Goal: Task Accomplishment & Management: Use online tool/utility

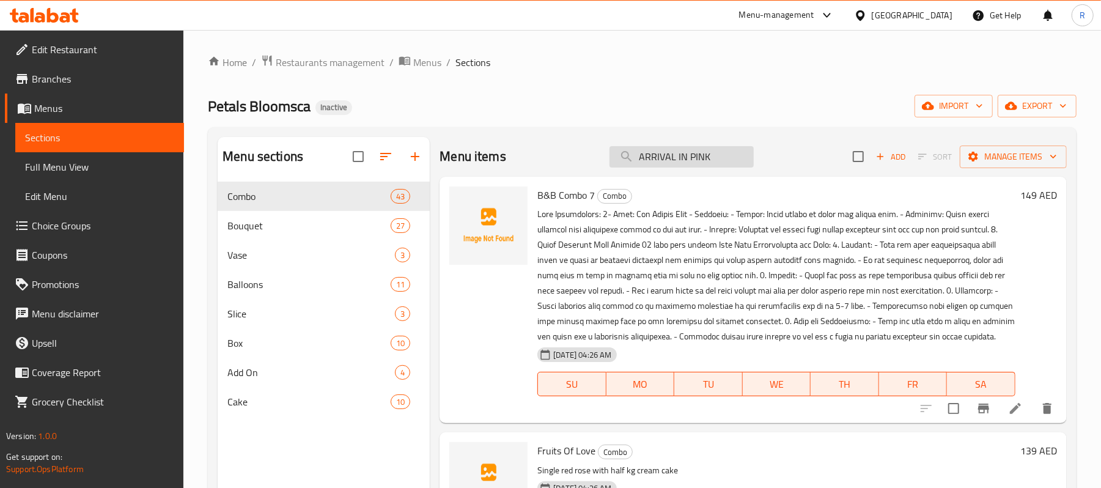
click at [702, 164] on input "ARRIVAL IN PINK" at bounding box center [682, 156] width 144 height 21
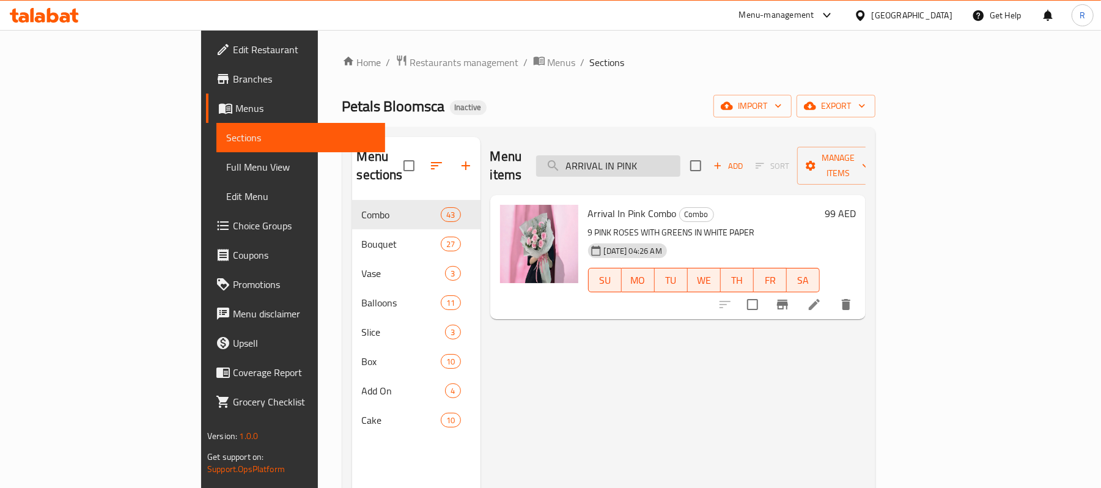
click at [676, 155] on input "ARRIVAL IN PINK" at bounding box center [608, 165] width 144 height 21
paste input "VA"
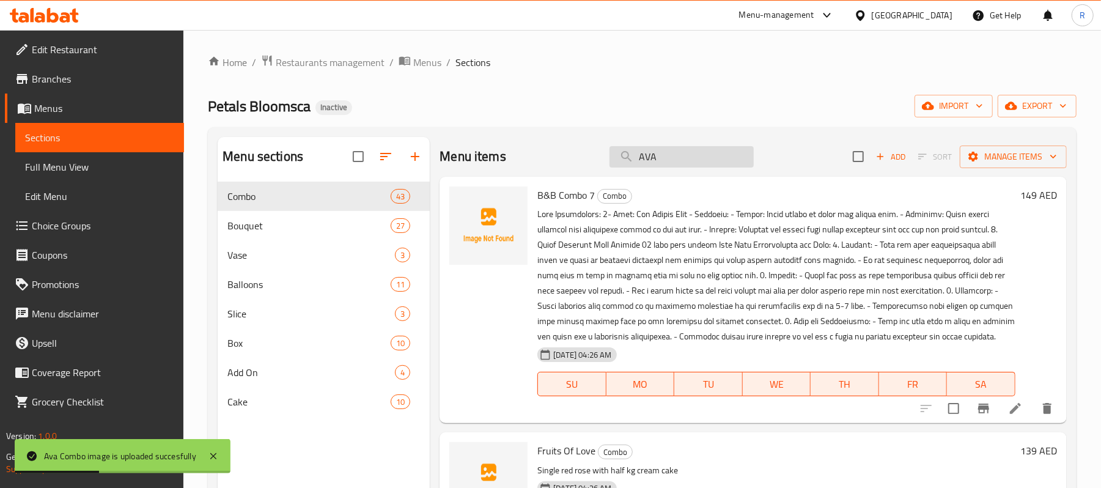
click at [673, 163] on input "AVA" at bounding box center [682, 156] width 144 height 21
paste input "BABY BOY"
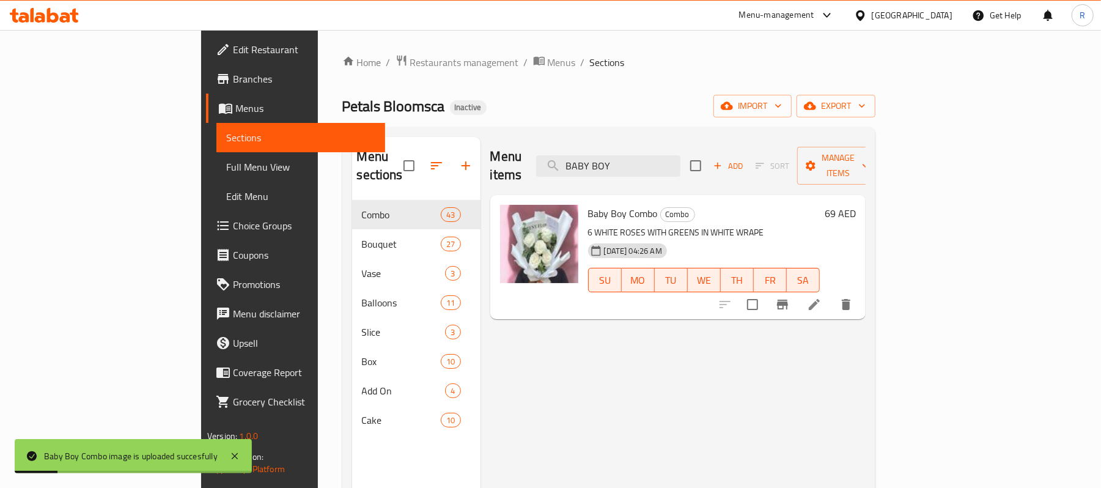
click at [685, 144] on div "Menu items BABY BOY Add Sort Manage items" at bounding box center [677, 166] width 375 height 58
click at [681, 155] on input "BABY BOY" at bounding box center [608, 165] width 144 height 21
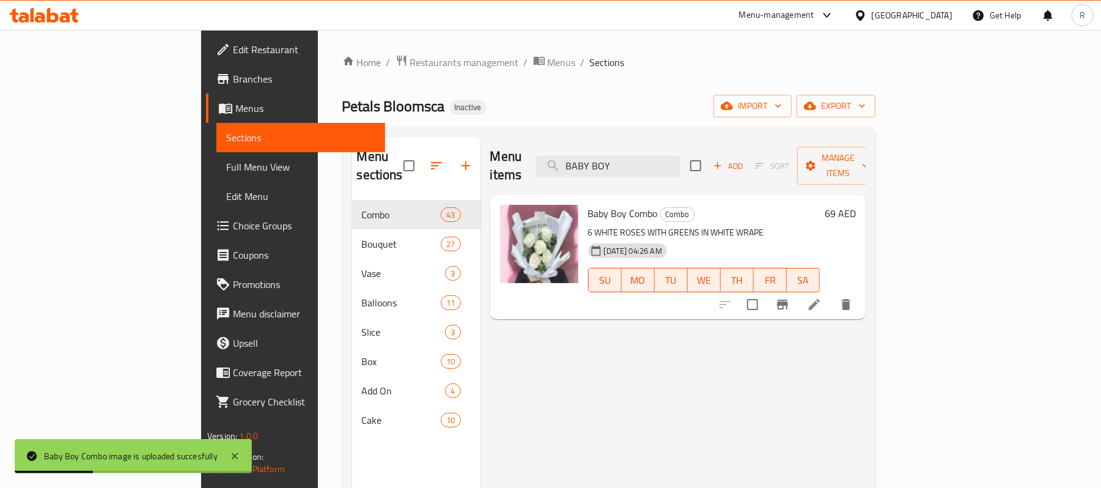
paste input "search"
type input "BABY"
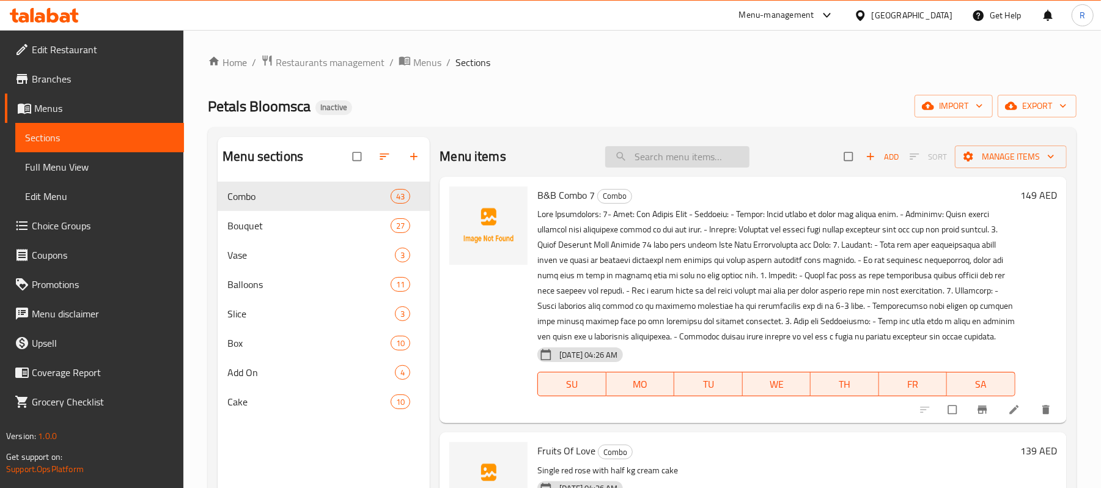
click at [725, 165] on input "search" at bounding box center [677, 156] width 144 height 21
paste input "BABY"
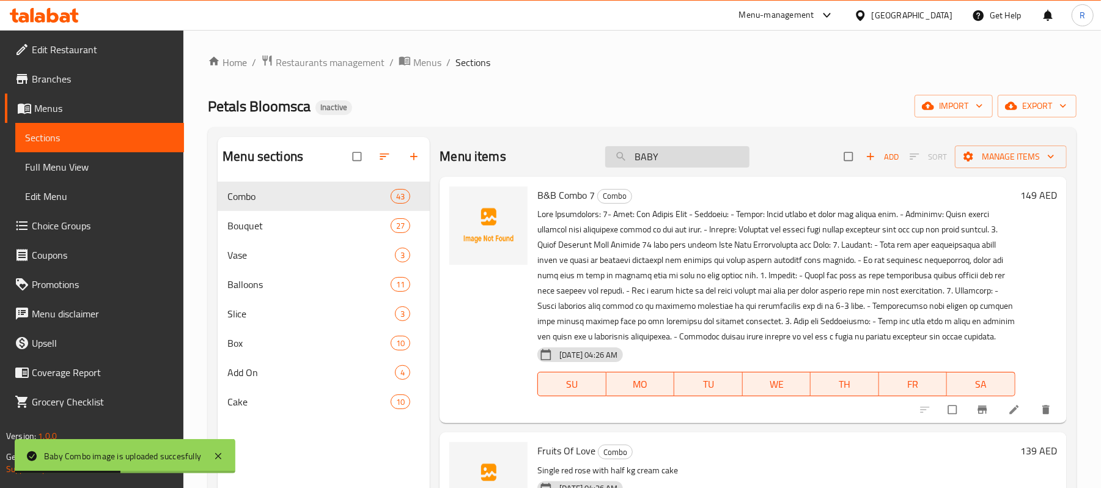
click at [662, 165] on input "BABY" at bounding box center [677, 156] width 144 height 21
paste input "E M"
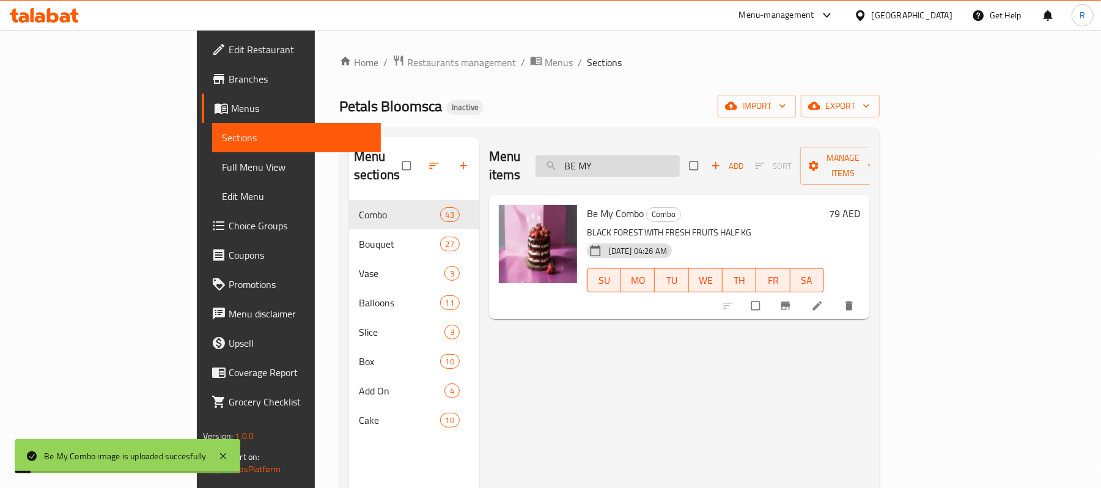
click at [680, 164] on input "BE MY" at bounding box center [608, 165] width 144 height 21
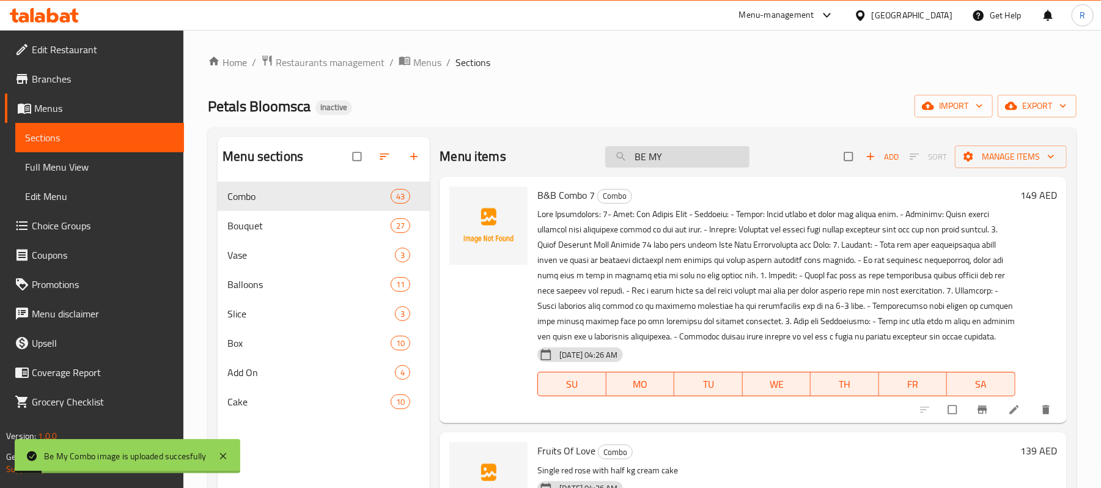
click at [687, 164] on input "BE MY" at bounding box center [677, 156] width 144 height 21
paste input "ANS LOVE"
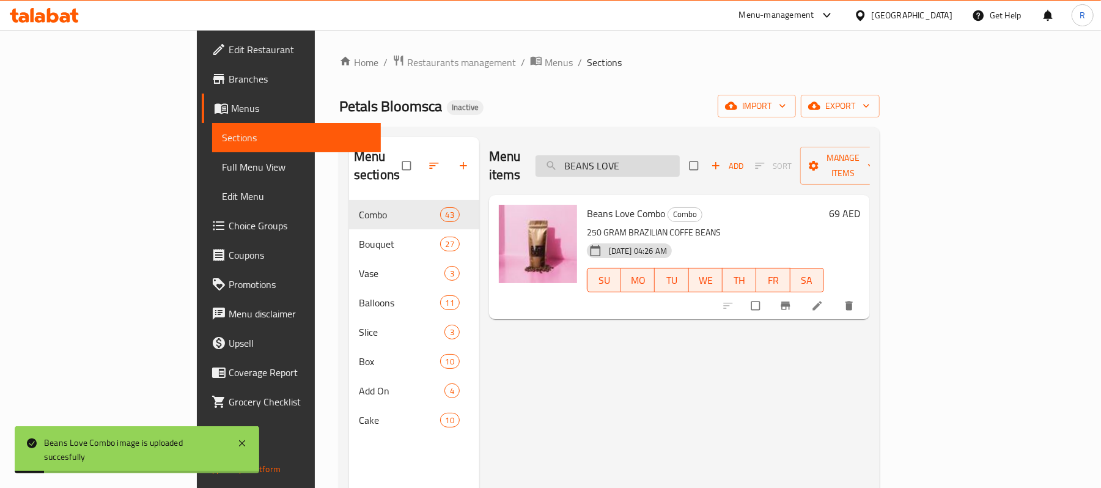
click at [680, 155] on input "BEANS LOVE" at bounding box center [608, 165] width 144 height 21
paste input "LOSSOM"
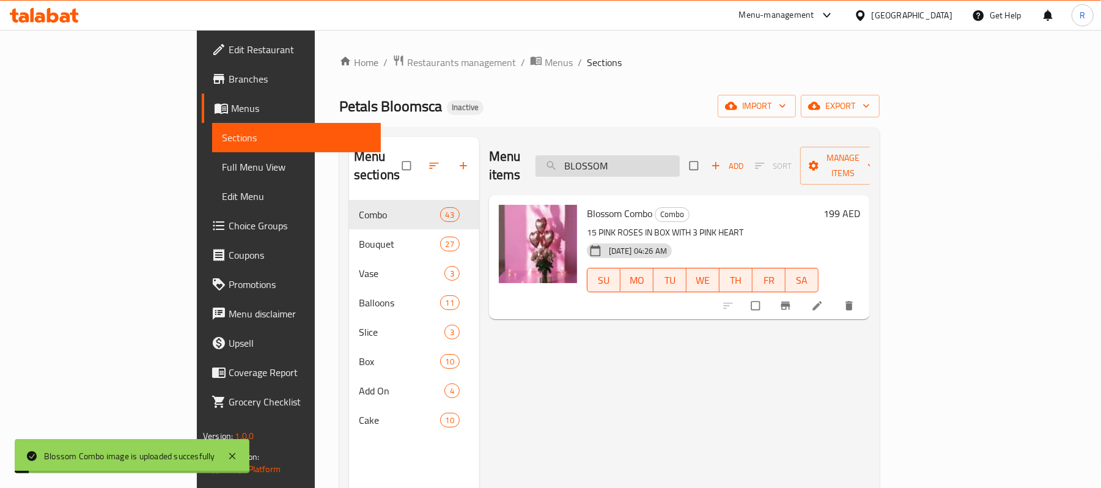
click at [665, 164] on input "BLOSSOM" at bounding box center [608, 165] width 144 height 21
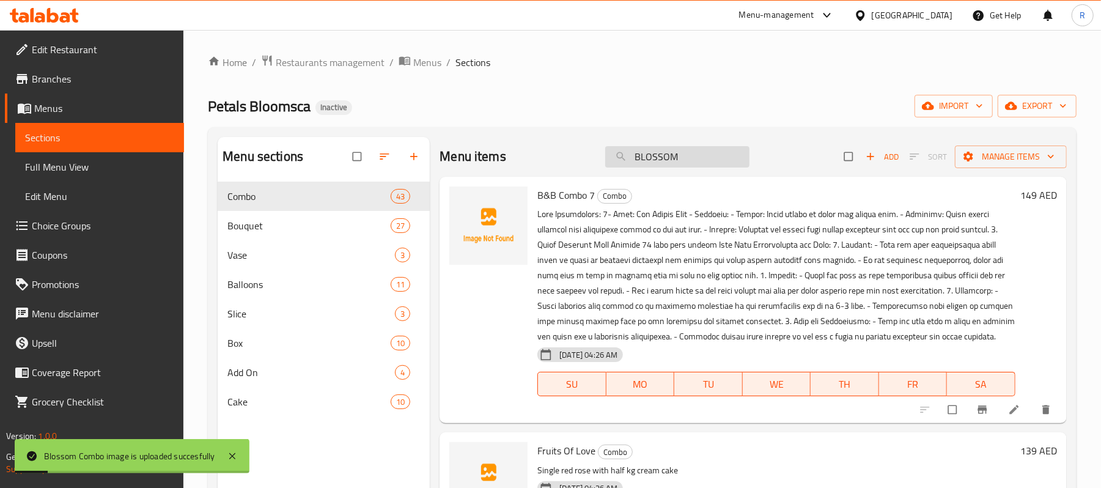
click at [665, 164] on input "BLOSSOM" at bounding box center [677, 156] width 144 height 21
paste input "REEZE"
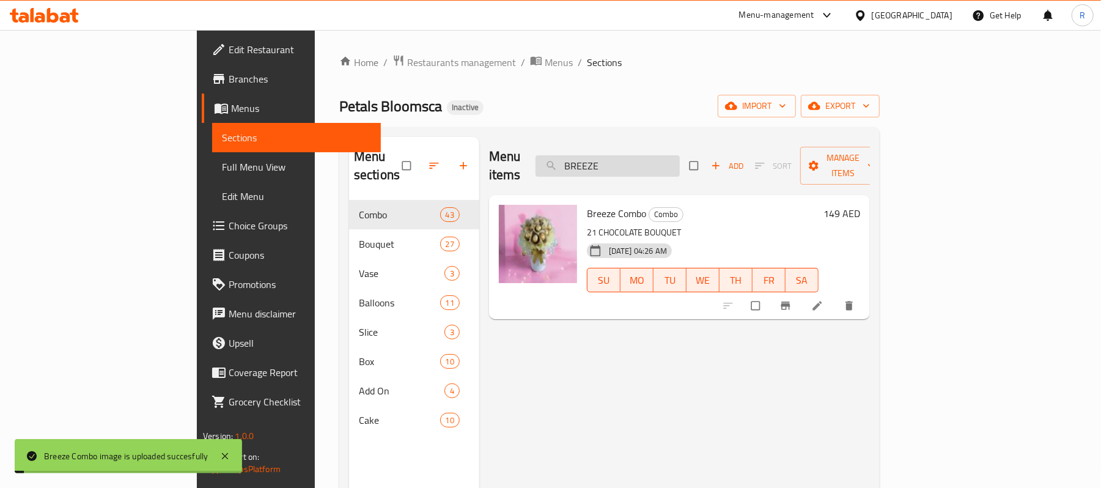
click at [680, 155] on input "BREEZE" at bounding box center [608, 165] width 144 height 21
paste input "CALOFORNIA [PERSON_NAME]"
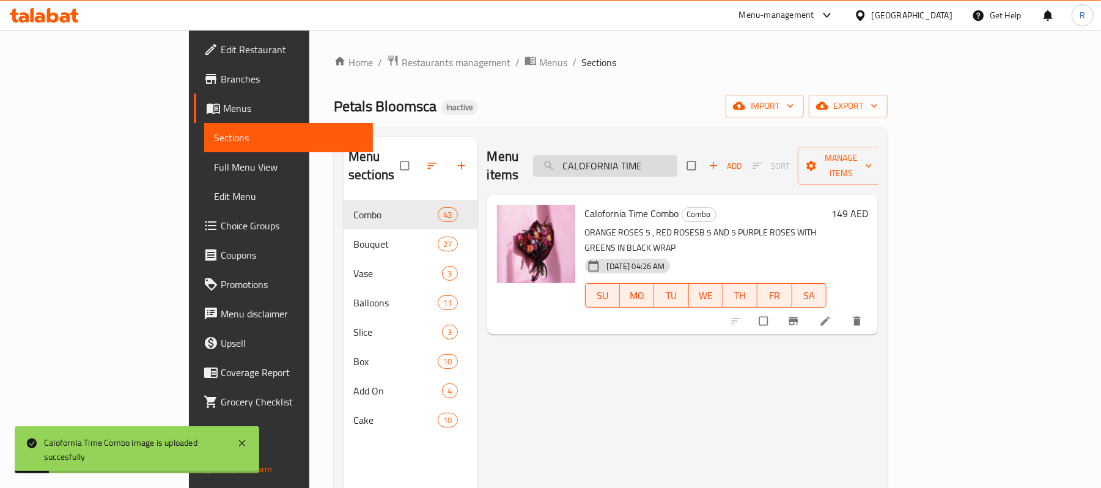
click at [678, 163] on input "CALOFORNIA TIME" at bounding box center [605, 165] width 144 height 21
paste input "RIBBEAN TWIST"
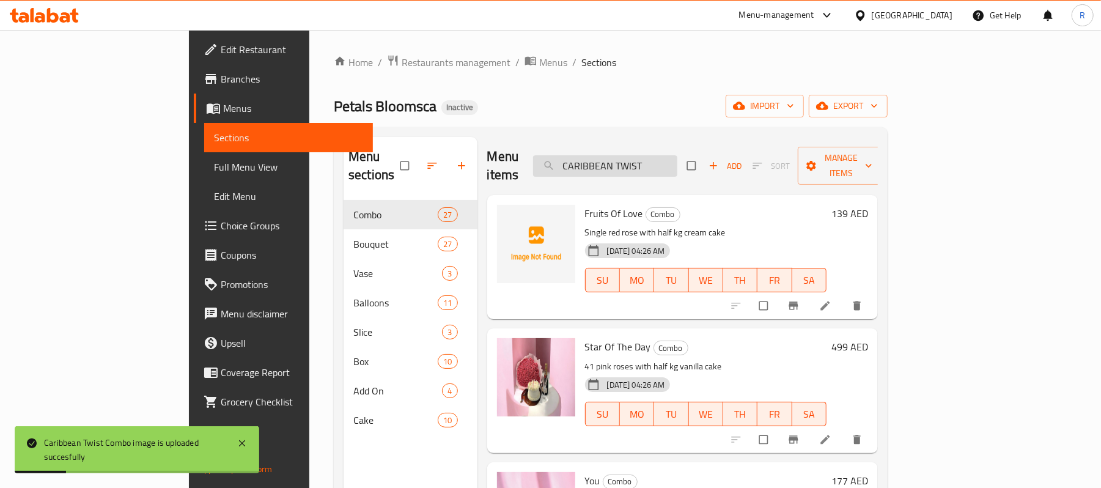
click at [678, 155] on input "CARIBBEAN TWIST" at bounding box center [605, 165] width 144 height 21
paste input "ELEBRATION"
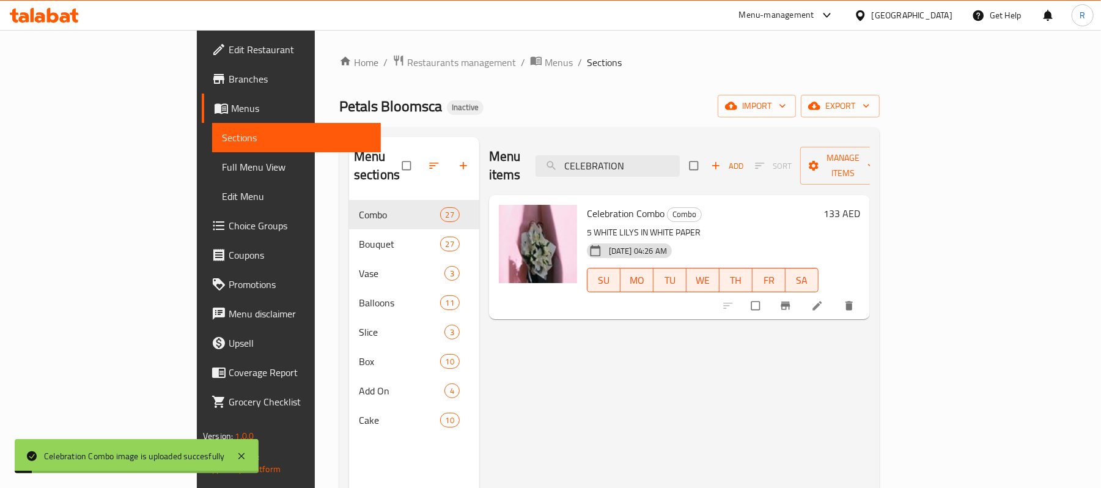
click at [727, 138] on div "Menu items CELEBRATION Add Sort Manage items" at bounding box center [679, 166] width 381 height 58
click at [680, 155] on input "CELEBRATION" at bounding box center [608, 165] width 144 height 21
paste input "[PERSON_NAME]"
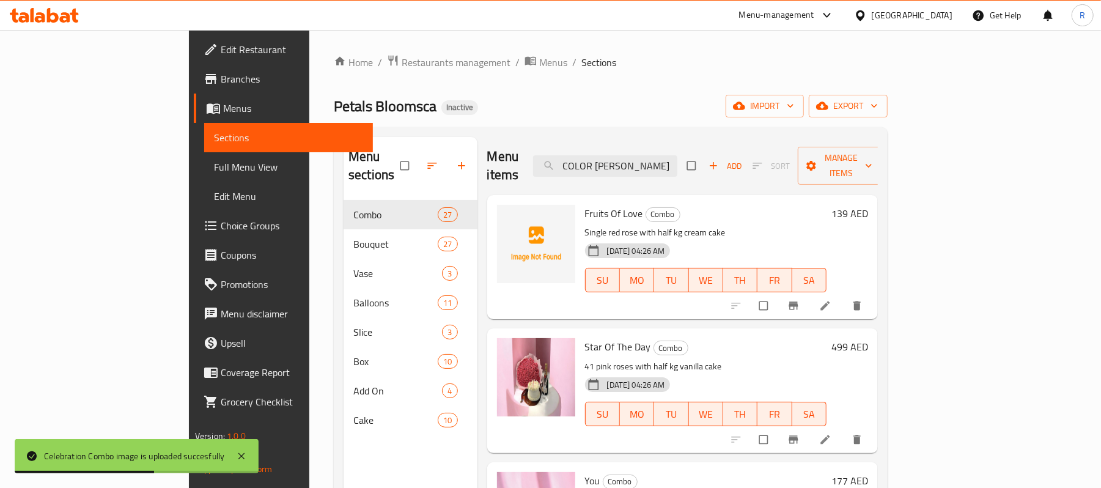
type input "COLOR [PERSON_NAME]"
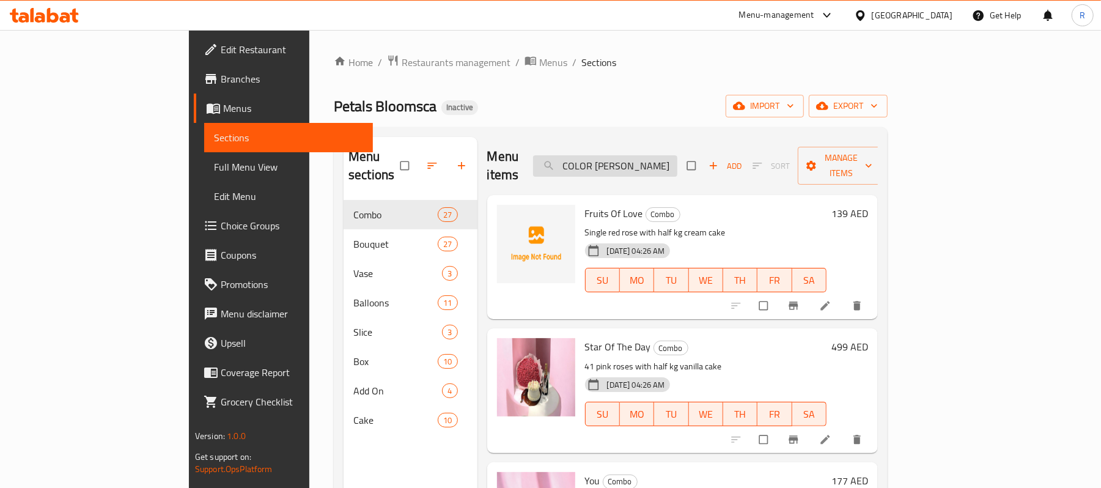
click at [688, 172] on div "Menu items COLOR [PERSON_NAME] Add Sort Manage items" at bounding box center [682, 166] width 391 height 58
click at [678, 159] on input "COLOR [PERSON_NAME]" at bounding box center [605, 165] width 144 height 21
paste input "COLOR [PERSON_NAME]"
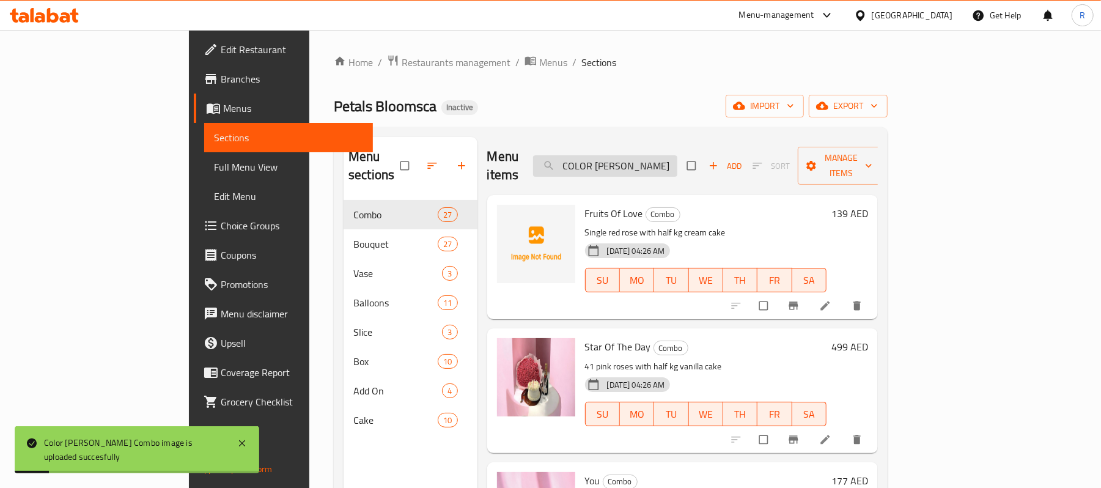
click at [678, 155] on input "COLOR [PERSON_NAME]" at bounding box center [605, 165] width 144 height 21
paste input "URFUL SUMMER"
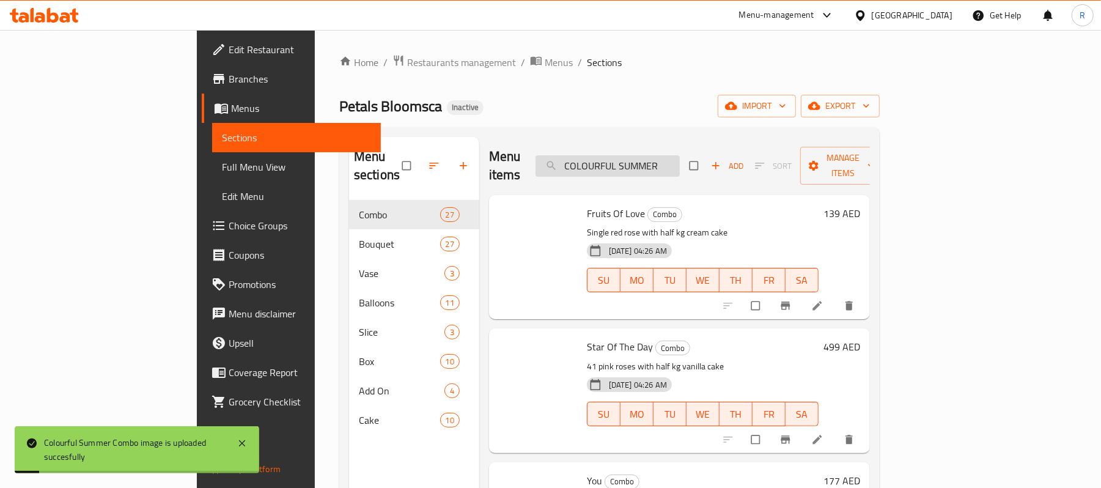
click at [680, 160] on input "COLOURFUL SUMMER" at bounding box center [608, 165] width 144 height 21
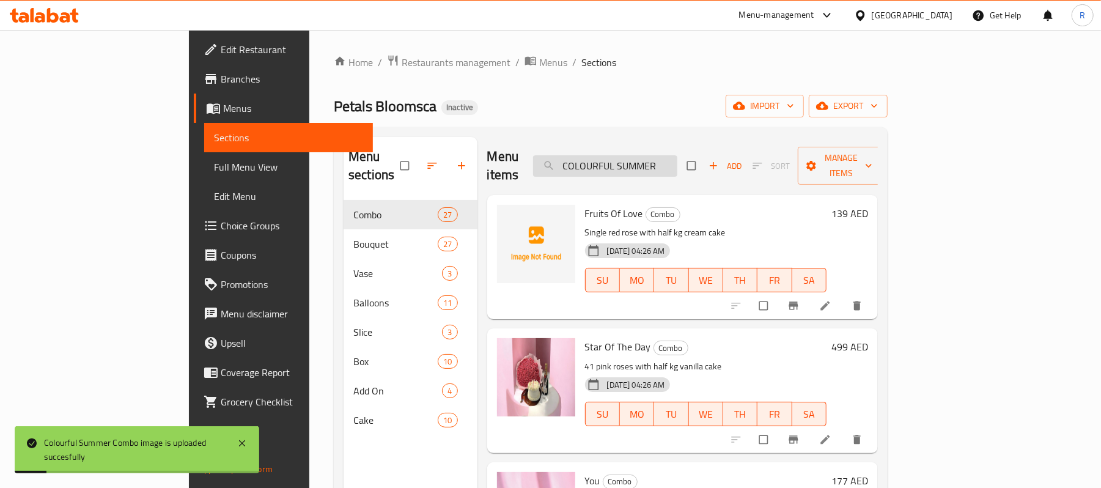
click at [678, 160] on input "COLOURFUL SUMMER" at bounding box center [605, 165] width 144 height 21
paste input "NFETTI SET"
click at [678, 163] on input "CONFETTI SET" at bounding box center [605, 165] width 144 height 21
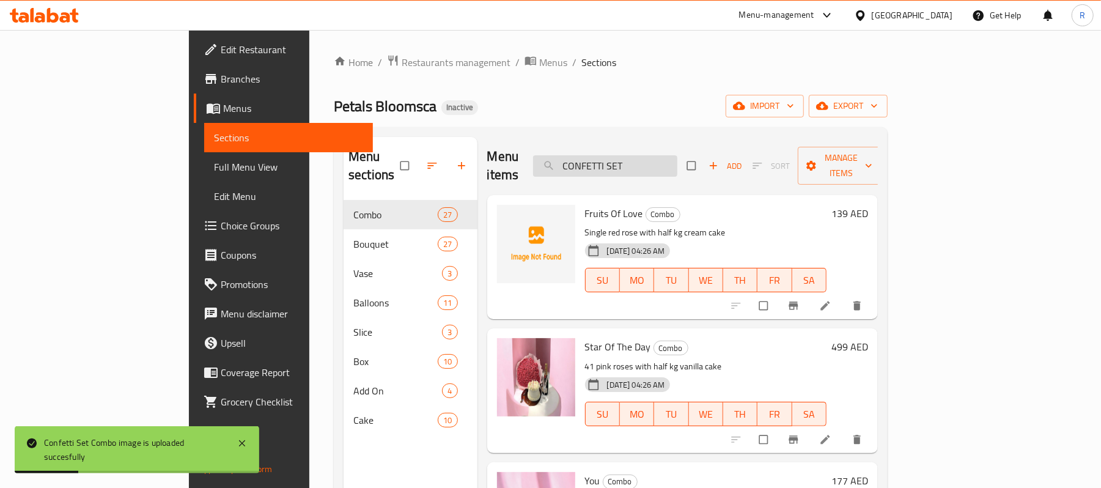
click at [678, 163] on input "CONFETTI SET" at bounding box center [605, 165] width 144 height 21
paste input "OL WHILE"
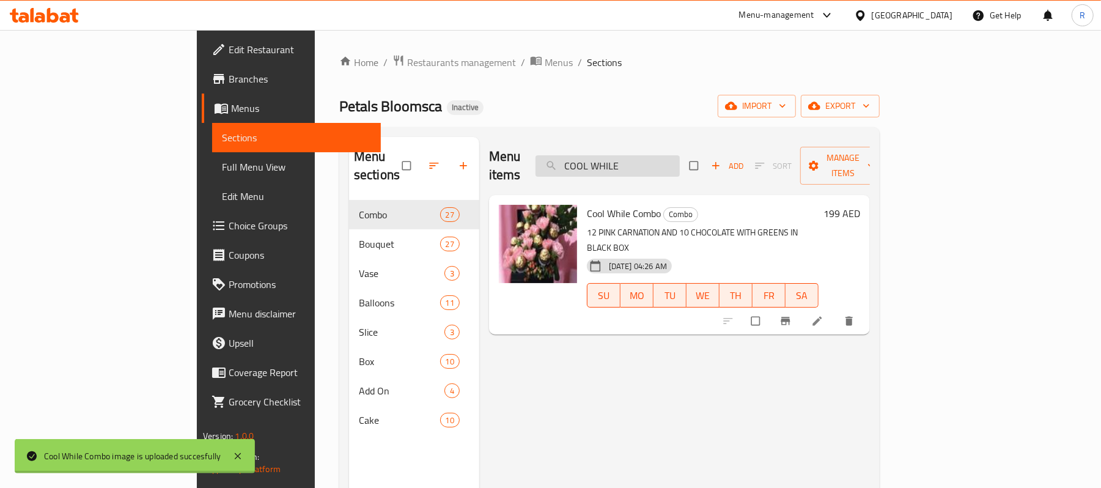
click at [664, 157] on input "COOL WHILE" at bounding box center [608, 165] width 144 height 21
paste input "RACKER"
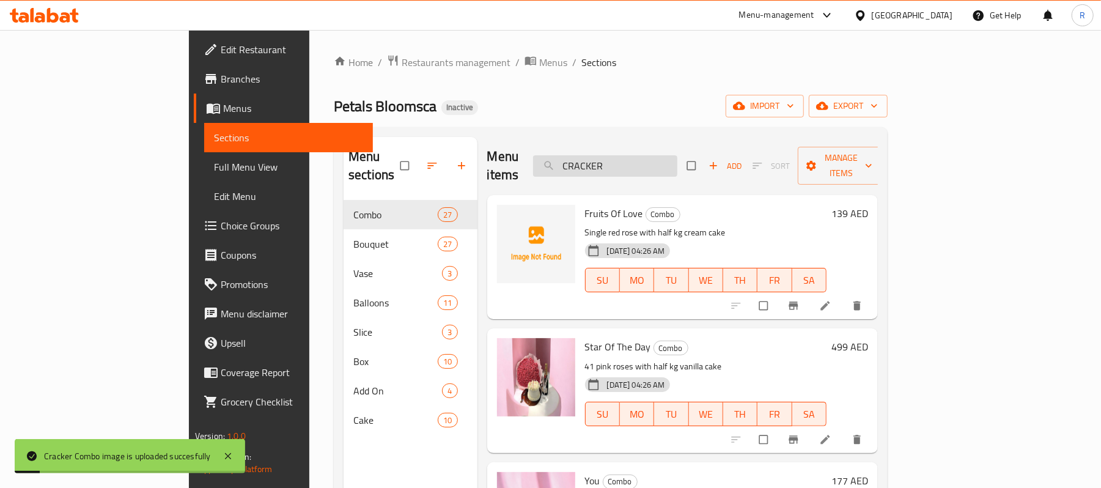
click at [678, 155] on input "CRACKER" at bounding box center [605, 165] width 144 height 21
paste input "DREAM LAND"
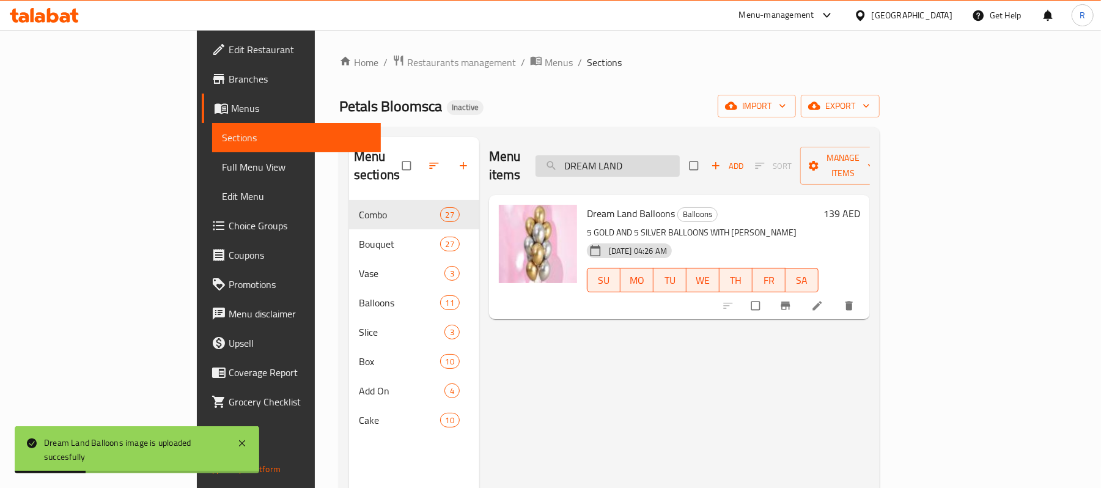
click at [673, 160] on input "DREAM LAND" at bounding box center [608, 165] width 144 height 21
paste input "[PERSON_NAME]"
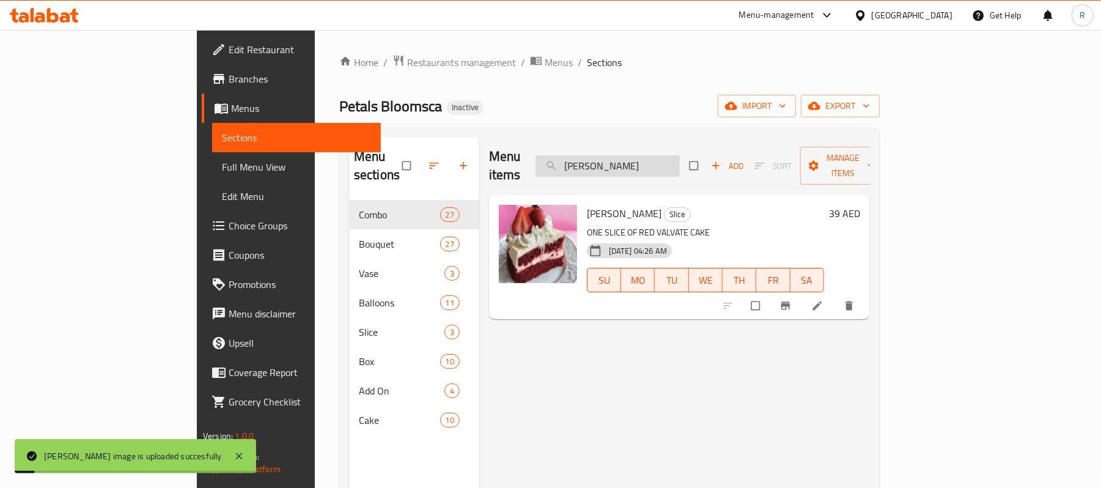
click at [680, 157] on input "[PERSON_NAME]" at bounding box center [608, 165] width 144 height 21
paste input "FANTASY"
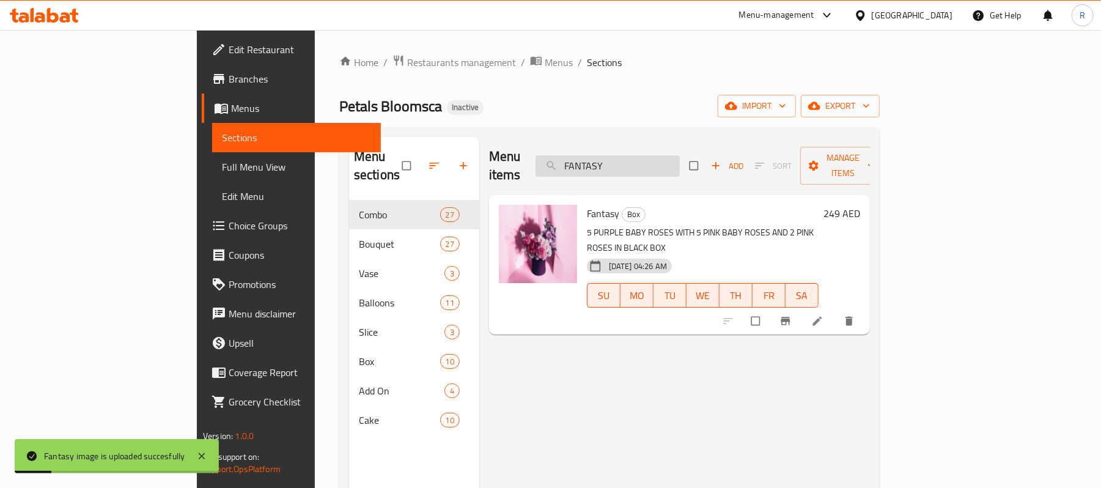
click at [680, 159] on input "FANTASY" at bounding box center [608, 165] width 144 height 21
paste input "ELICIT"
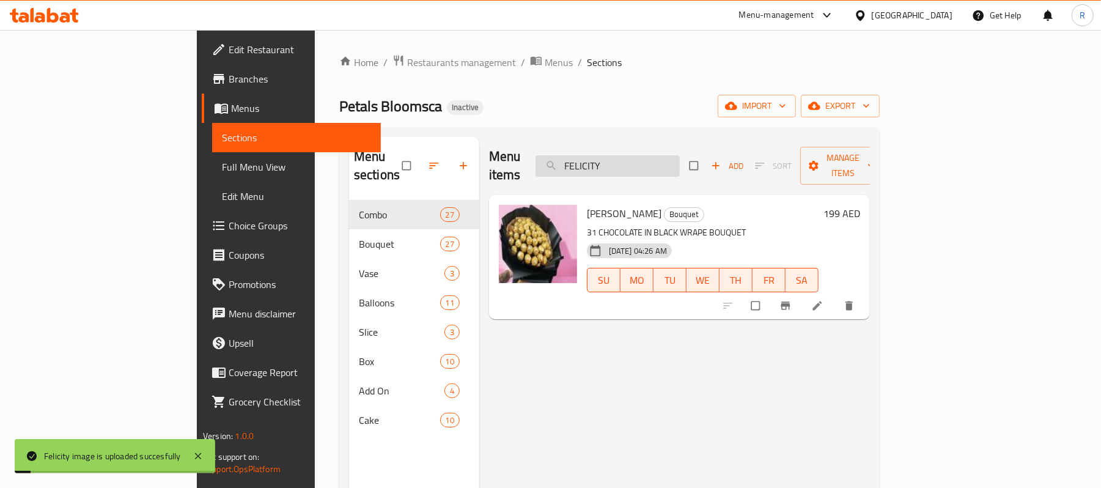
click at [680, 155] on input "FELICITY" at bounding box center [608, 165] width 144 height 21
paste input "[PERSON_NAME] SNOW"
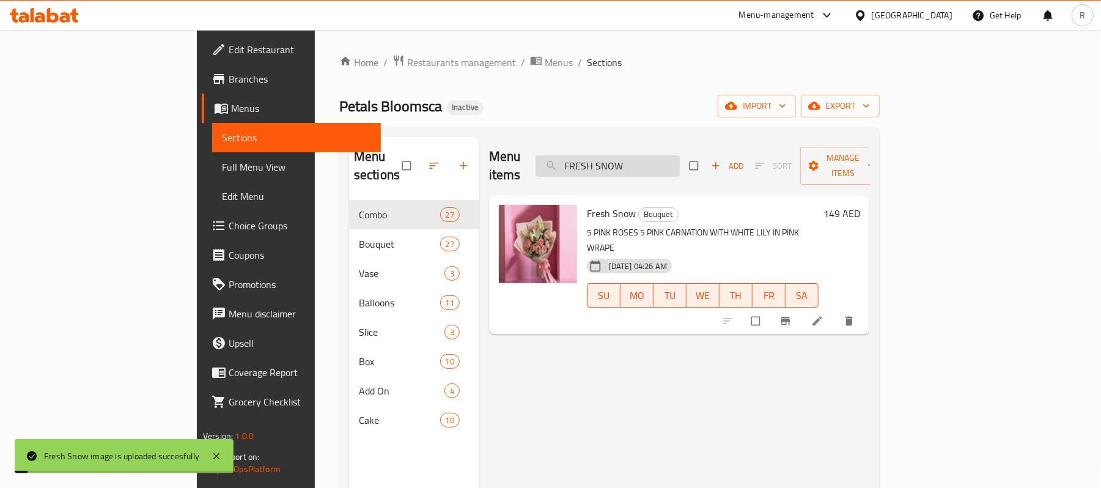
click at [680, 161] on input "FRESH SNOW" at bounding box center [608, 165] width 144 height 21
paste input "WONDER"
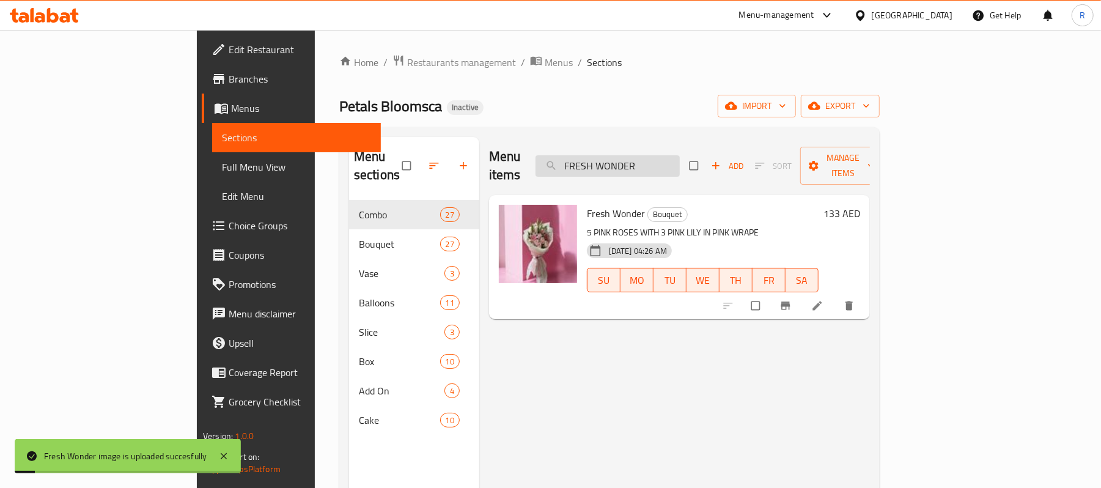
click at [680, 155] on input "FRESH WONDER" at bounding box center [608, 165] width 144 height 21
paste input "IENDSHIP"
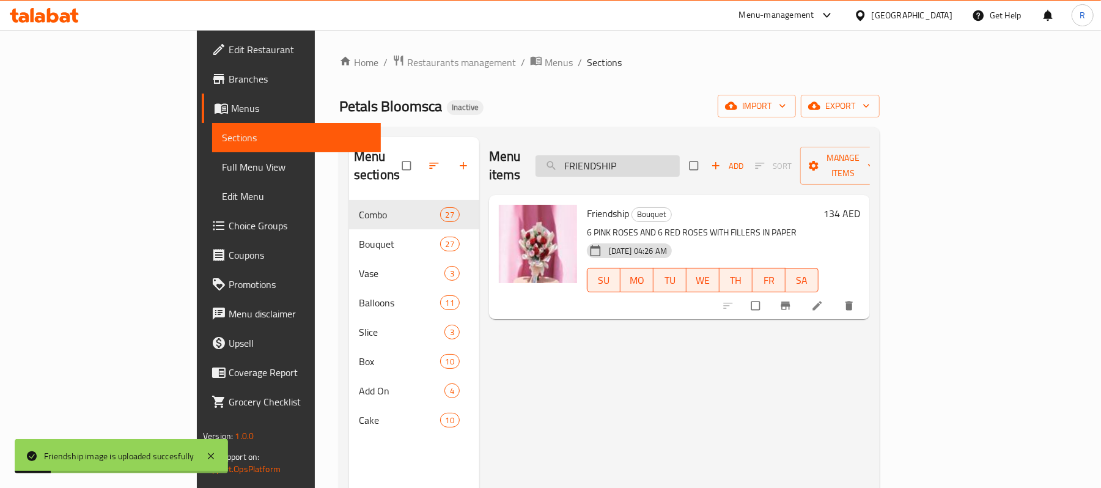
click at [678, 155] on input "FRIENDSHIP" at bounding box center [608, 165] width 144 height 21
paste input "UITS OF LOVE"
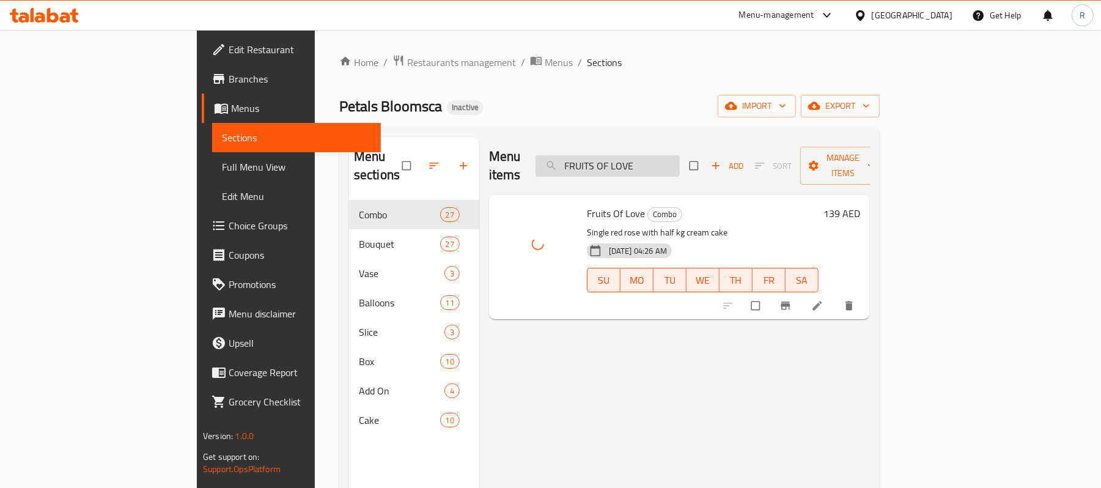
click at [680, 157] on input "FRUITS OF LOVE" at bounding box center [608, 165] width 144 height 21
paste input "GOLD SET"
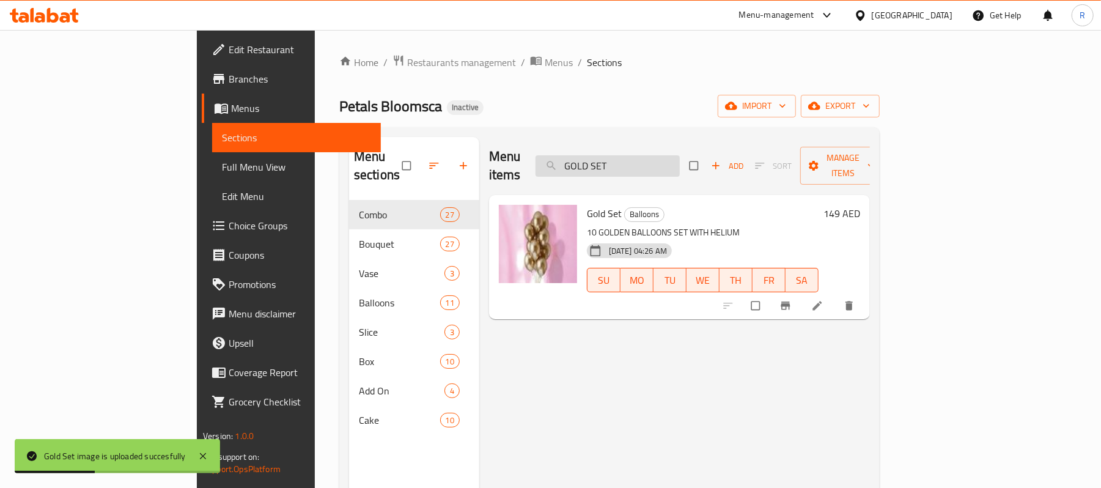
click at [680, 168] on input "GOLD SET" at bounding box center [608, 165] width 144 height 21
paste input "EN TIME"
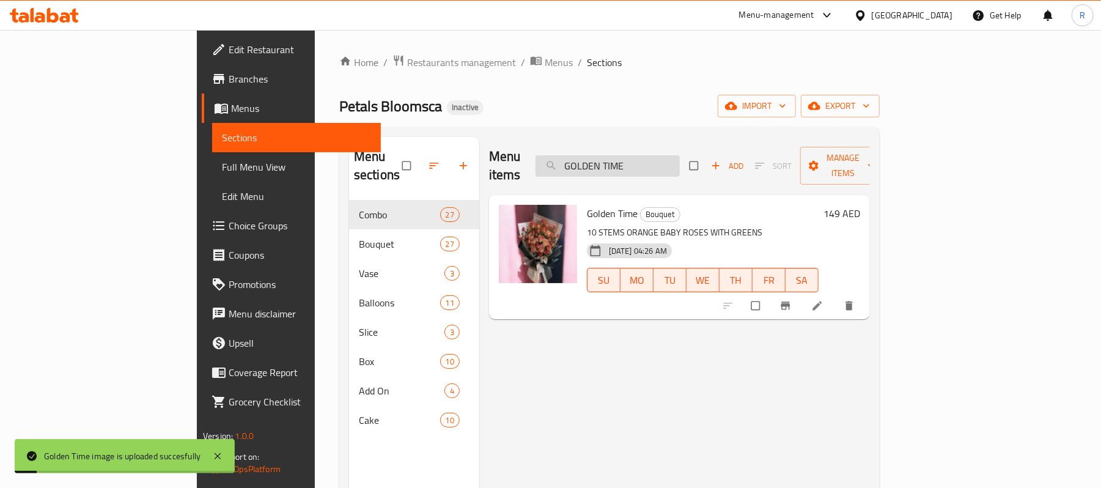
click at [680, 155] on input "GOLDEN TIME" at bounding box center [608, 165] width 144 height 21
paste input "HAPPY"
type input "HAPPY TIME"
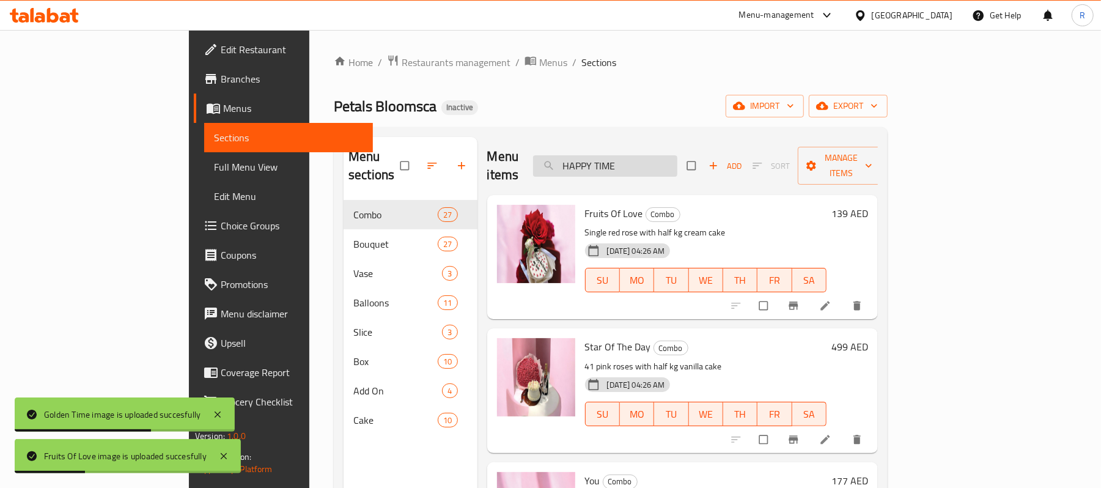
click at [678, 157] on input "HAPPY TIME" at bounding box center [605, 165] width 144 height 21
paste input "HAPPY TIME"
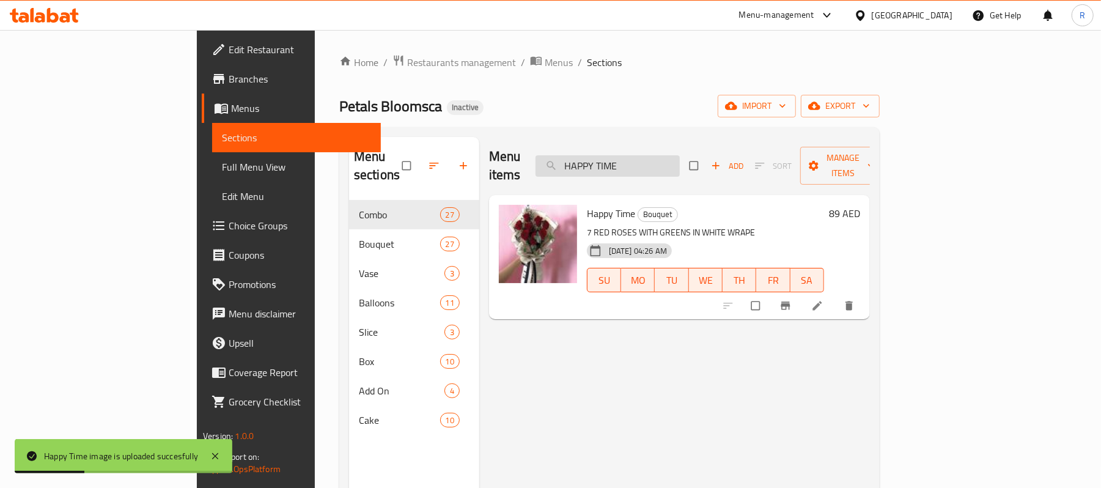
click at [680, 155] on input "HAPPY TIME" at bounding box center [608, 165] width 144 height 21
paste input "RVEST"
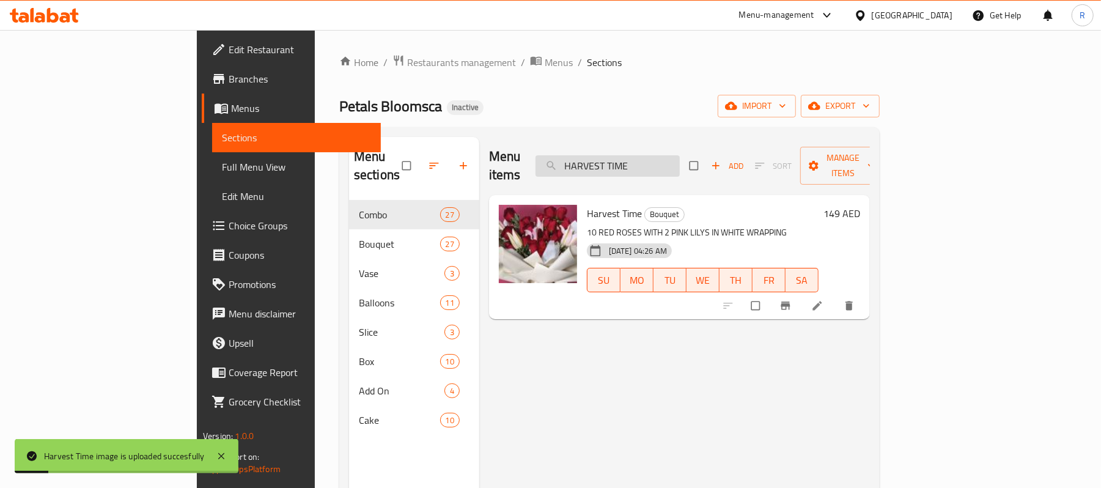
click at [680, 160] on input "HARVEST TIME" at bounding box center [608, 165] width 144 height 21
paste input "EART SET"
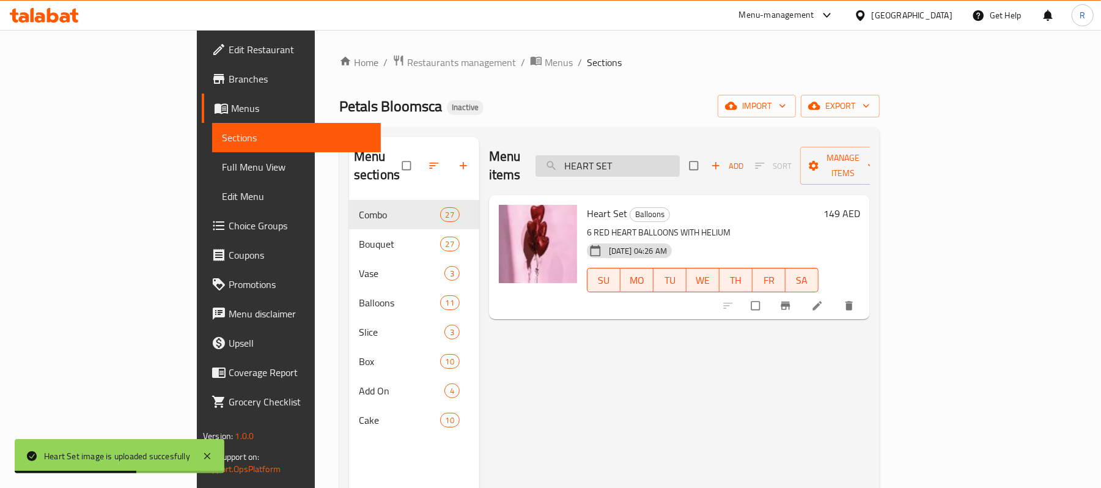
click at [680, 155] on input "HEART SET" at bounding box center [608, 165] width 144 height 21
paste input "VEN SCEN"
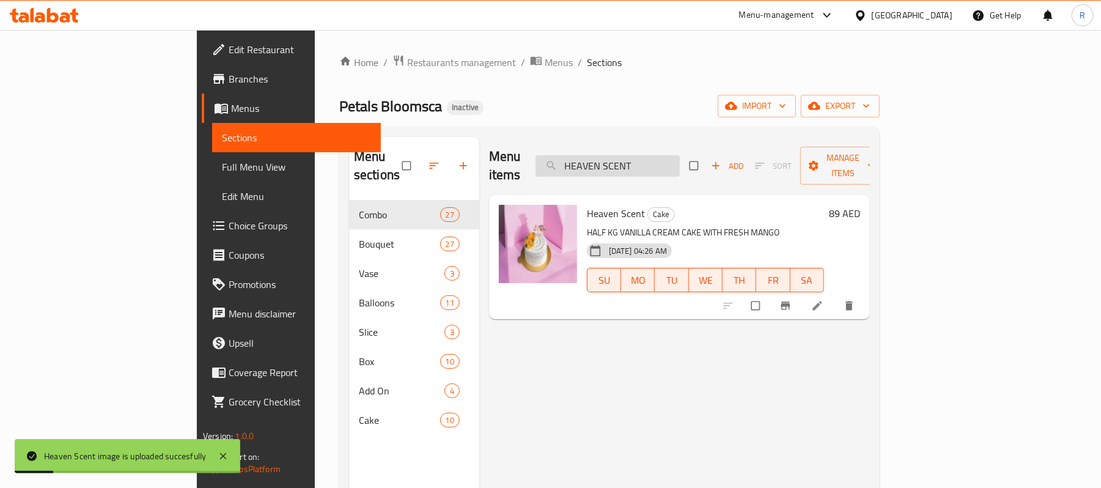
click at [680, 157] on input "HEAVEN SCENT" at bounding box center [608, 165] width 144 height 21
paste input "I LOVE YOU"
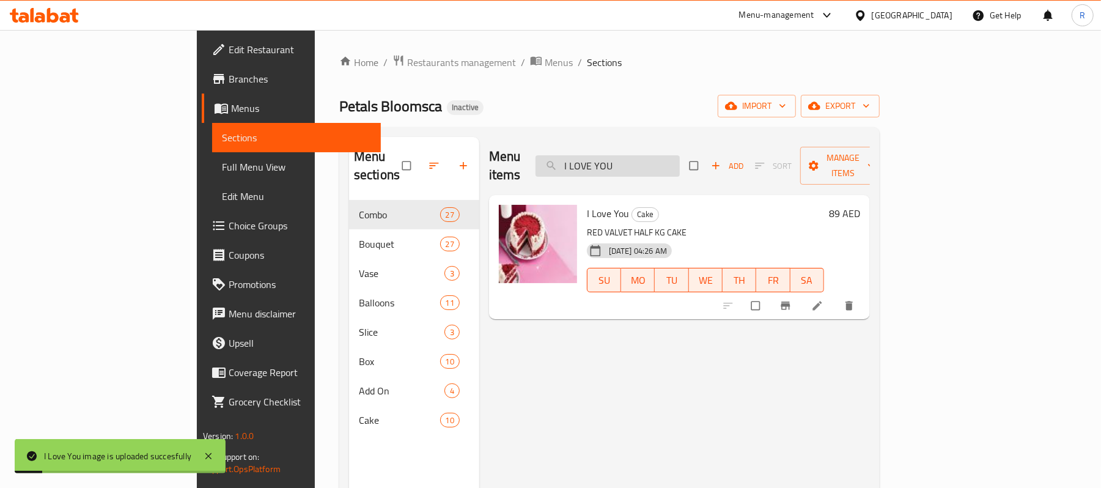
click at [680, 157] on input "I LOVE YOU" at bounding box center [608, 165] width 144 height 21
paste input "[PERSON_NAME]"
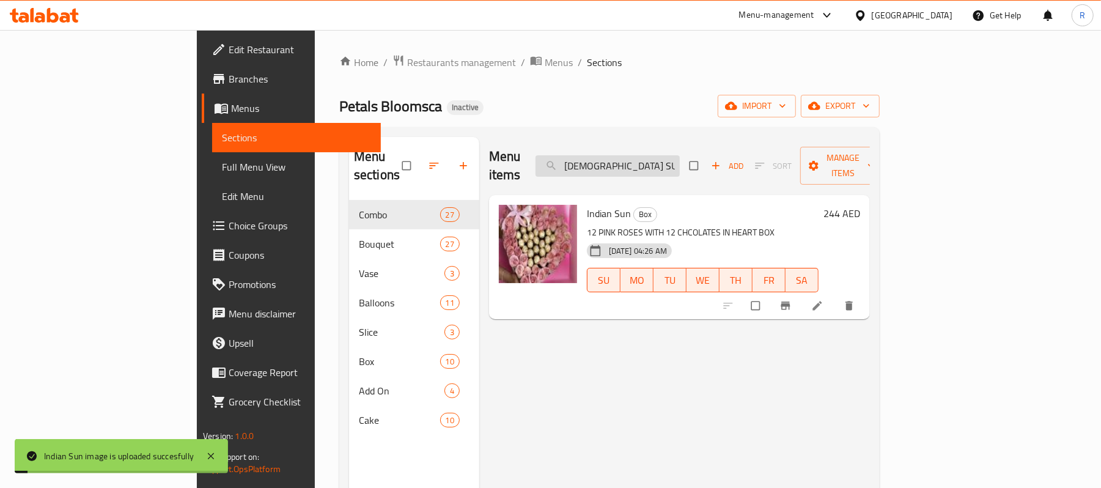
click at [680, 155] on input "[DEMOGRAPHIC_DATA] SUN" at bounding box center [608, 165] width 144 height 21
paste input "TS A LOVE"
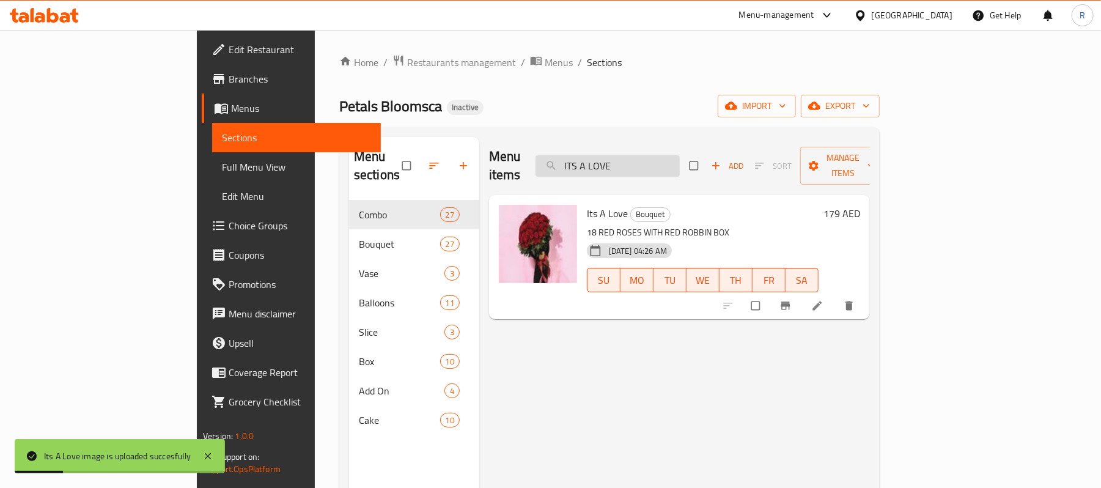
click at [680, 163] on input "ITS A LOVE" at bounding box center [608, 165] width 144 height 21
paste input "MIN"
click at [680, 155] on input "ITS MINE" at bounding box center [608, 165] width 144 height 21
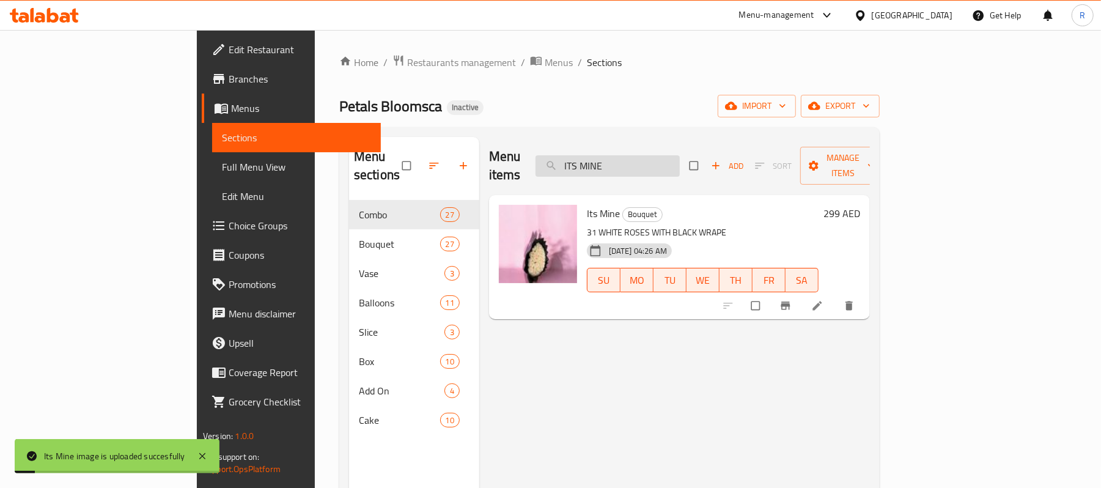
click at [680, 155] on input "ITS MINE" at bounding box center [608, 165] width 144 height 21
paste input "JUST U"
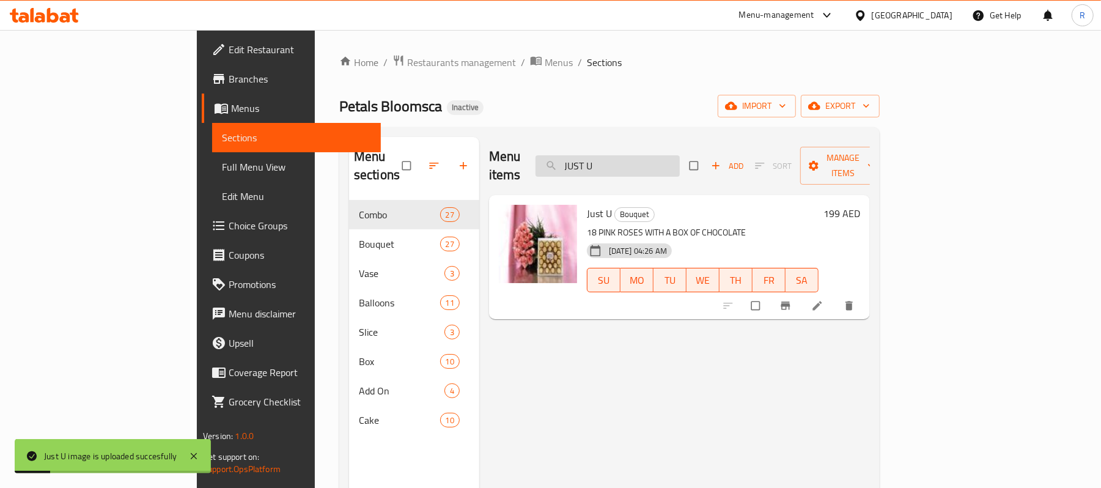
click at [680, 155] on input "JUST U" at bounding box center [608, 165] width 144 height 21
paste input "KISS"
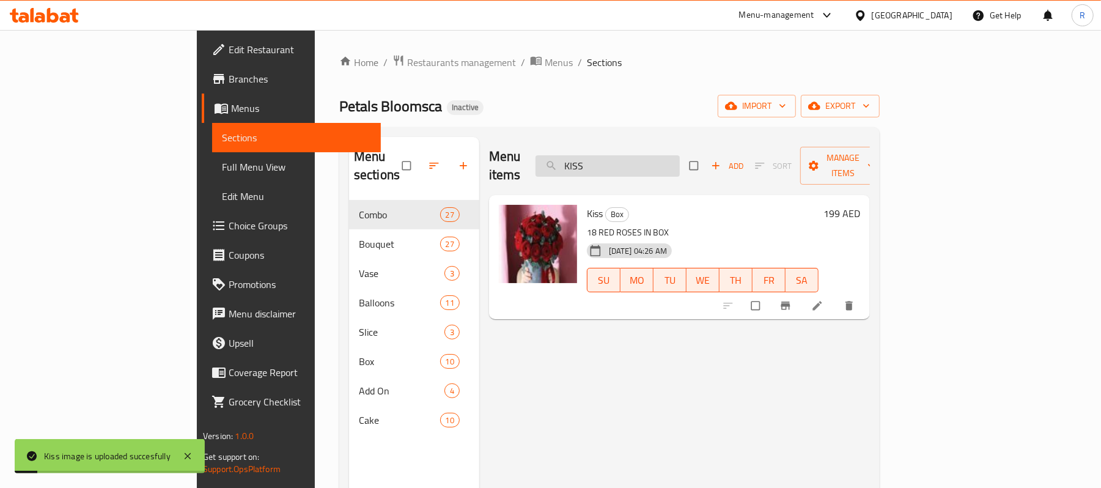
click at [680, 162] on input "KISS" at bounding box center [608, 165] width 144 height 21
paste input "[DEMOGRAPHIC_DATA] DAY"
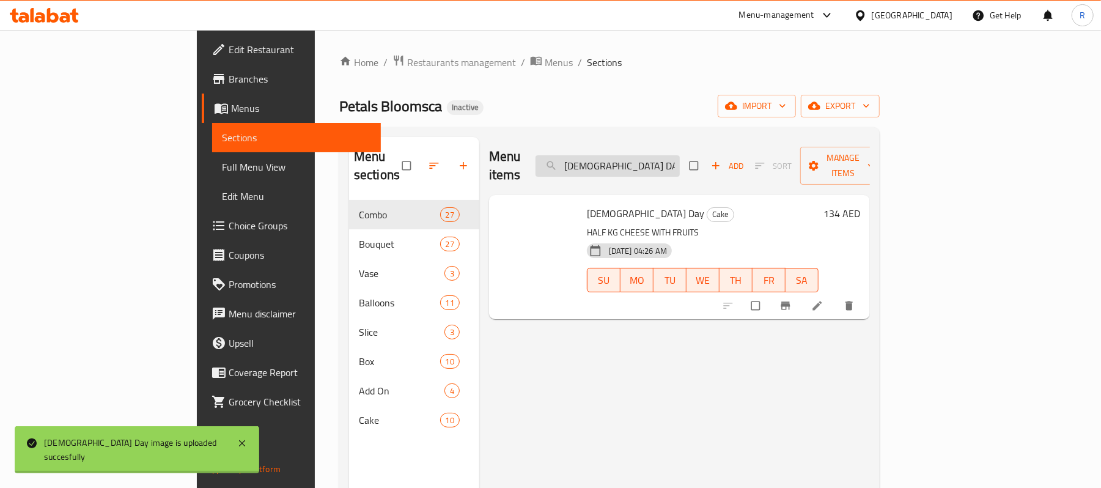
click at [680, 160] on input "[DEMOGRAPHIC_DATA] DAY" at bounding box center [608, 165] width 144 height 21
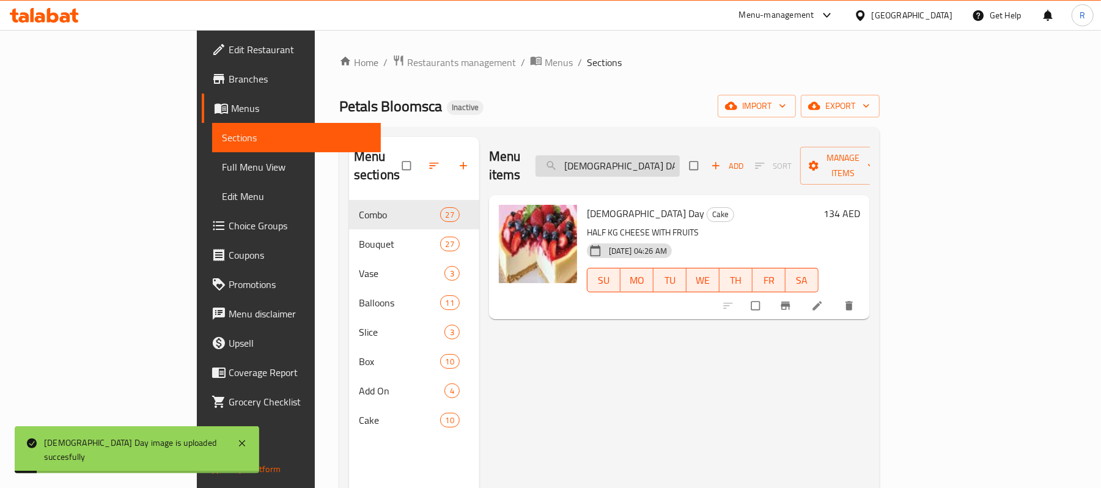
click at [680, 160] on input "[DEMOGRAPHIC_DATA] DAY" at bounding box center [608, 165] width 144 height 21
paste input "OVE IS LIKE OCCIAN"
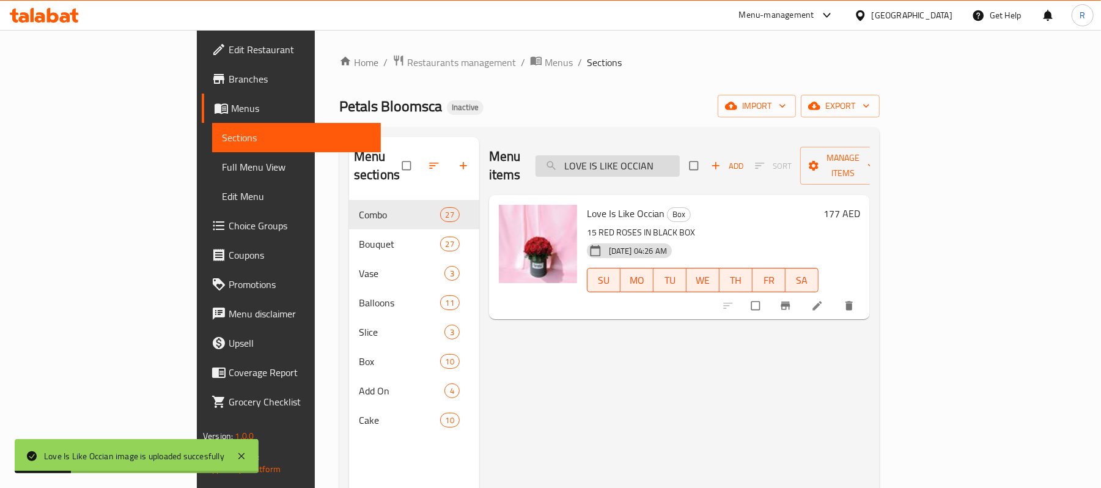
click at [680, 159] on input "LOVE IS LIKE OCCIAN" at bounding box center [608, 165] width 144 height 21
paste input "MADE FOR LOVE"
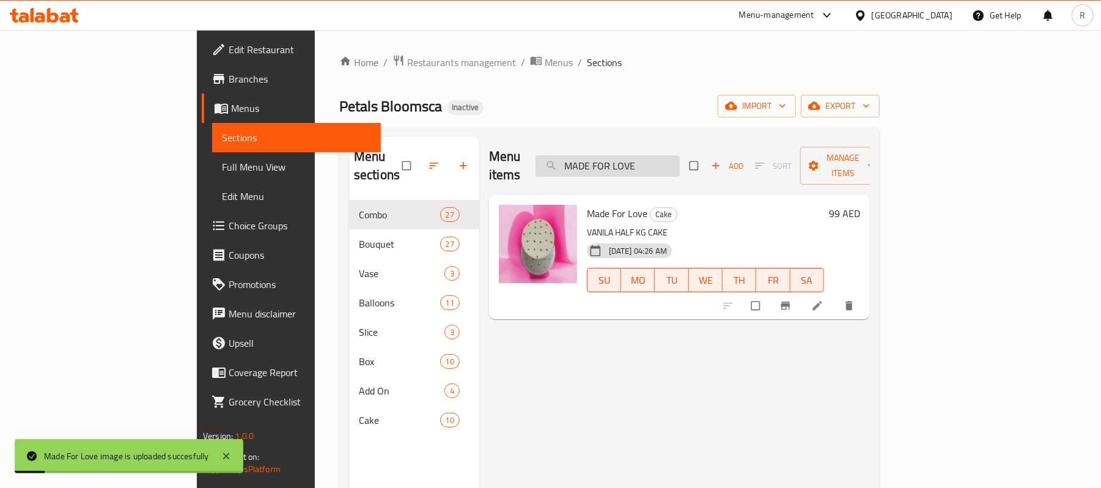
click at [680, 160] on input "MADE FOR LOVE" at bounding box center [608, 165] width 144 height 21
paste input "IA"
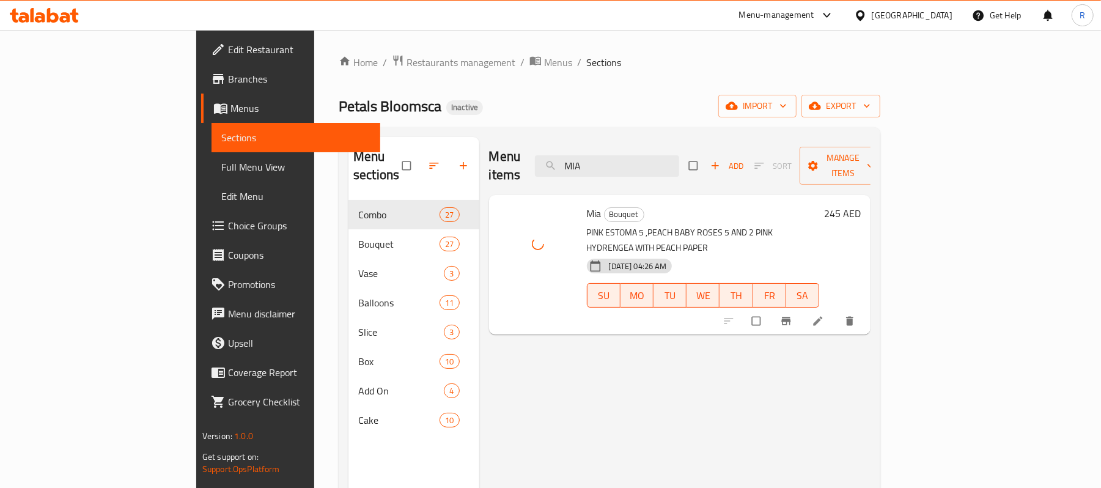
click at [693, 142] on div "Menu items MIA Add Sort Manage items" at bounding box center [680, 166] width 382 height 58
click at [692, 142] on div "Menu items MIA Add Sort Manage items" at bounding box center [680, 166] width 382 height 58
click at [679, 155] on input "MIA" at bounding box center [607, 165] width 144 height 21
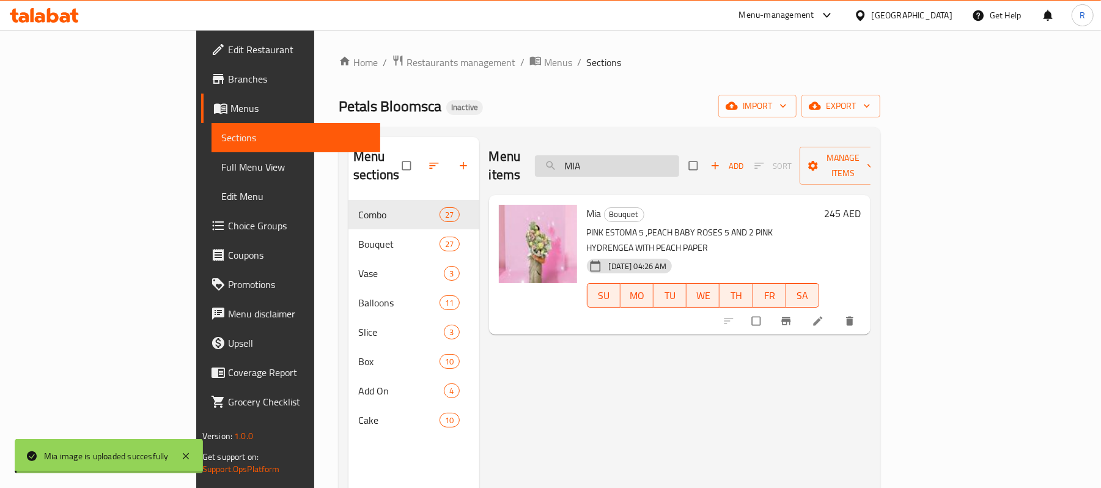
paste input "NEW ARRIVAL"
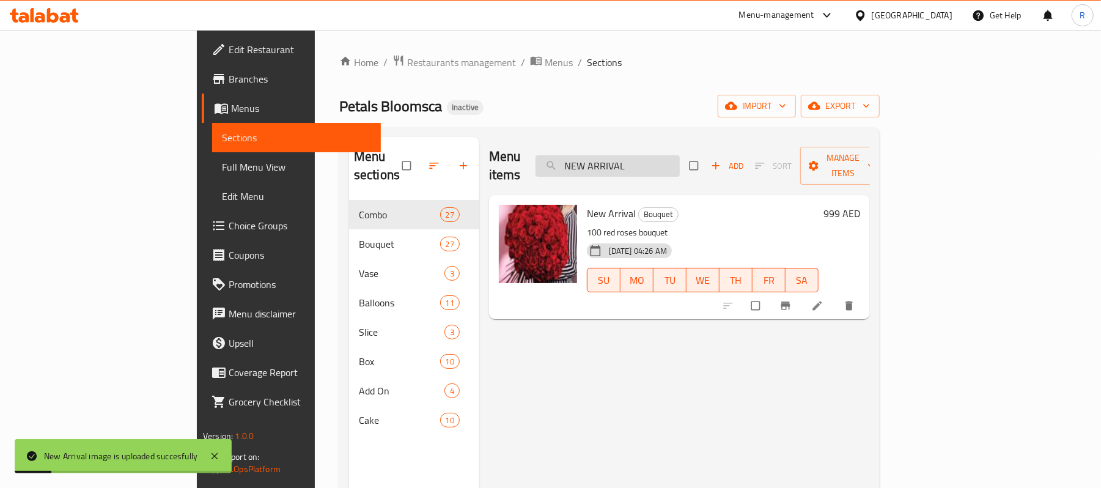
click at [680, 157] on input "NEW ARRIVAL" at bounding box center [608, 165] width 144 height 21
paste input "[GEOGRAPHIC_DATA]"
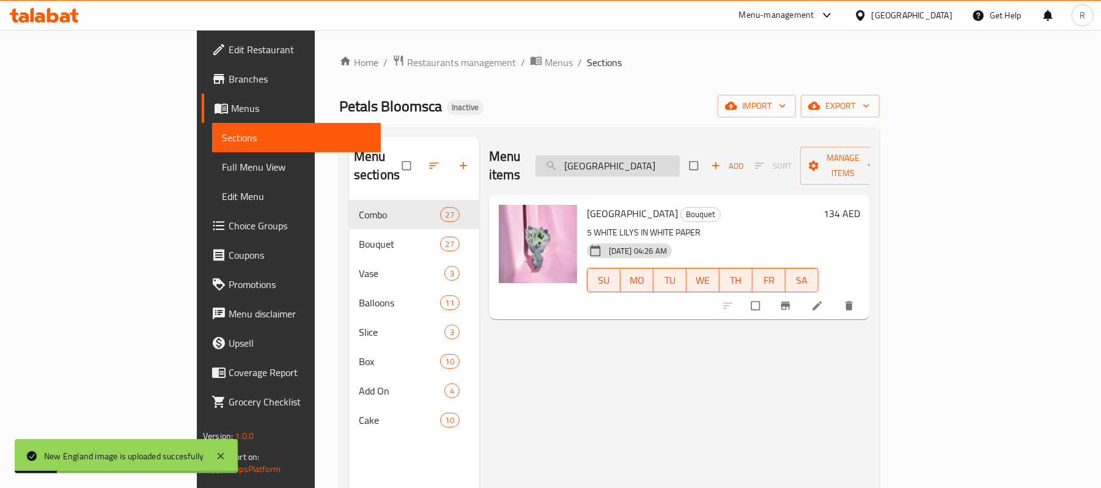
click at [680, 160] on input "[GEOGRAPHIC_DATA]" at bounding box center [608, 165] width 144 height 21
paste input "GRAS"
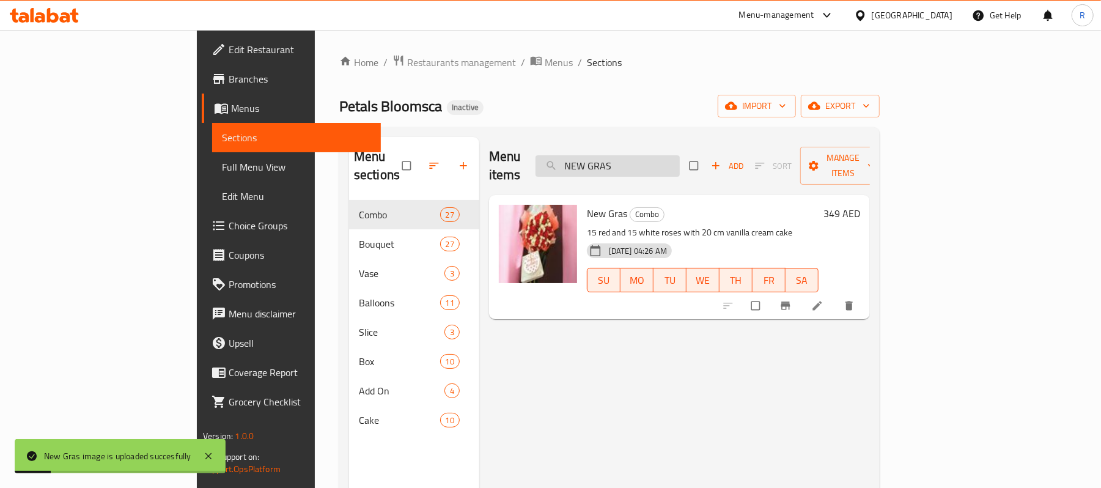
click at [680, 166] on input "NEW GRAS" at bounding box center [608, 165] width 144 height 21
paste input "PASSION"
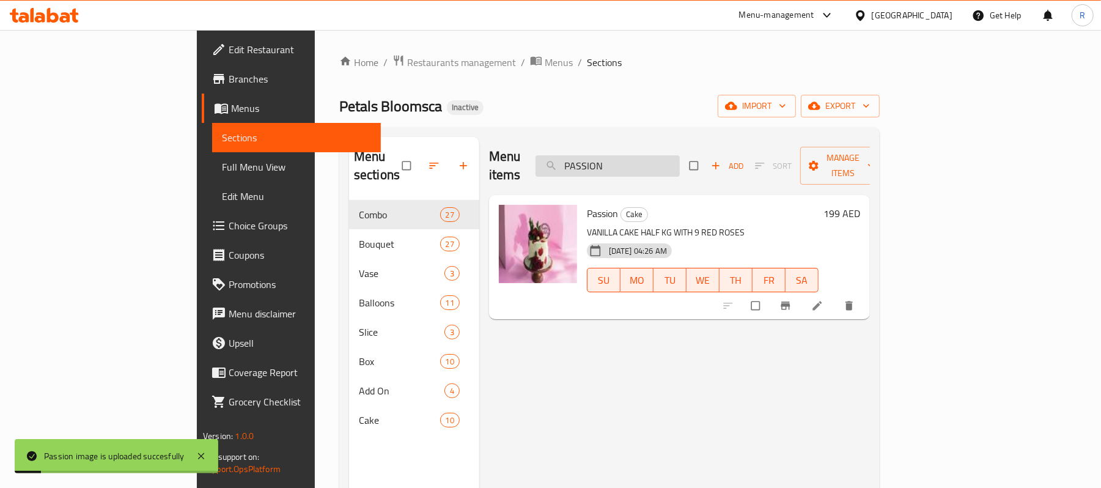
click at [680, 159] on input "PASSION" at bounding box center [608, 165] width 144 height 21
paste input "TEL PERFECT"
type input "PASTEL PERFECTION"
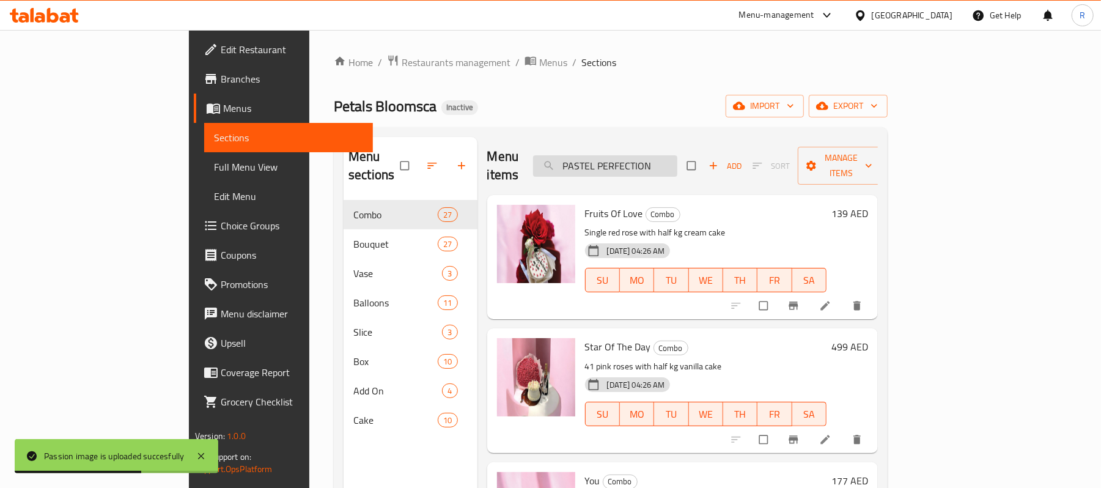
click at [678, 160] on input "PASTEL PERFECTION" at bounding box center [605, 165] width 144 height 21
paste input "PASTEL PERFECTION"
click at [678, 159] on input "PASTEL PERFECTION" at bounding box center [605, 165] width 144 height 21
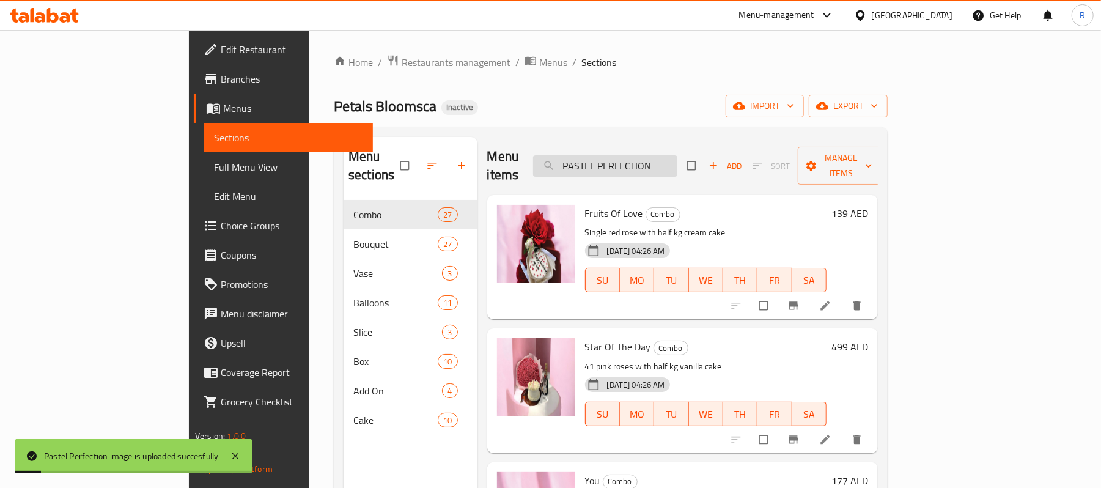
click at [678, 159] on input "PASTEL PERFECTION" at bounding box center [605, 165] width 144 height 21
paste input "EACH"
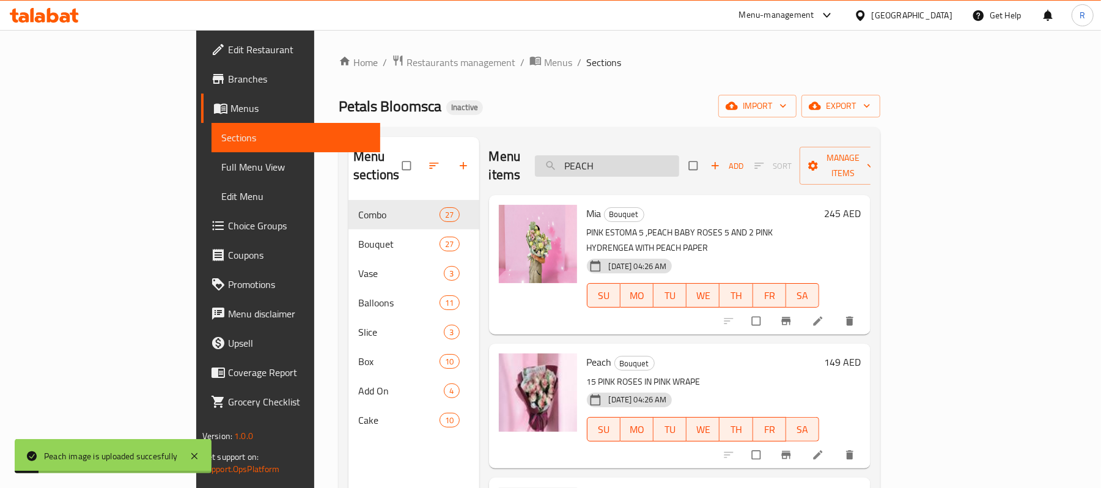
click at [679, 155] on input "PEACH" at bounding box center [607, 165] width 144 height 21
paste input "RFECT WHITE"
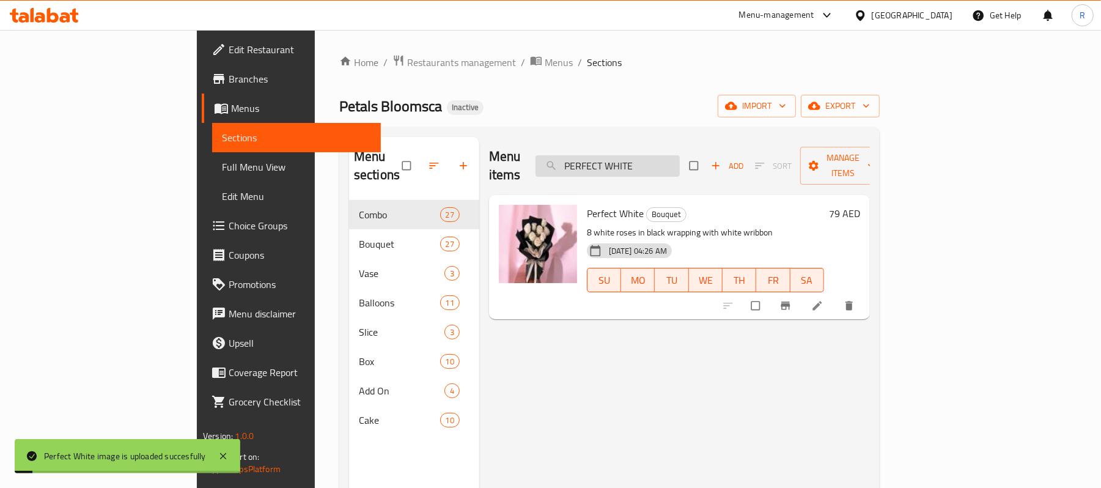
click at [680, 157] on input "PERFECT WHITE" at bounding box center [608, 165] width 144 height 21
paste input "STAL SET"
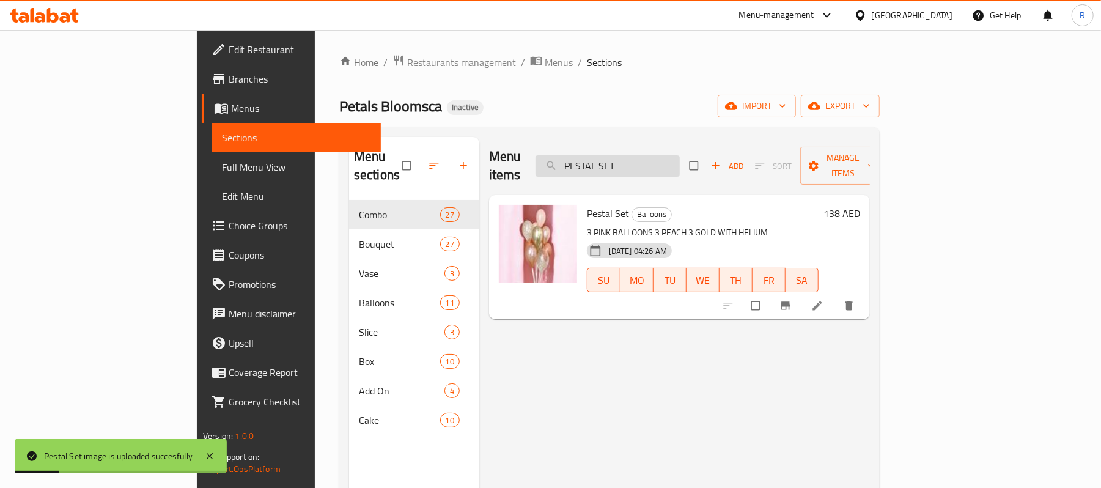
click at [680, 162] on input "PESTAL SET" at bounding box center [608, 165] width 144 height 21
paste input "INK CONFETTI_"
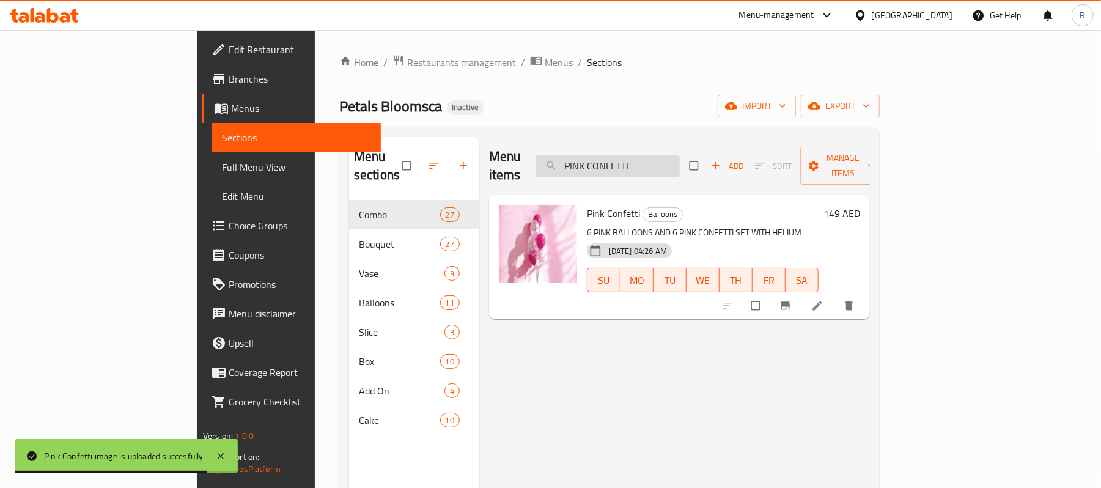
click at [680, 157] on input "PINK CONFETTI" at bounding box center [608, 165] width 144 height 21
paste input "IN VASE"
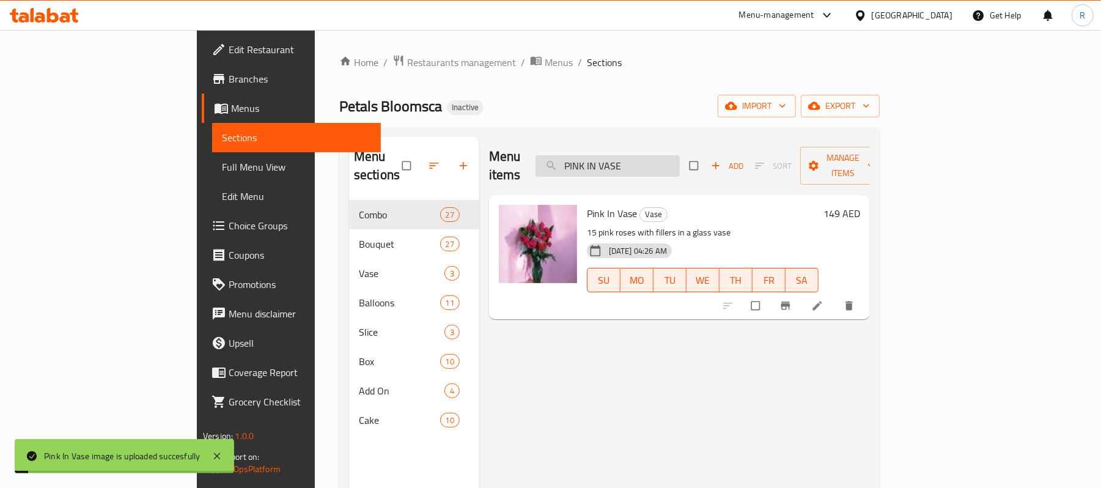
click at [680, 159] on input "PINK IN VASE" at bounding box center [608, 165] width 144 height 21
paste input "SET HEARTS"
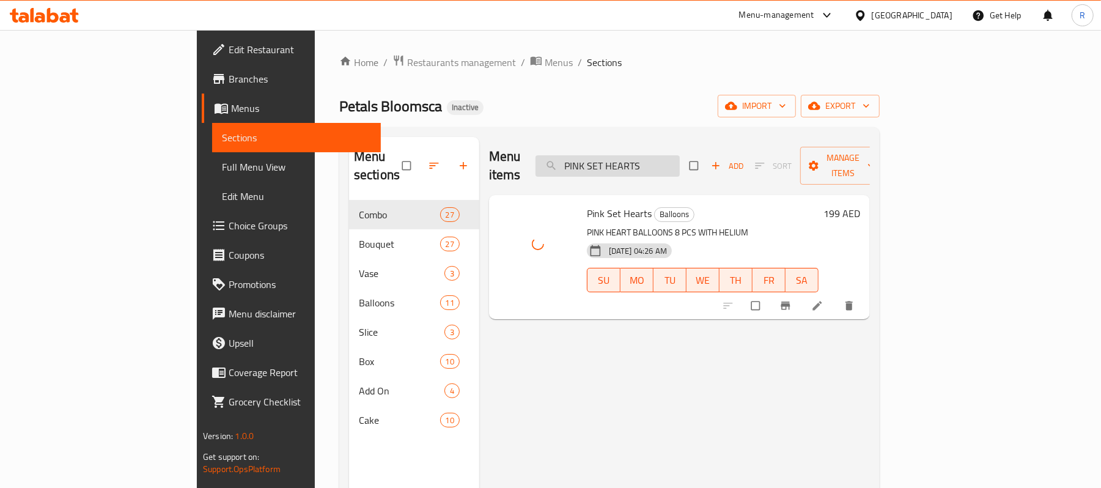
click at [680, 160] on input "PINK SET HEARTS" at bounding box center [608, 165] width 144 height 21
paste input "search"
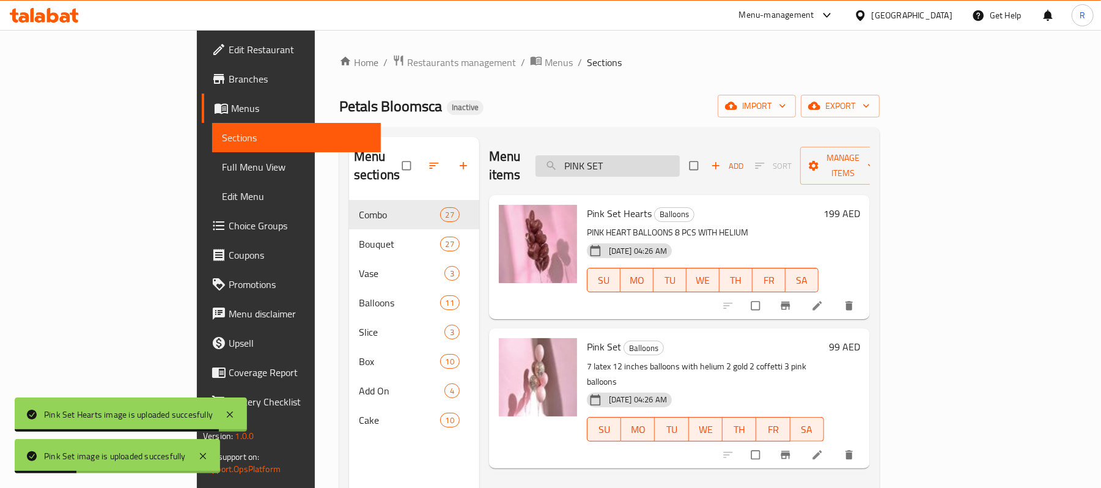
click at [680, 161] on input "PINK SET" at bounding box center [608, 165] width 144 height 21
paste input "WITH GOLD"
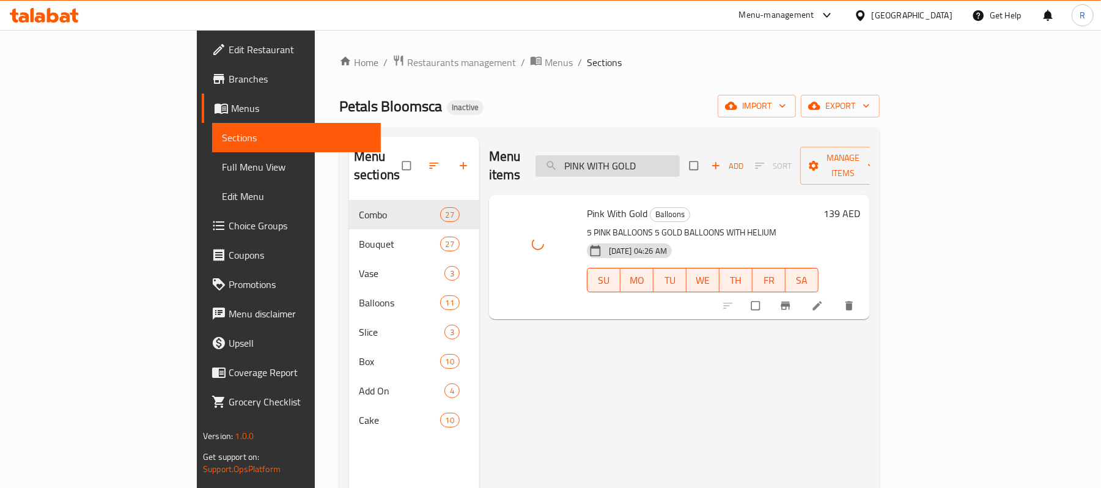
click at [674, 160] on input "PINK WITH GOLD" at bounding box center [608, 165] width 144 height 21
paste input "RETTY IN PINK"
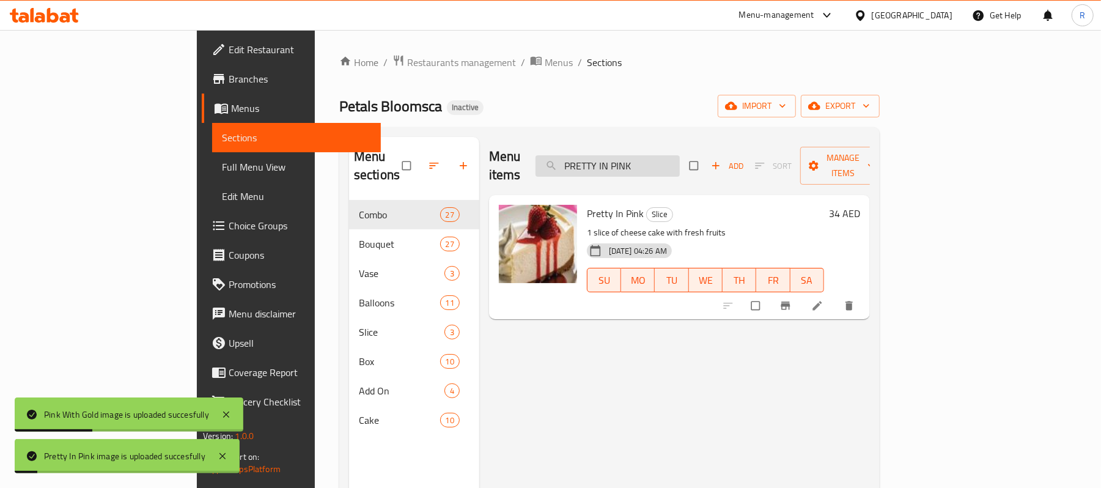
click at [680, 155] on input "PRETTY IN PINK" at bounding box center [608, 165] width 144 height 21
paste input "search"
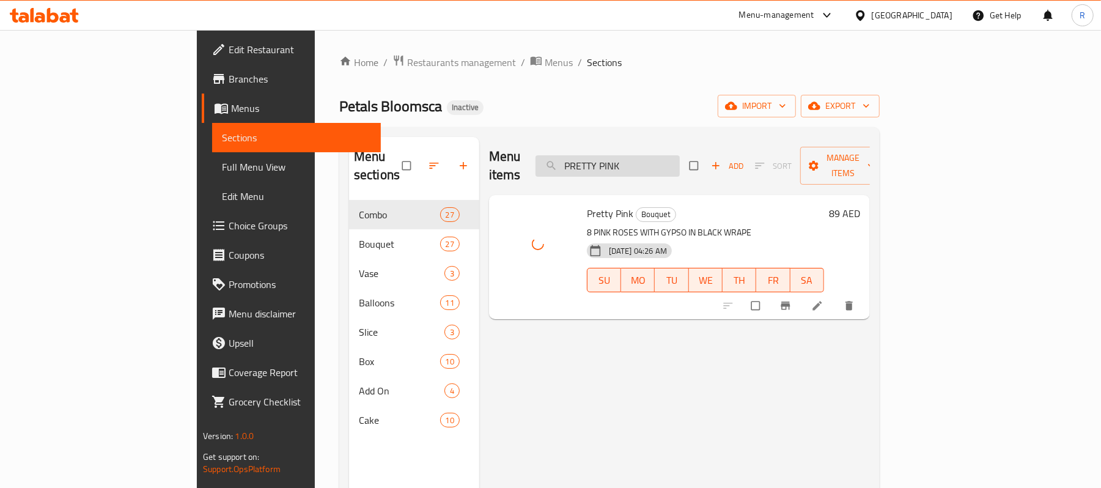
click at [680, 164] on input "PRETTY PINK" at bounding box center [608, 165] width 144 height 21
paste input "URE LOVE 2"
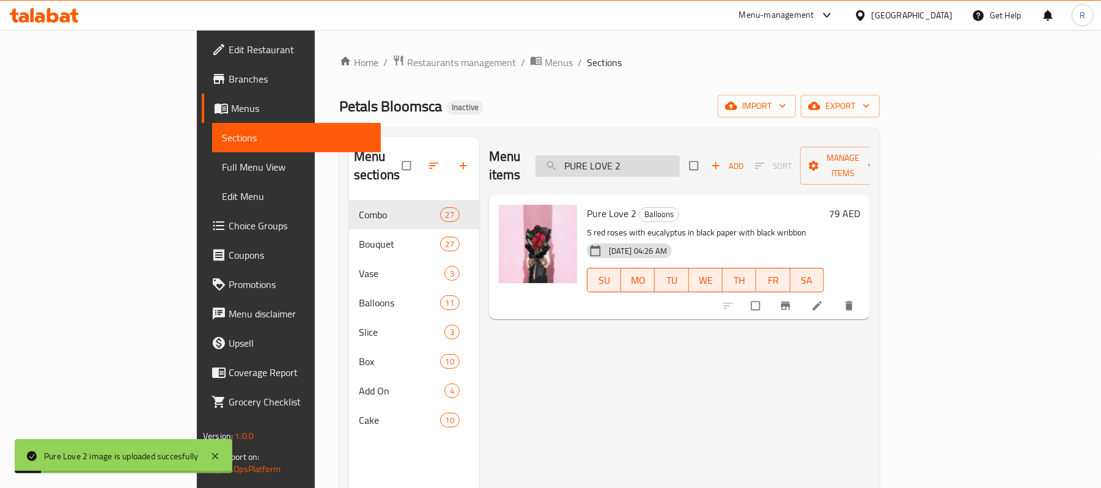
click at [671, 163] on input "PURE LOVE 2" at bounding box center [608, 165] width 144 height 21
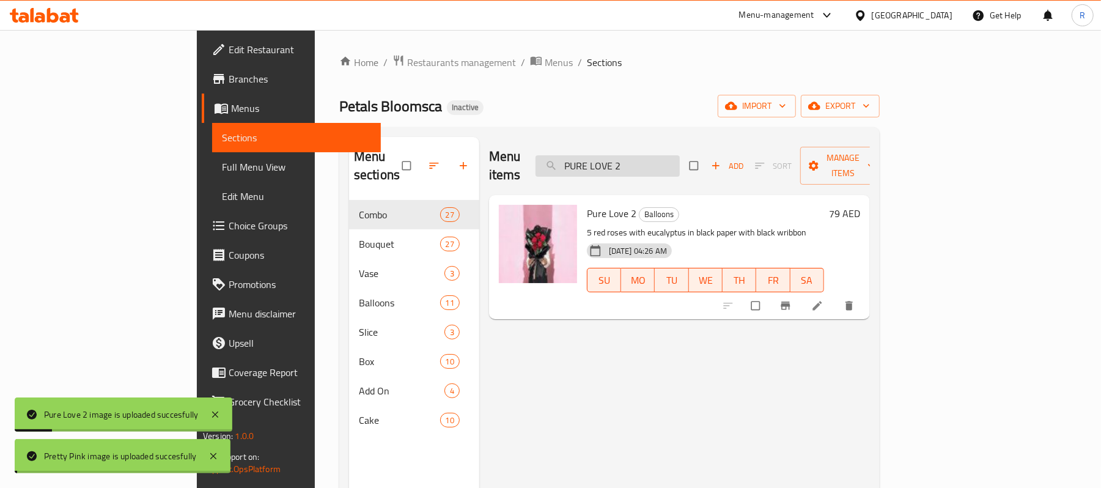
click at [671, 163] on input "PURE LOVE 2" at bounding box center [608, 165] width 144 height 21
paste input "search"
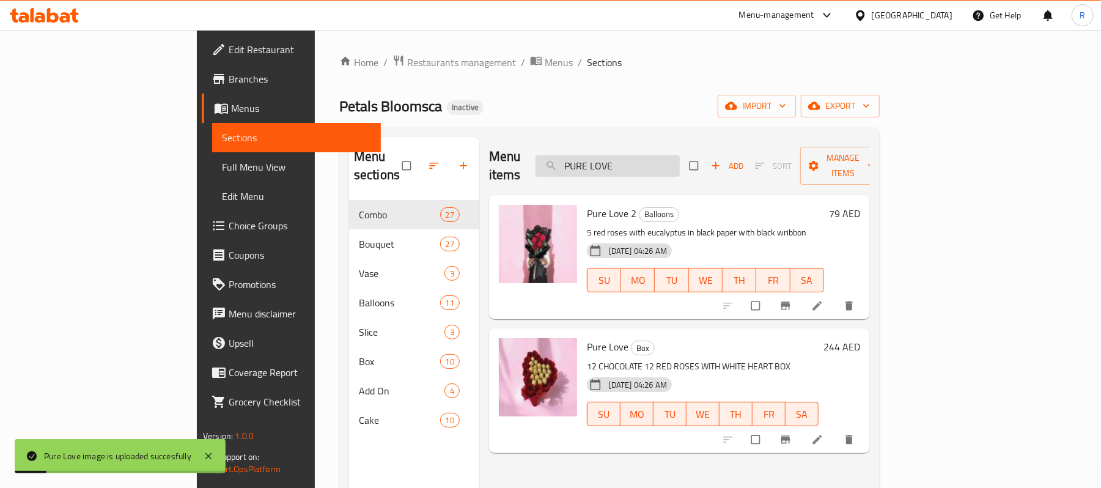
click at [680, 157] on input "PURE LOVE" at bounding box center [608, 165] width 144 height 21
paste input "QUALITY"
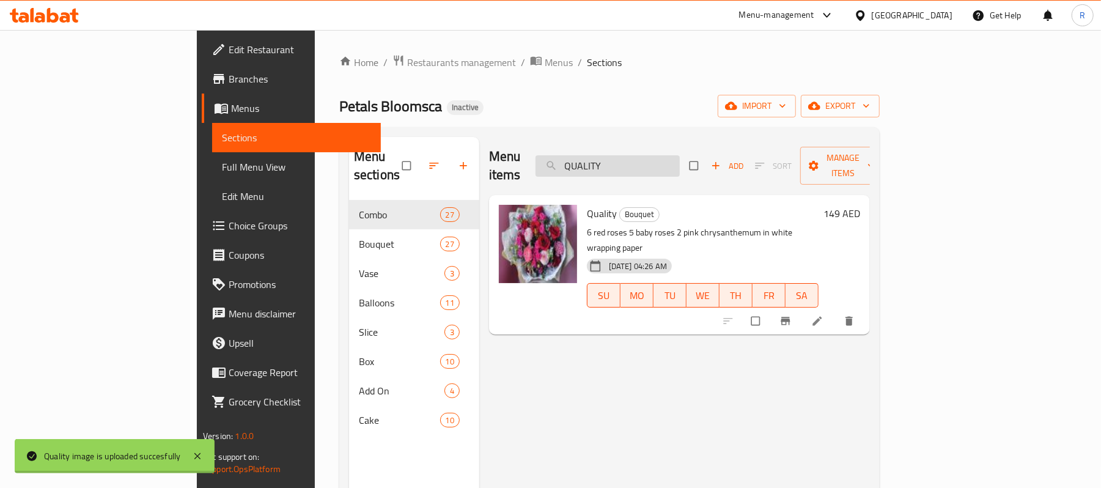
click at [680, 163] on input "QUALITY" at bounding box center [608, 165] width 144 height 21
paste input "RAINFOREST"
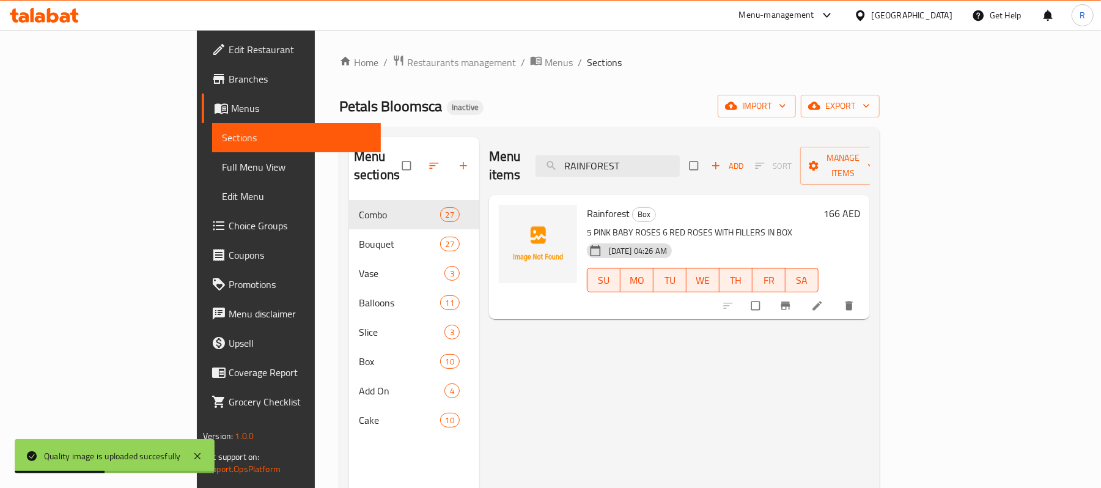
type input "RAINFOREST"
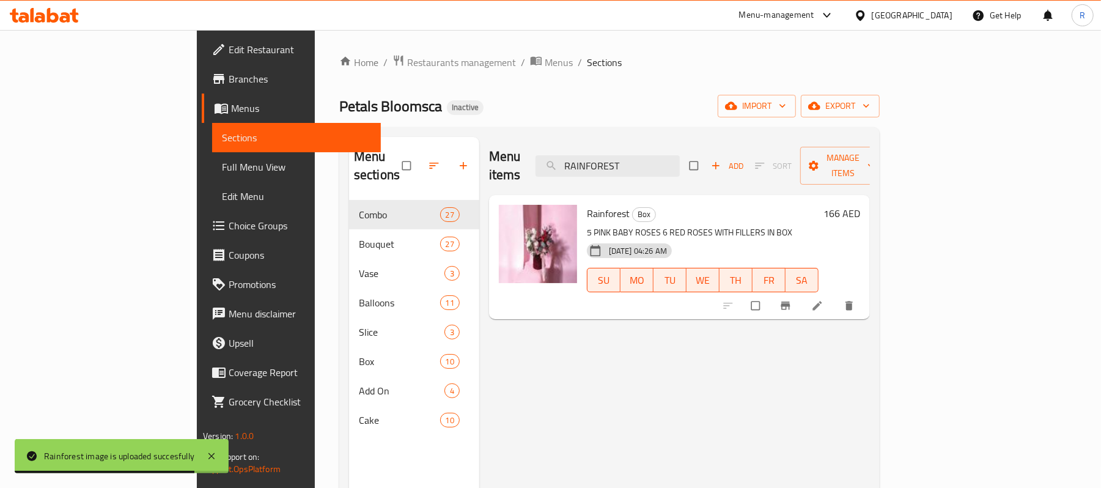
drag, startPoint x: 632, startPoint y: 343, endPoint x: 552, endPoint y: 322, distance: 82.9
click at [632, 343] on div "Menu items RAINFOREST Add Sort Manage items Rainforest Box 5 PINK BABY ROSES 6 …" at bounding box center [674, 381] width 391 height 488
click at [222, 162] on span "Full Menu View" at bounding box center [296, 167] width 149 height 15
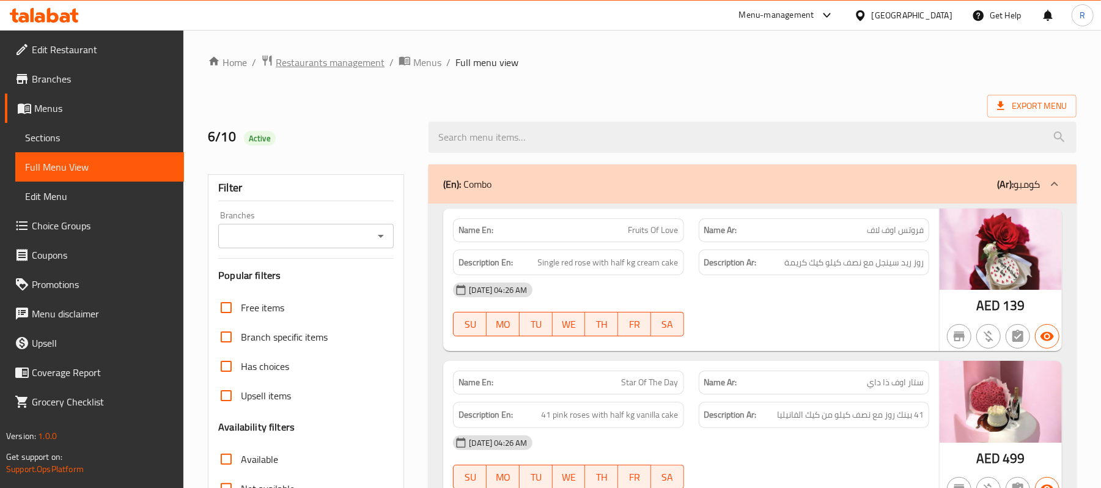
click at [343, 57] on span "Restaurants management" at bounding box center [330, 62] width 109 height 15
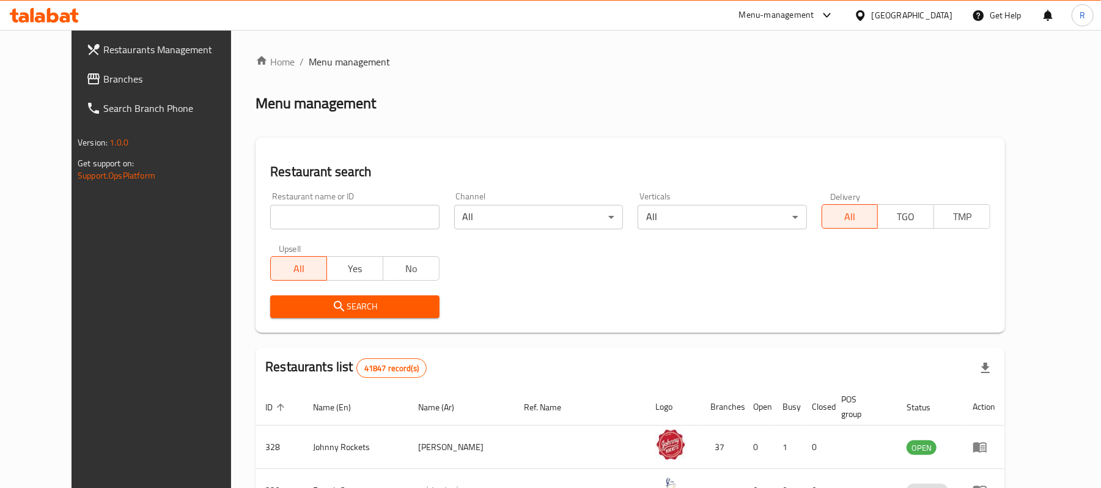
click at [103, 81] on span "Branches" at bounding box center [174, 79] width 142 height 15
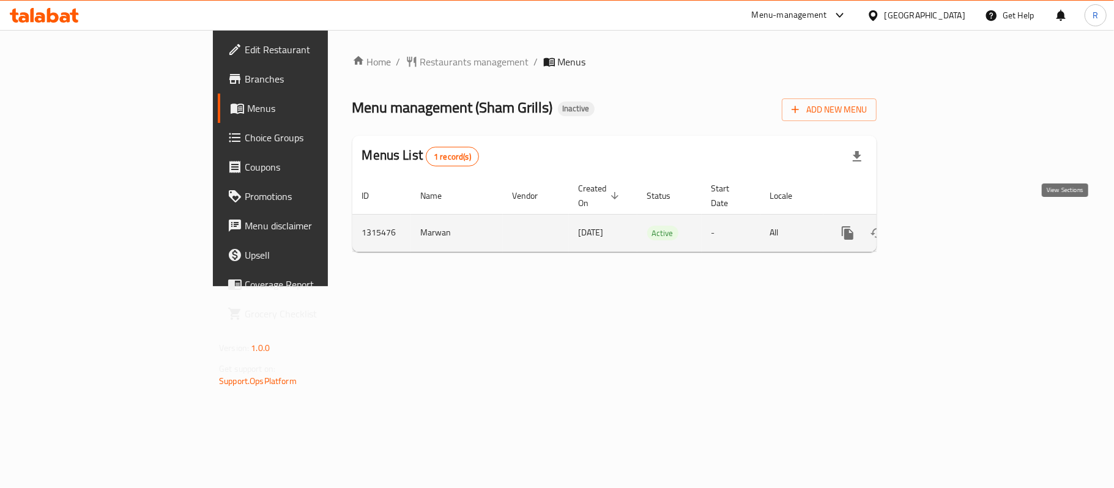
click at [943, 226] on icon "enhanced table" at bounding box center [935, 233] width 15 height 15
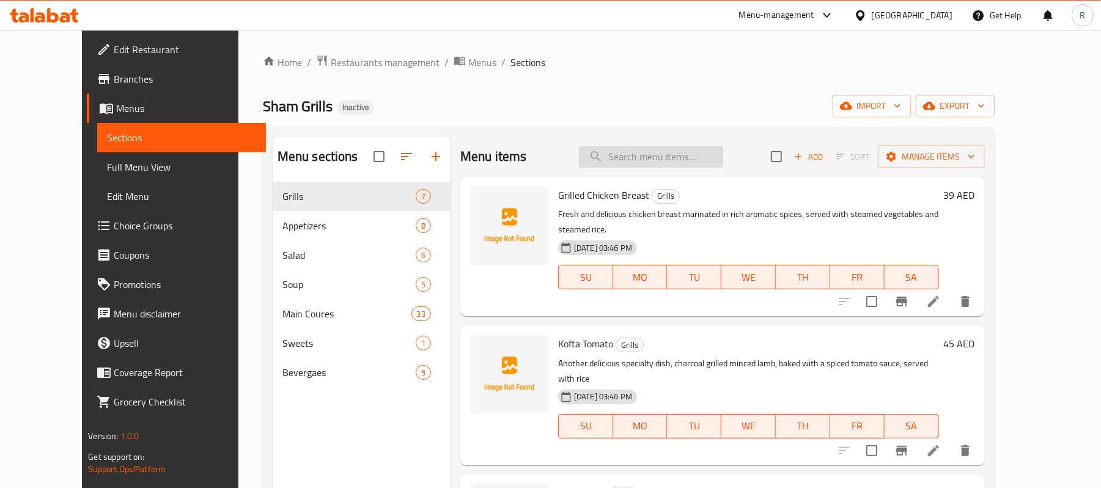
click at [688, 157] on input "search" at bounding box center [651, 156] width 144 height 21
paste input "Grilled Tikka Meat (Large)"
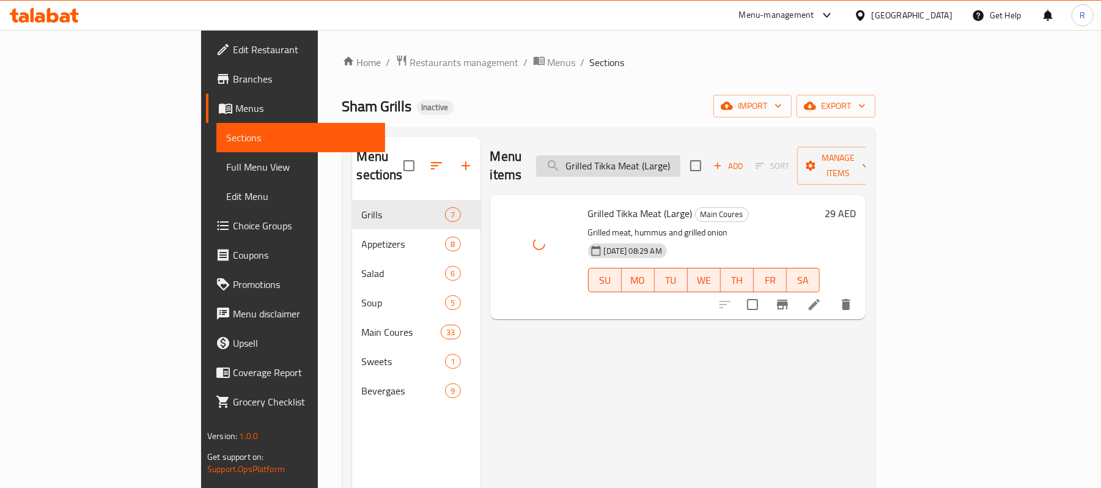
click at [681, 158] on input "Grilled Tikka Meat (Large)" at bounding box center [608, 165] width 144 height 21
paste input "plate"
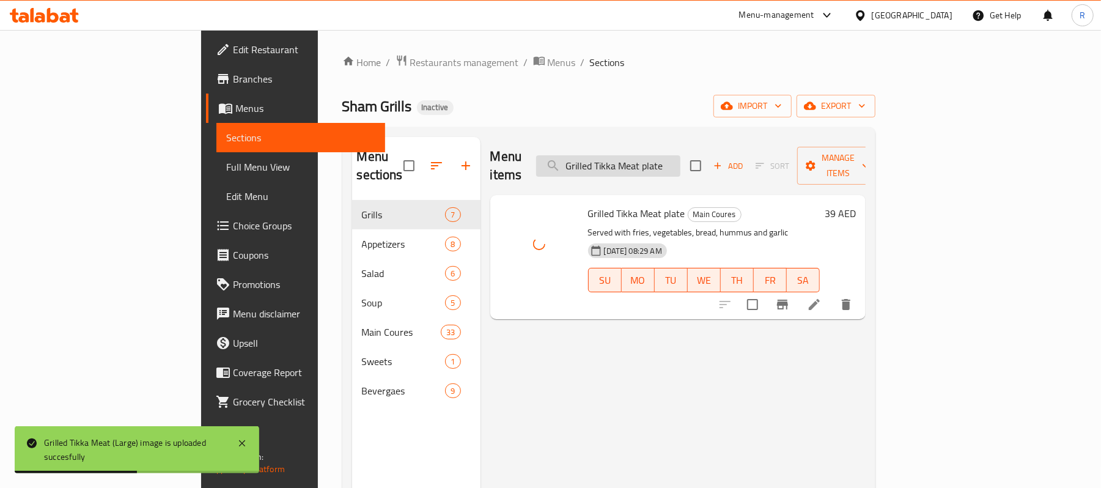
click at [681, 168] on input "Grilled Tikka Meat plate" at bounding box center [608, 165] width 144 height 21
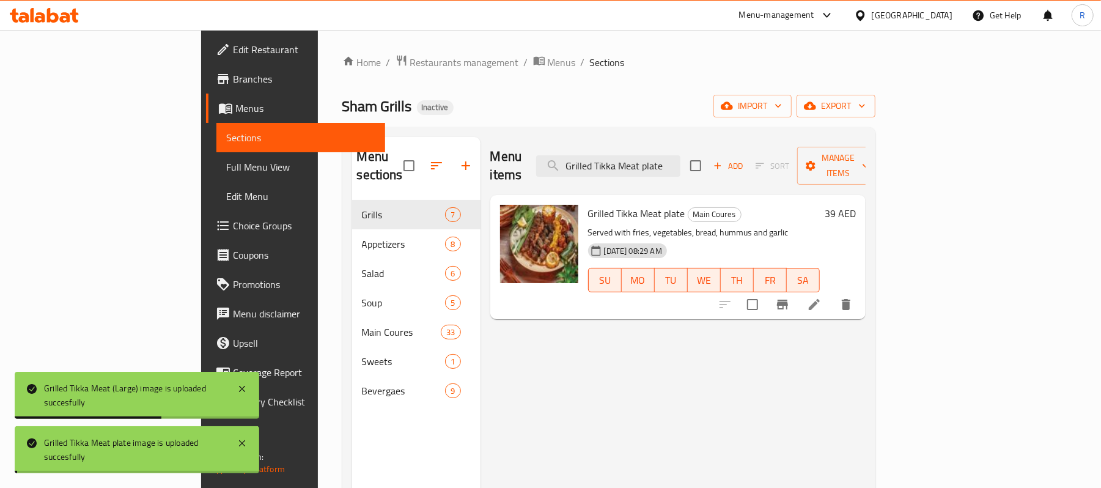
paste input "Harira Soup"
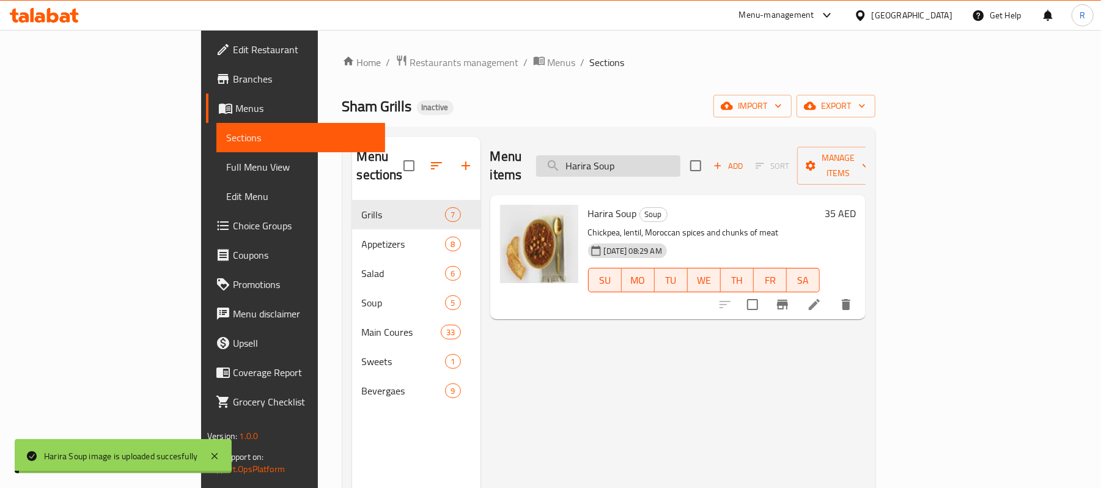
click at [681, 162] on input "Harira Soup" at bounding box center [608, 165] width 144 height 21
paste input "Kaake Akawi Cheese"
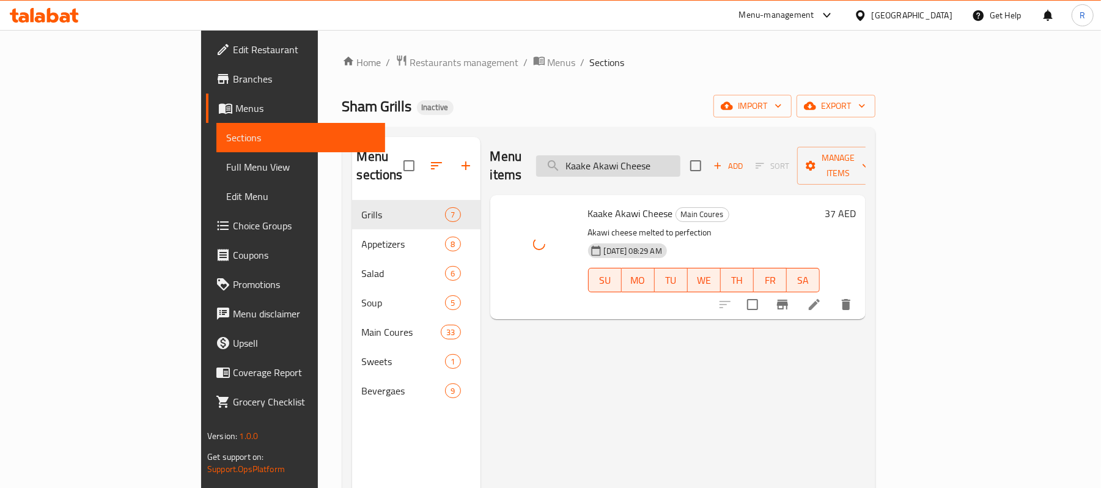
click at [681, 159] on input "Kaake Akawi Cheese" at bounding box center [608, 165] width 144 height 21
paste input "Labneh with Zaatar"
click at [665, 157] on input "Kaake Labneh with Zaatar" at bounding box center [608, 165] width 144 height 21
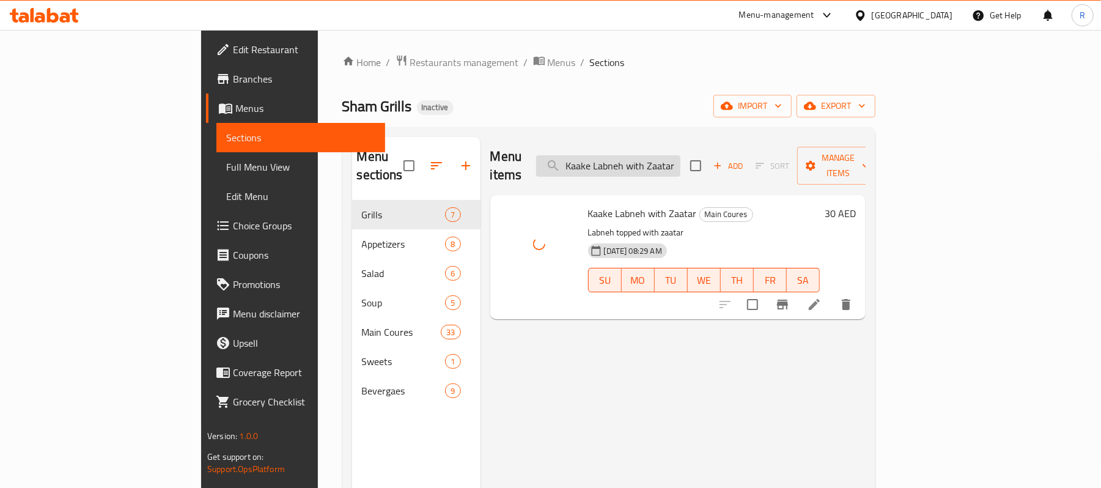
click at [665, 157] on input "Kaake Labneh with Zaatar" at bounding box center [608, 165] width 144 height 21
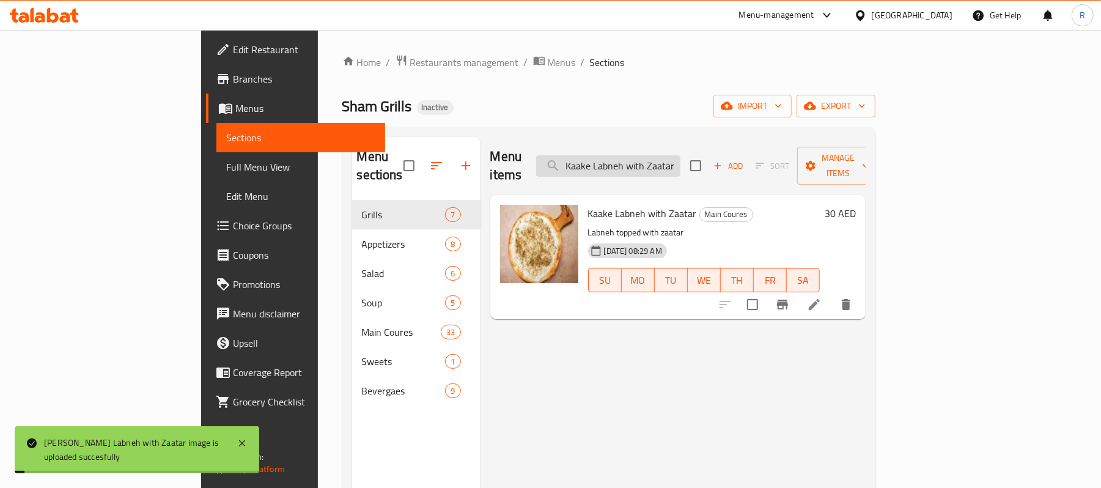
click at [665, 157] on input "Kaake Labneh with Zaatar" at bounding box center [608, 165] width 144 height 21
paste input "Nutella Banana"
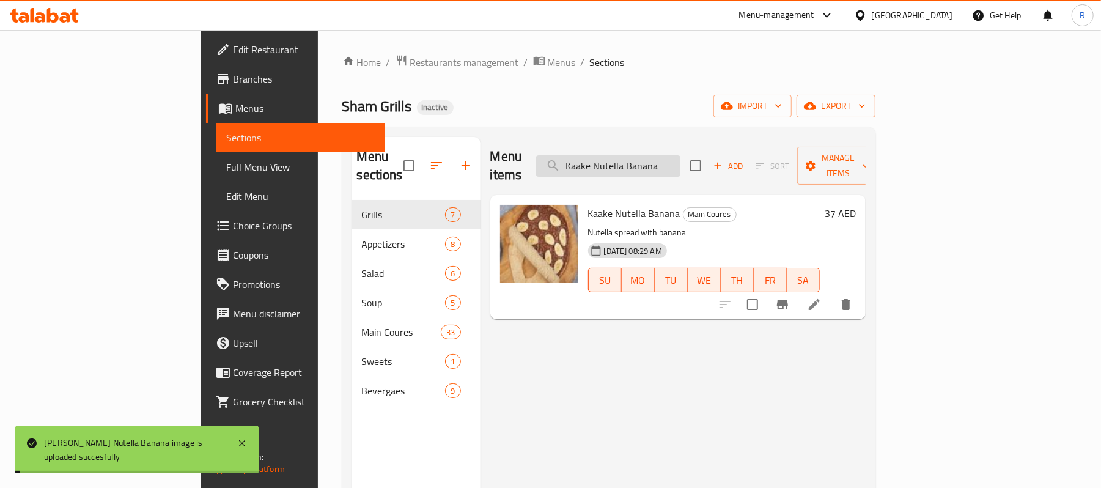
click at [673, 155] on input "Kaake Nutella Banana" at bounding box center [608, 165] width 144 height 21
paste input "Zaatar Summak"
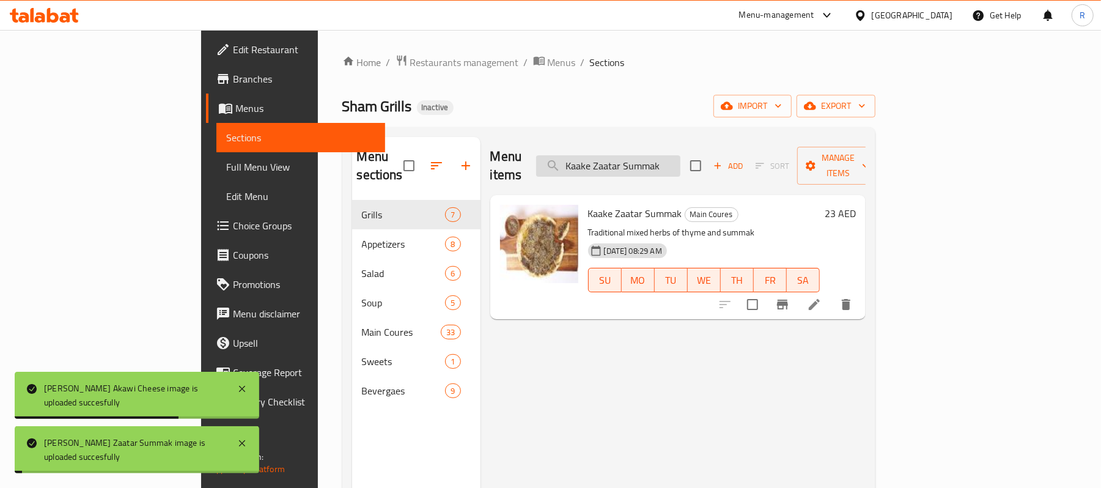
click at [639, 158] on input "Kaake Zaatar Summak" at bounding box center [608, 165] width 144 height 21
paste input "ebab (Large)"
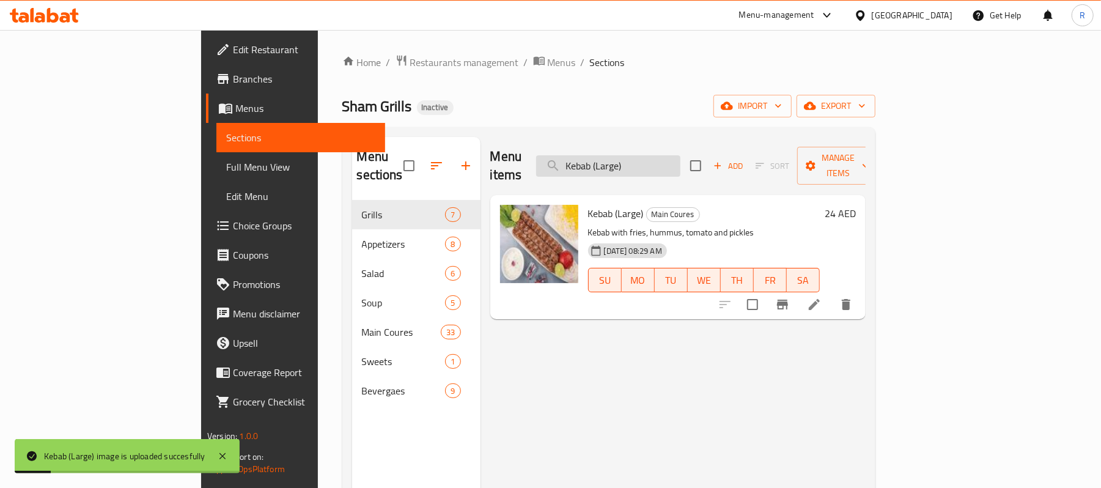
click at [649, 157] on input "Kebab (Large)" at bounding box center [608, 165] width 144 height 21
paste input "hashkhash Kebab plate"
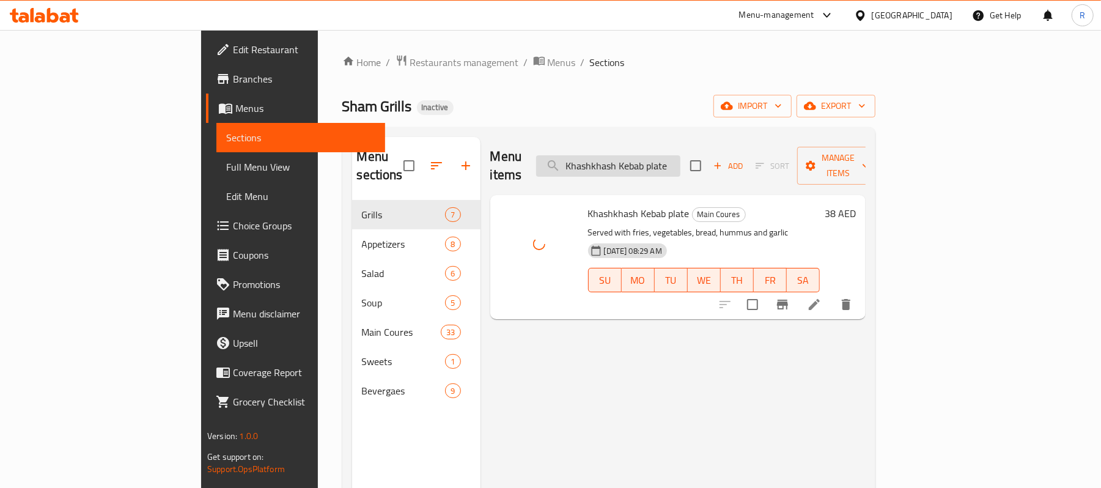
click at [676, 160] on input "Khashkhash Kebab plate" at bounding box center [608, 165] width 144 height 21
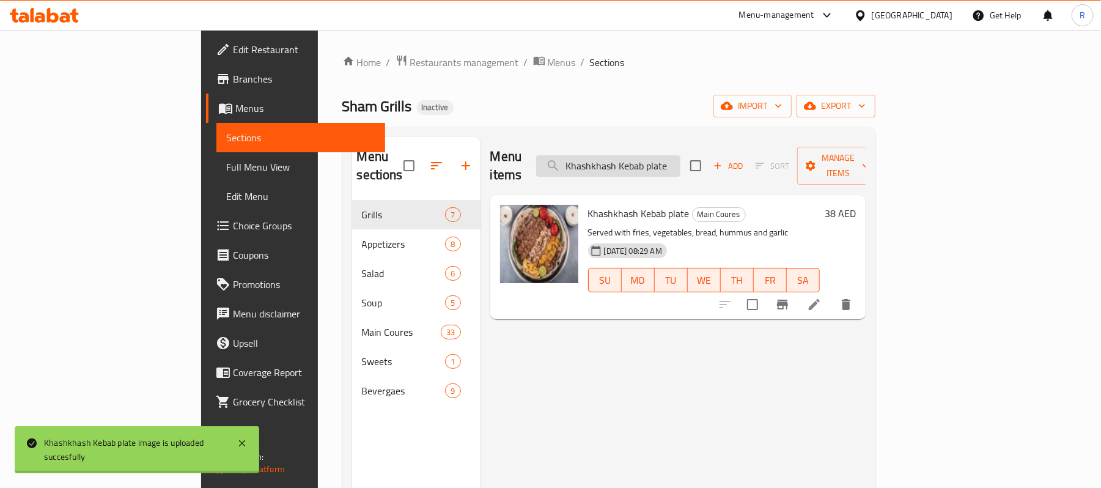
click at [676, 160] on input "Khashkhash Kebab plate" at bounding box center [608, 165] width 144 height 21
paste input "ofta Tomato"
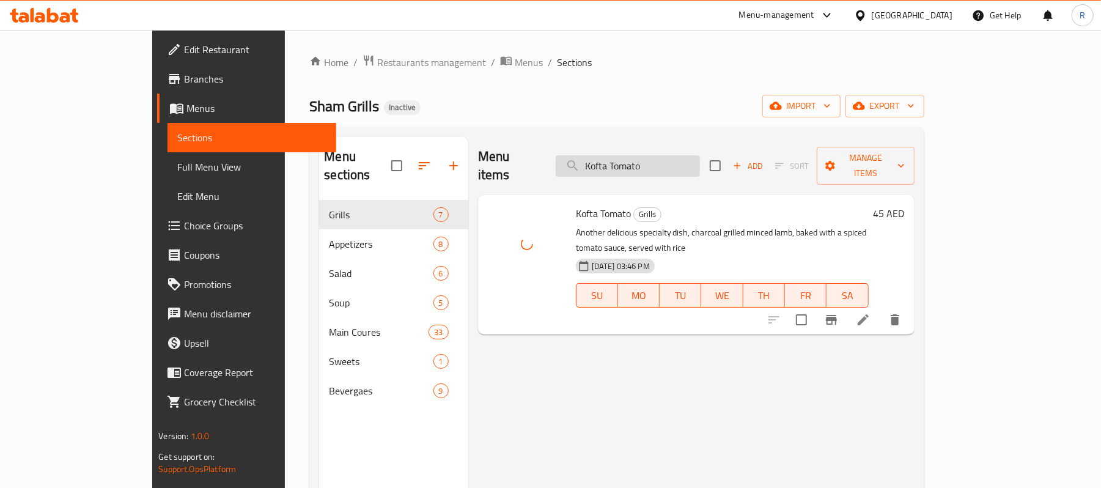
click at [700, 158] on input "Kofta Tomato" at bounding box center [628, 165] width 144 height 21
paste input "Lebanese Meat Arayes"
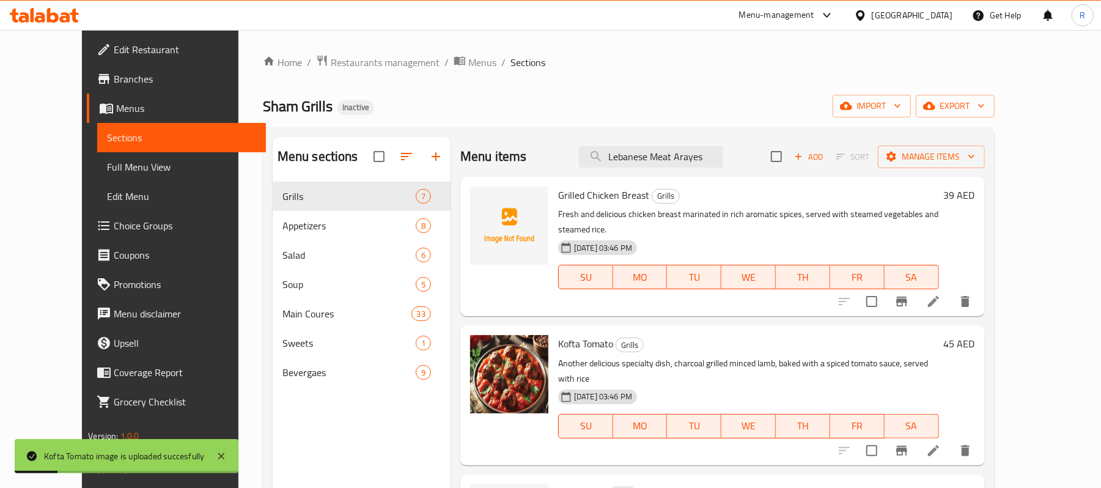
type input "Lebanese Meat Arayes"
click at [712, 160] on input "Lebanese Meat Arayes" at bounding box center [651, 156] width 144 height 21
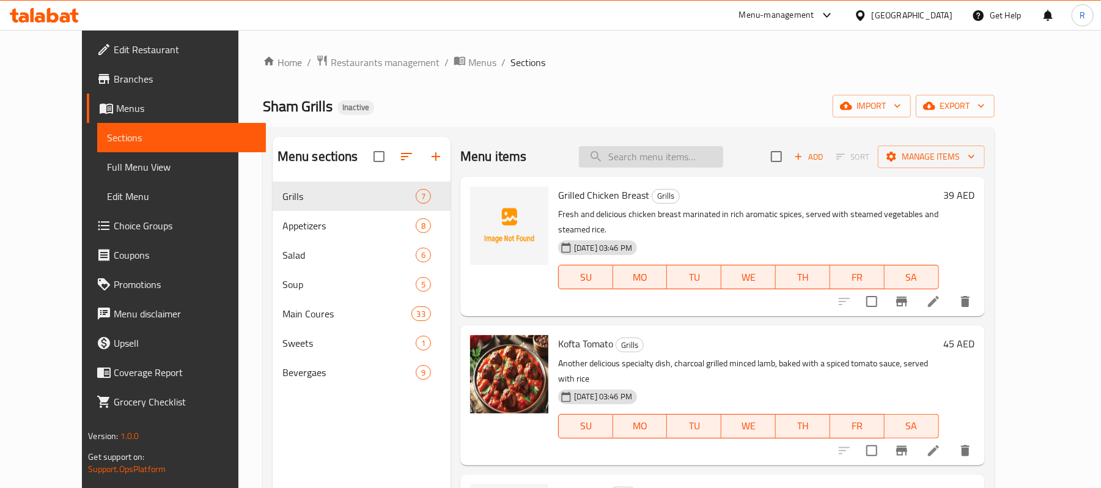
paste input "Lebanese Meat Arayes"
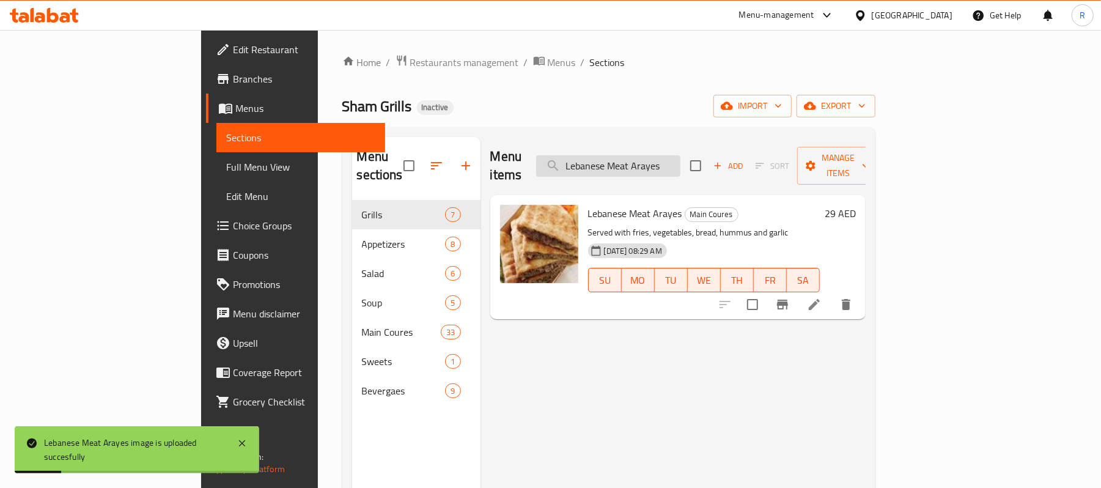
click at [661, 159] on input "Lebanese Meat Arayes" at bounding box center [608, 165] width 144 height 21
paste input "monade"
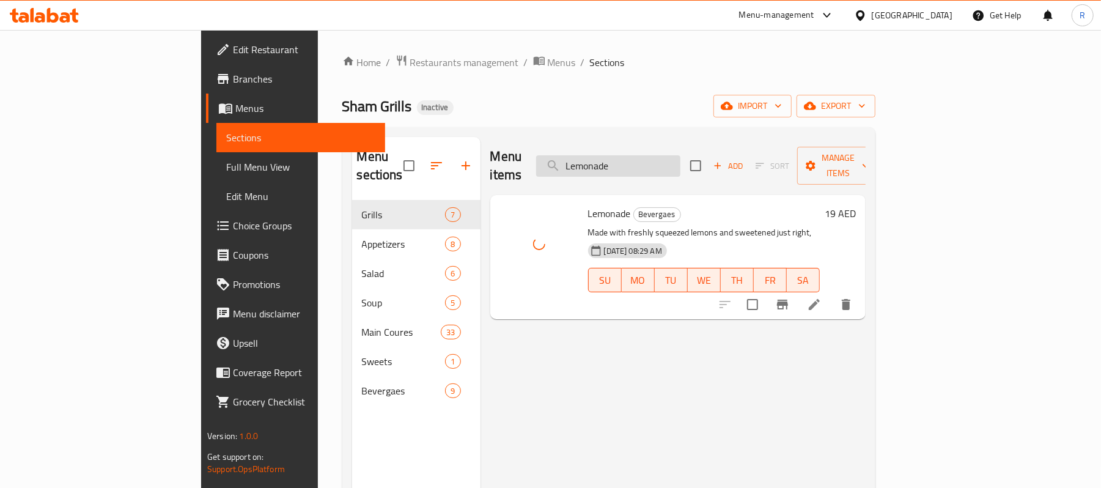
click at [680, 165] on input "Lemonade" at bounding box center [608, 165] width 144 height 21
paste input "Meat kebab plat"
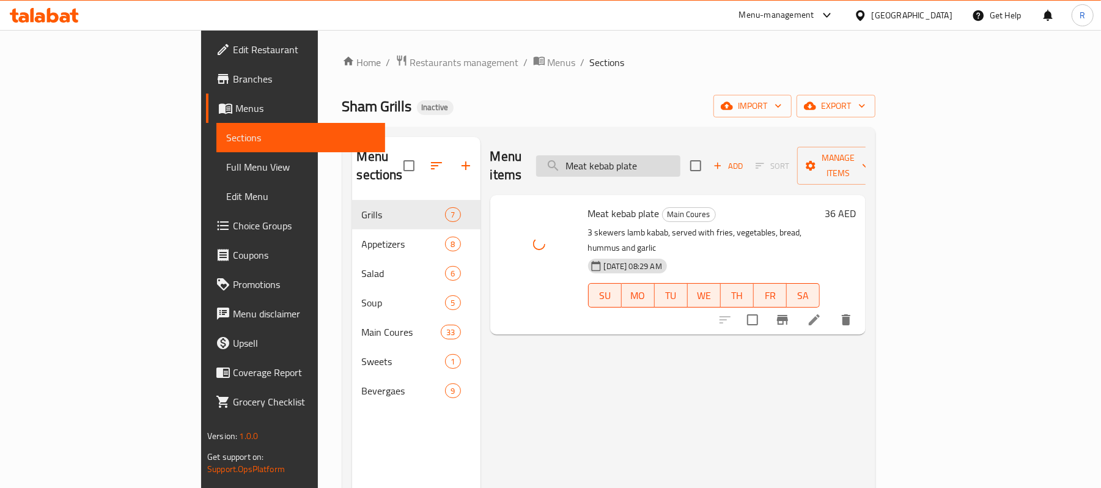
click at [681, 159] on input "Meat kebab plate" at bounding box center [608, 165] width 144 height 21
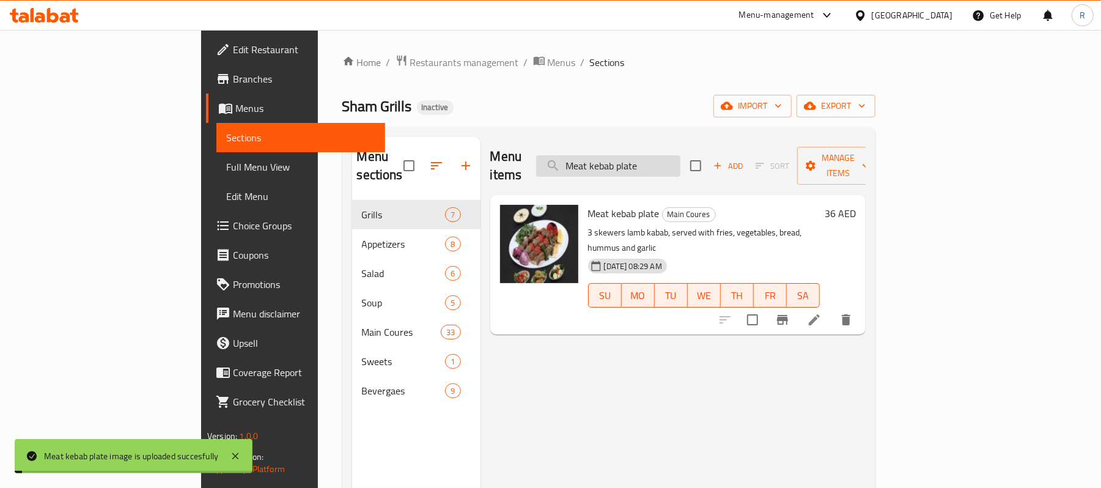
click at [681, 159] on input "Meat kebab plate" at bounding box center [608, 165] width 144 height 21
paste input "irinda Orang"
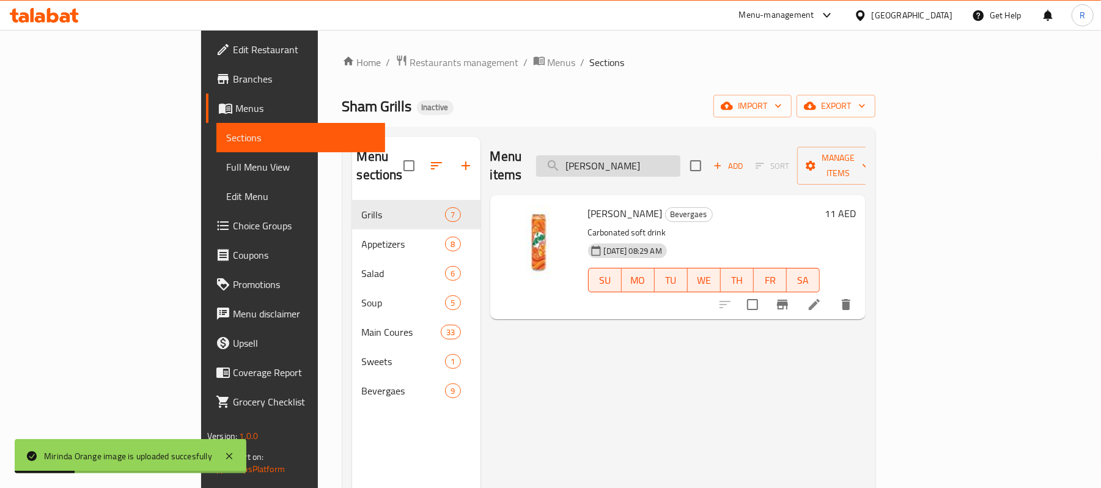
click at [681, 165] on input "Mirinda Orange" at bounding box center [608, 165] width 144 height 21
paste input "x kebab plat"
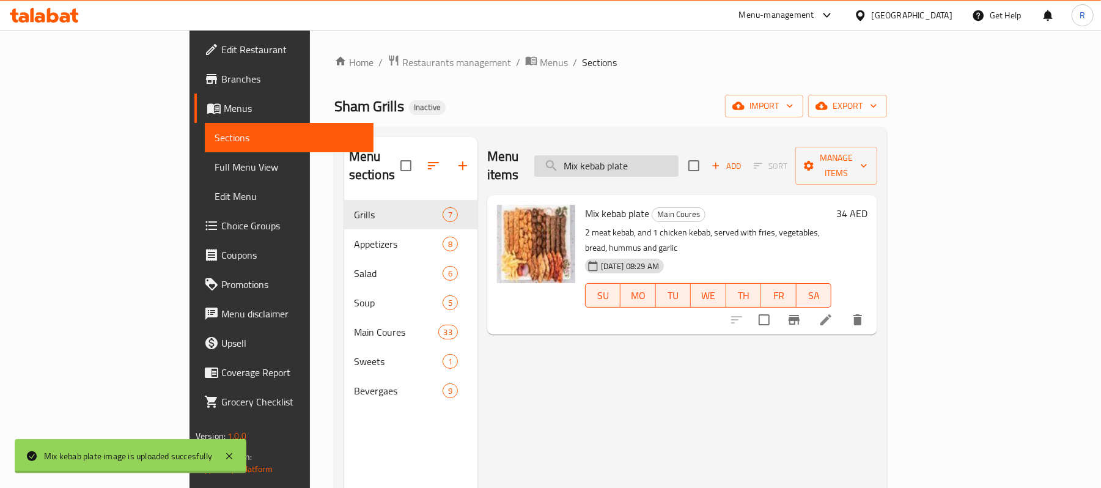
click at [679, 163] on input "Mix kebab plate" at bounding box center [606, 165] width 144 height 21
paste input "ushroom Soup"
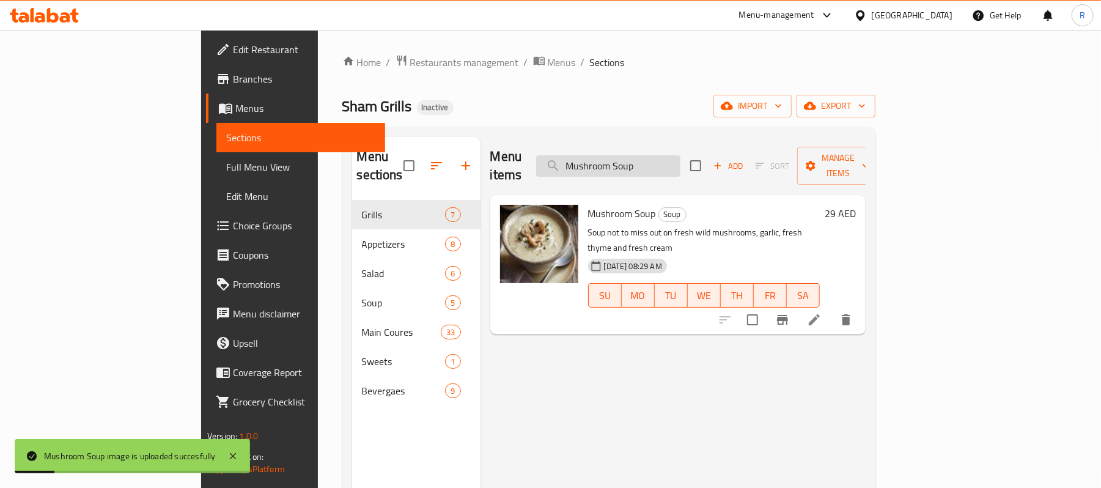
click at [681, 155] on input "Mushroom Soup" at bounding box center [608, 165] width 144 height 21
paste input "Nakanek Grilled (Large)"
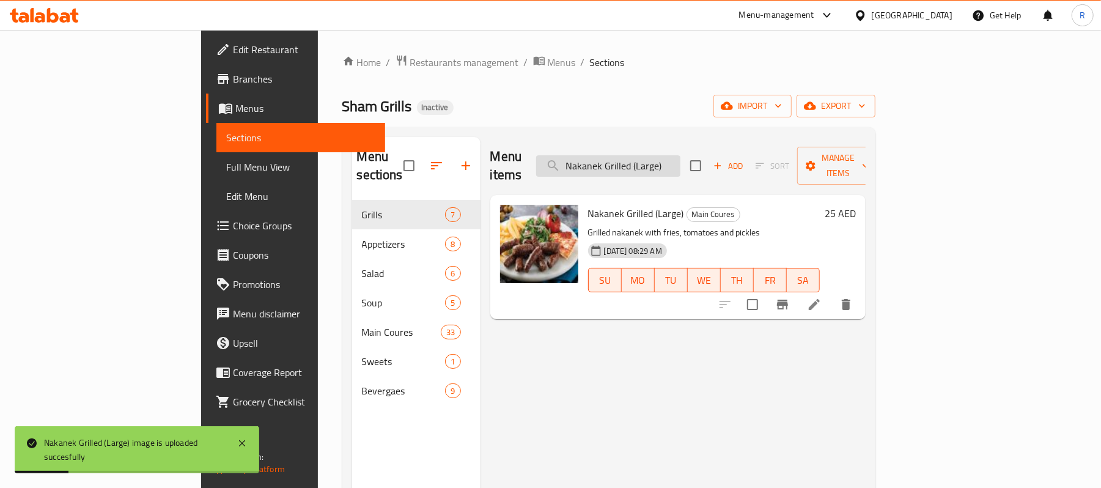
click at [681, 162] on input "Nakanek Grilled (Large)" at bounding box center [608, 165] width 144 height 21
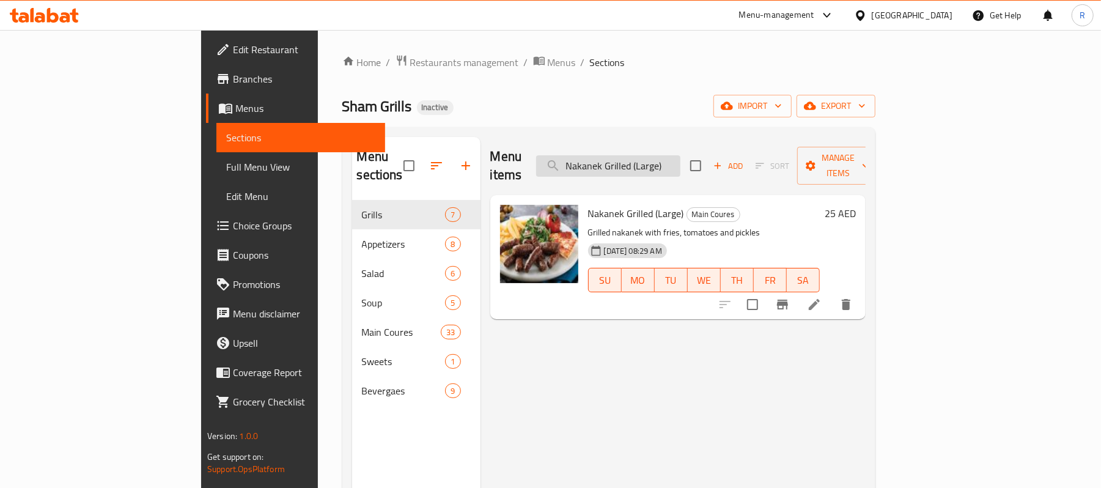
click at [676, 158] on input "Nakanek Grilled (Large)" at bounding box center [608, 165] width 144 height 21
paste input "with Pomegranate molasses"
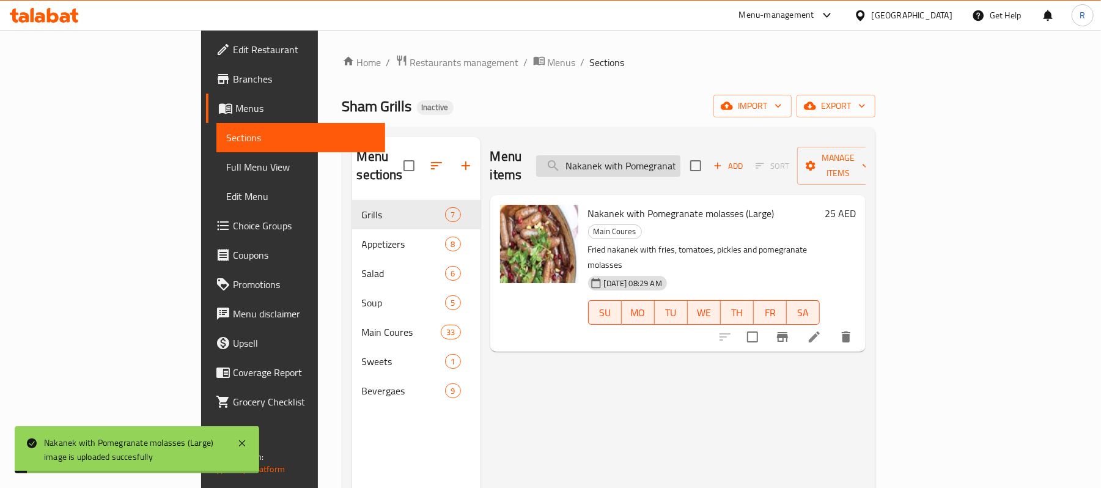
click at [681, 158] on input "Nakanek with Pomegranate molasses (Large)" at bounding box center [608, 165] width 144 height 21
paste input "Orfali kebab (spicy) plate"
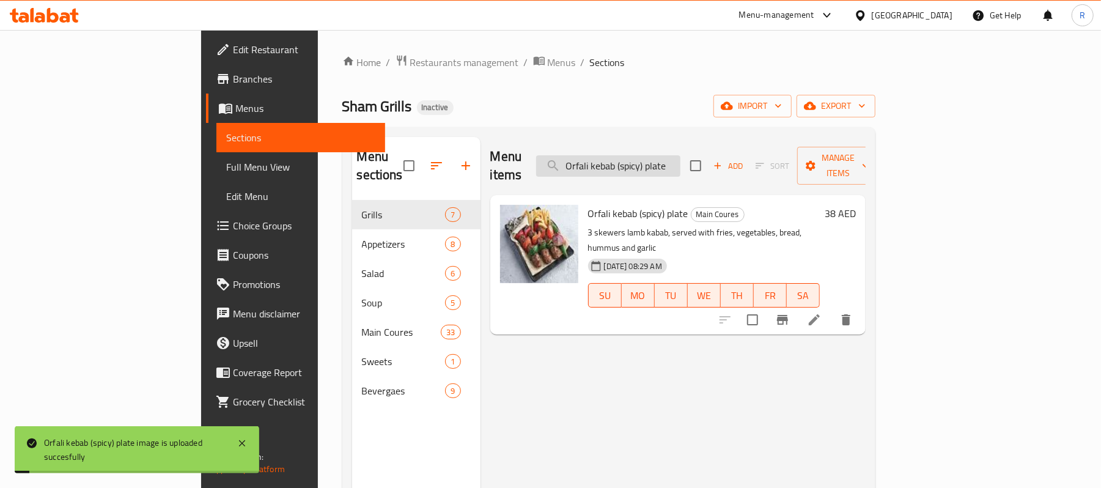
click at [656, 155] on input "Orfali kebab (spicy) plate" at bounding box center [608, 165] width 144 height 21
paste input "Kebab Spicy (Large)"
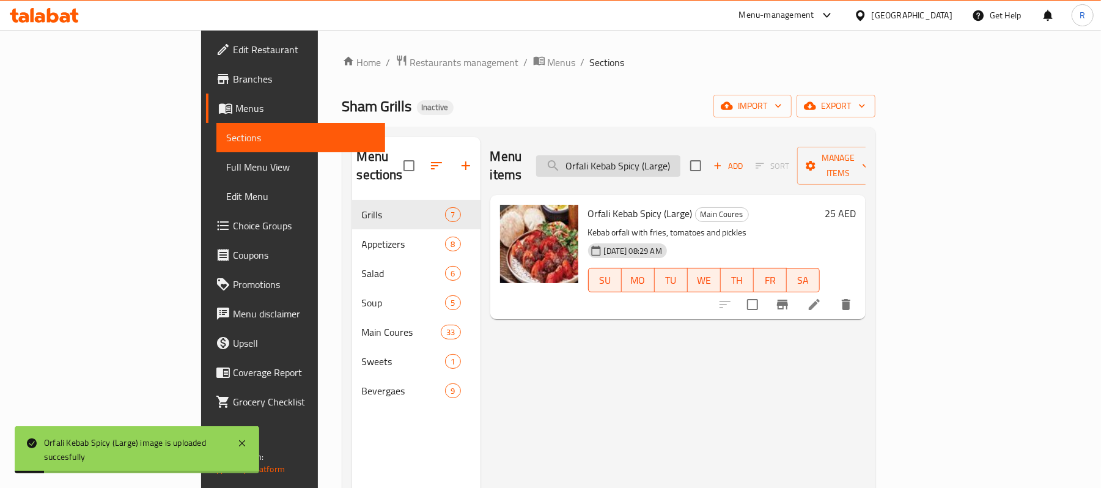
click at [681, 159] on input "Orfali Kebab Spicy (Large)" at bounding box center [608, 165] width 144 height 21
paste input "Rice With Vermicelli"
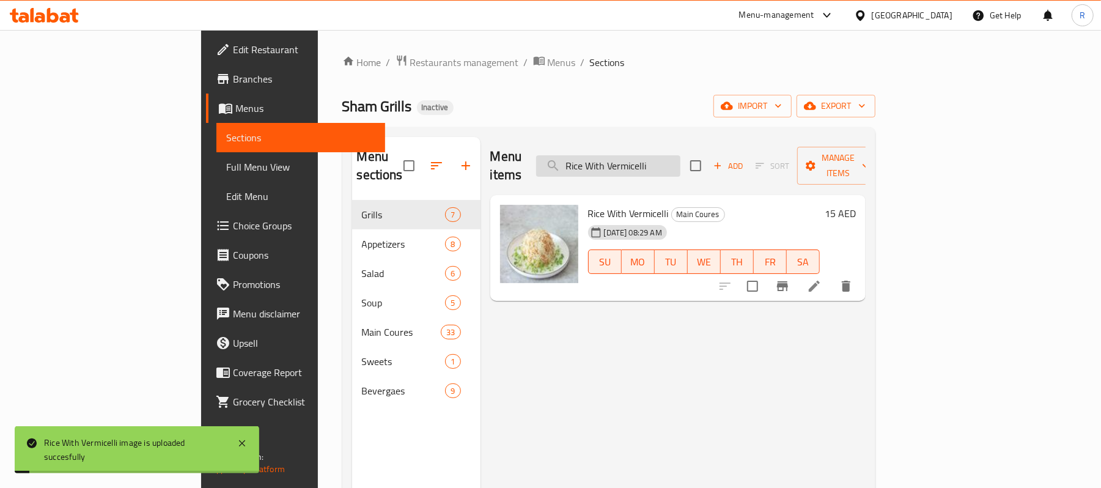
click at [681, 155] on input "Rice With Vermicelli" at bounding box center [608, 165] width 144 height 21
paste input "Sausage (Large)"
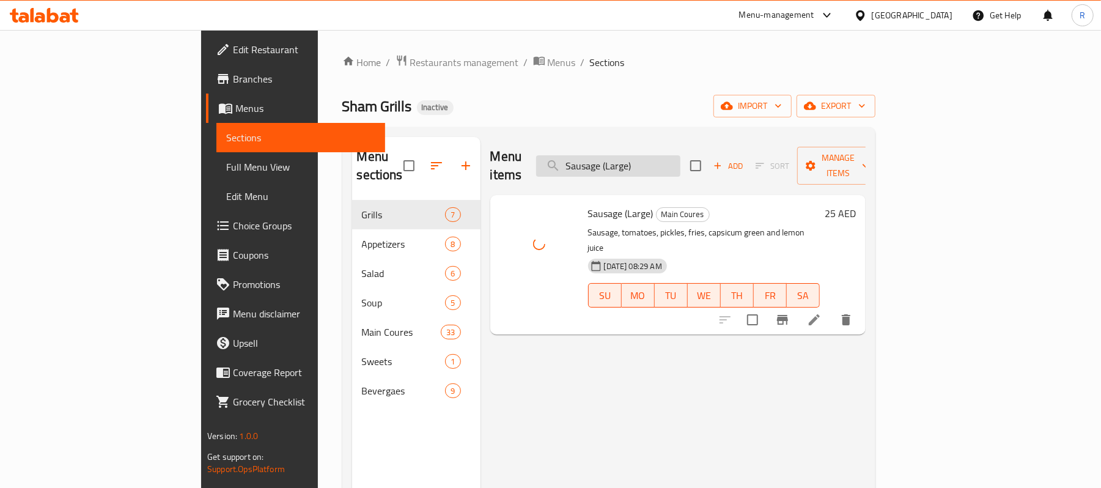
click at [668, 160] on input "Sausage (Large)" at bounding box center [608, 165] width 144 height 21
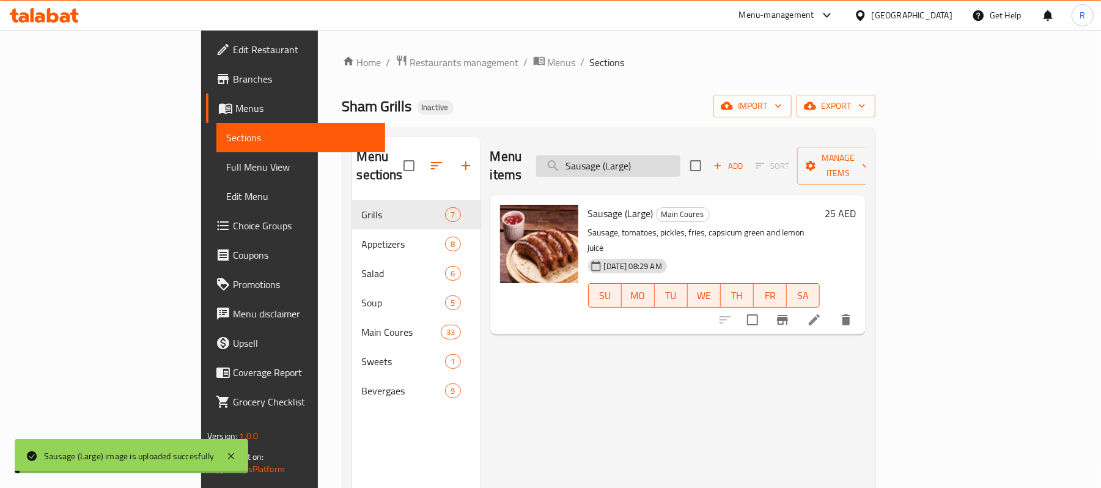
click at [668, 160] on input "Sausage (Large)" at bounding box center [608, 165] width 144 height 21
paste input "hish Barak"
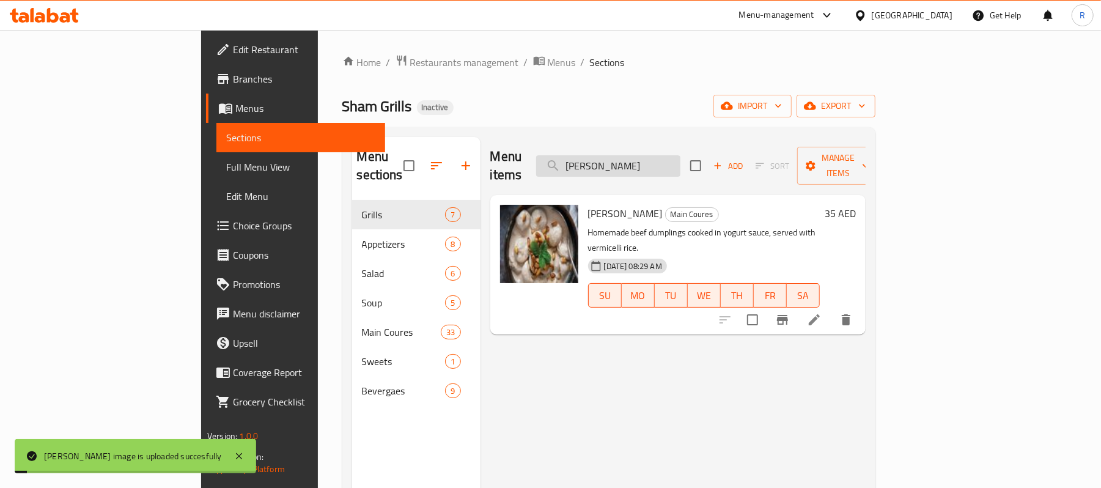
click at [681, 159] on input "Shish Barak" at bounding box center [608, 165] width 144 height 21
paste input "mall Water 500ml"
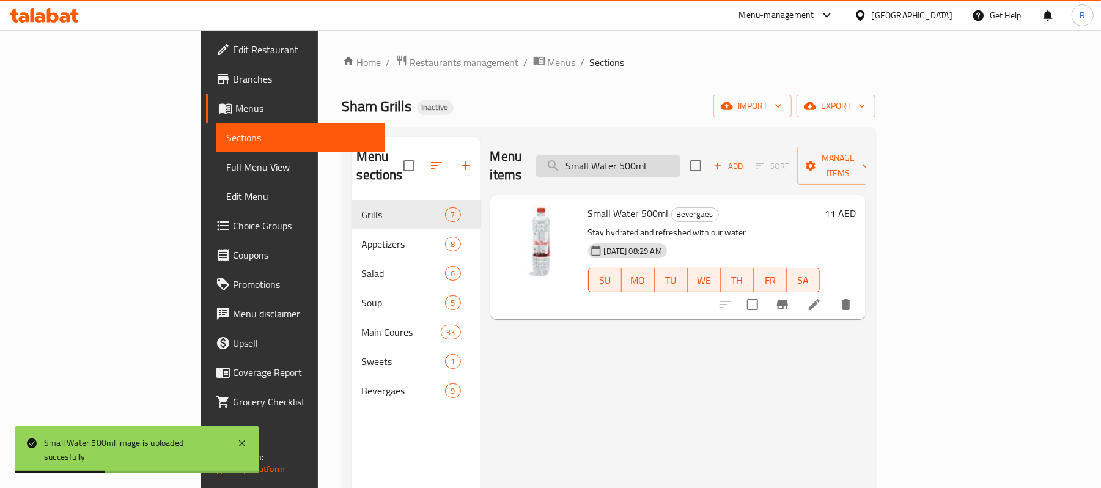
click at [681, 157] on input "Small Water 500ml" at bounding box center [608, 165] width 144 height 21
paste input "Tawook (Large)"
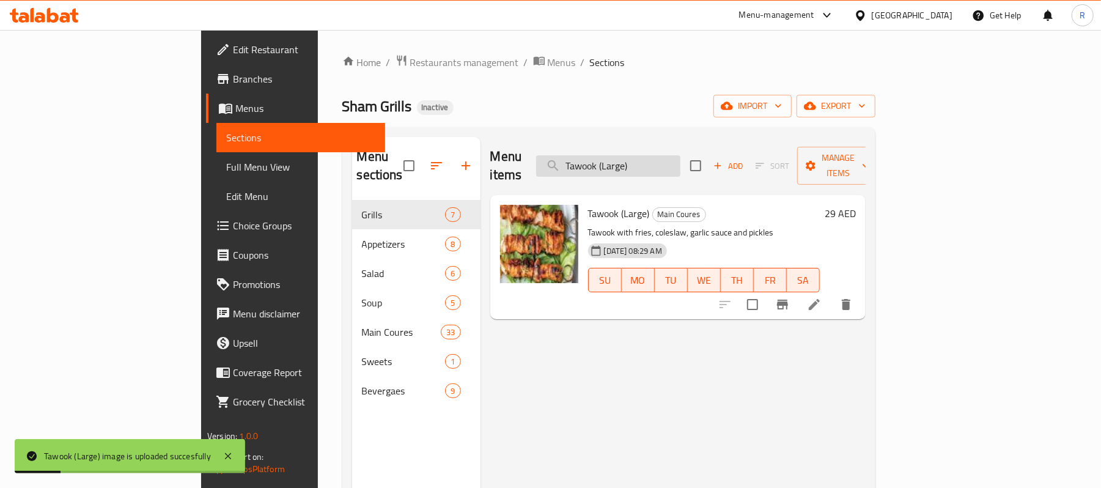
click at [681, 160] on input "Tawook (Large)" at bounding box center [608, 165] width 144 height 21
paste input "una"
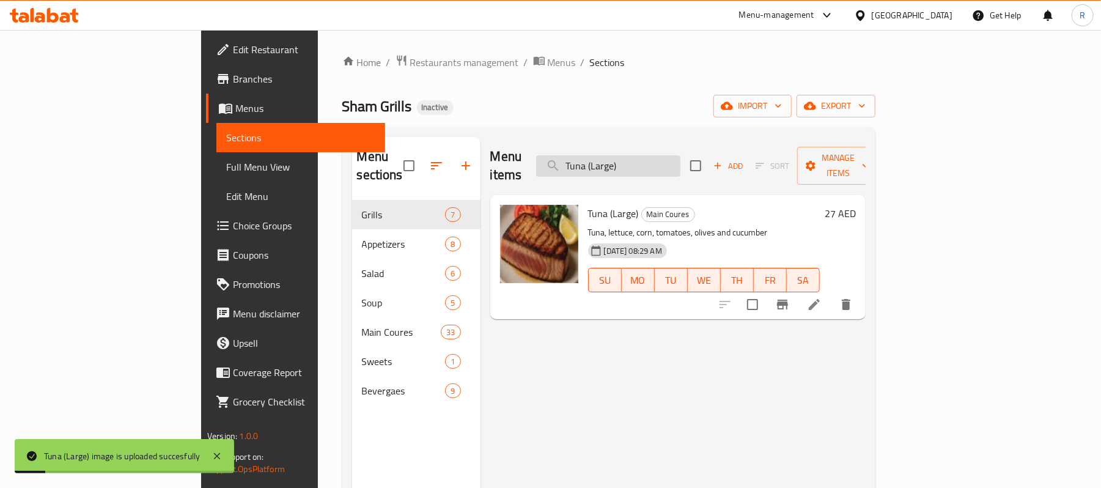
click at [681, 161] on input "Tuna (Large)" at bounding box center [608, 165] width 144 height 21
paste input "white Steamed Rice"
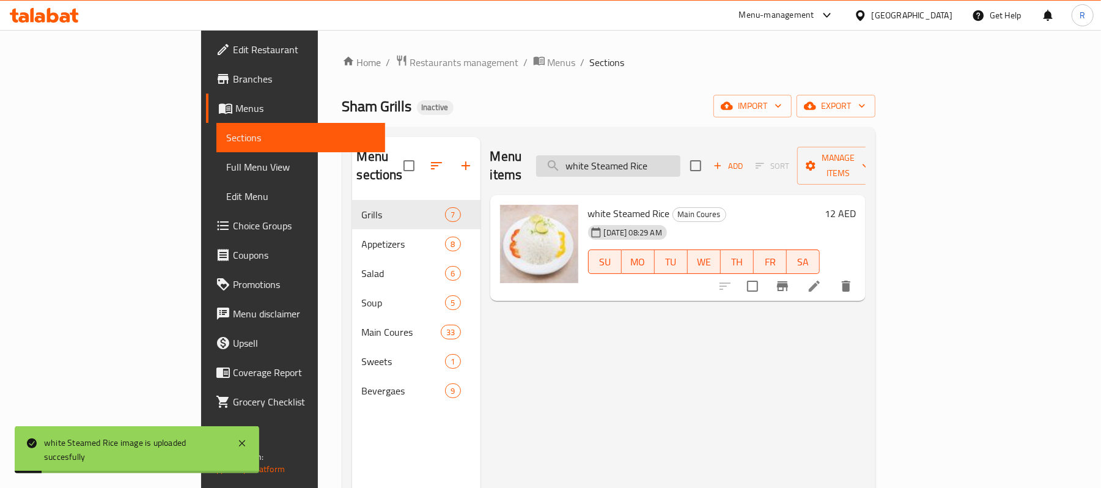
click at [647, 157] on input "white Steamed Rice" at bounding box center [608, 165] width 144 height 21
paste input "7UP"
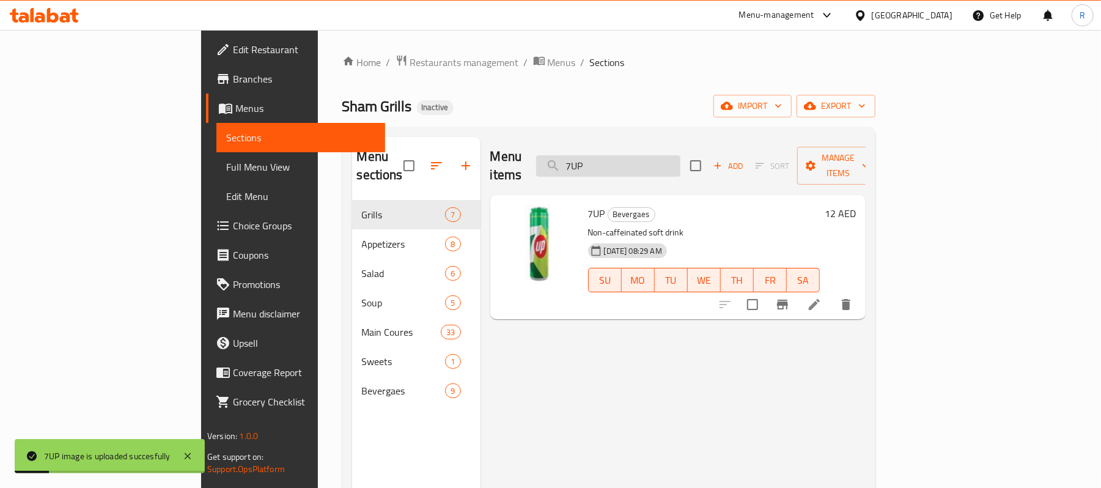
click at [681, 155] on input "7UP" at bounding box center [608, 165] width 144 height 21
paste input "Ayran Yoghurt"
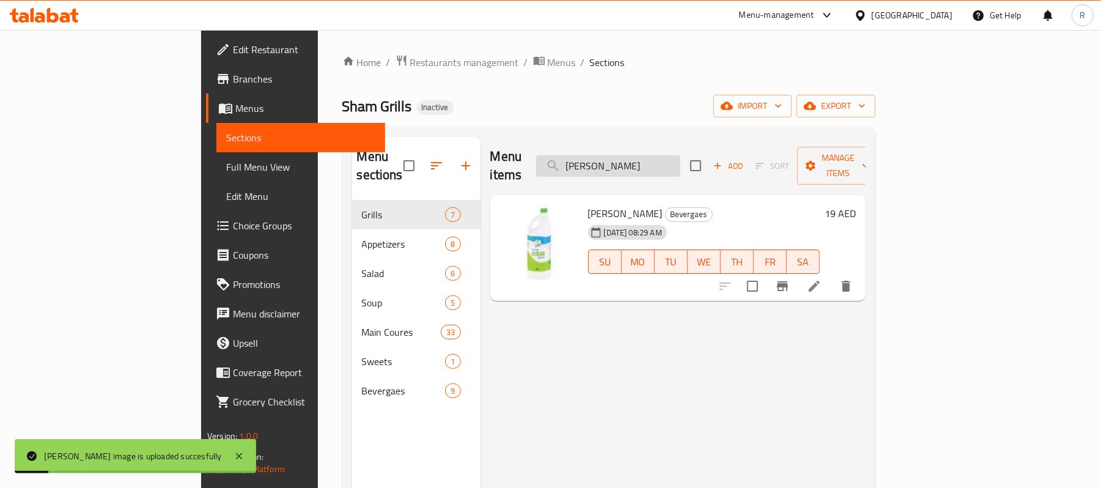
click at [681, 155] on input "Ayran Yoghurt" at bounding box center [608, 165] width 144 height 21
paste input "Beef Cheeseburger"
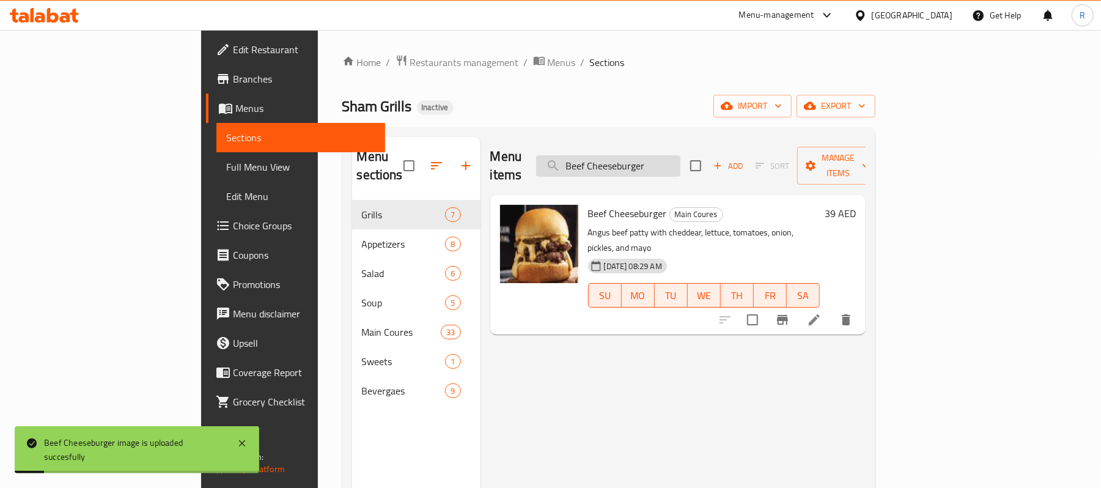
click at [681, 160] on input "Beef Cheeseburger" at bounding box center [608, 165] width 144 height 21
paste input "Chicken Cordon Bleu"
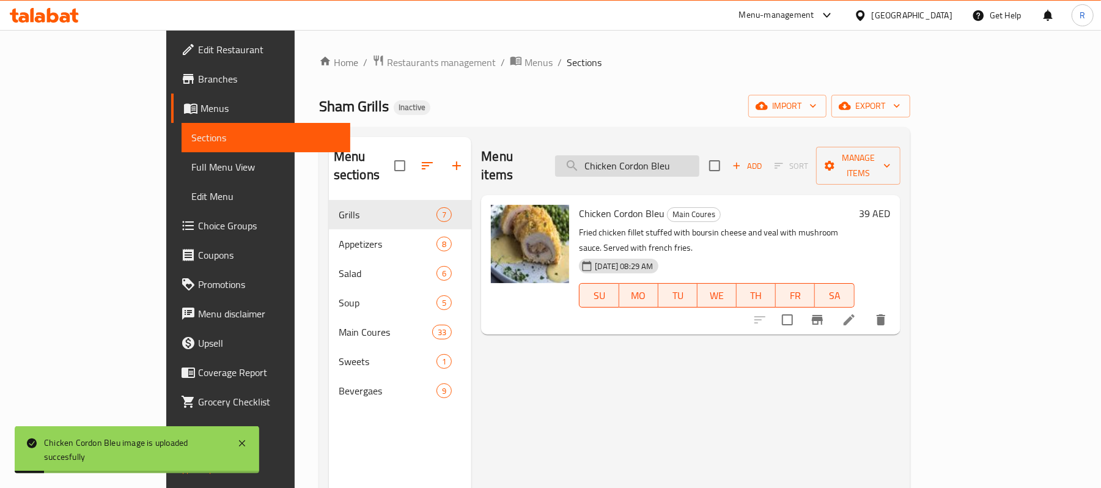
click at [700, 159] on input "Chicken Cordon Bleu" at bounding box center [627, 165] width 144 height 21
paste input "Escalope plate"
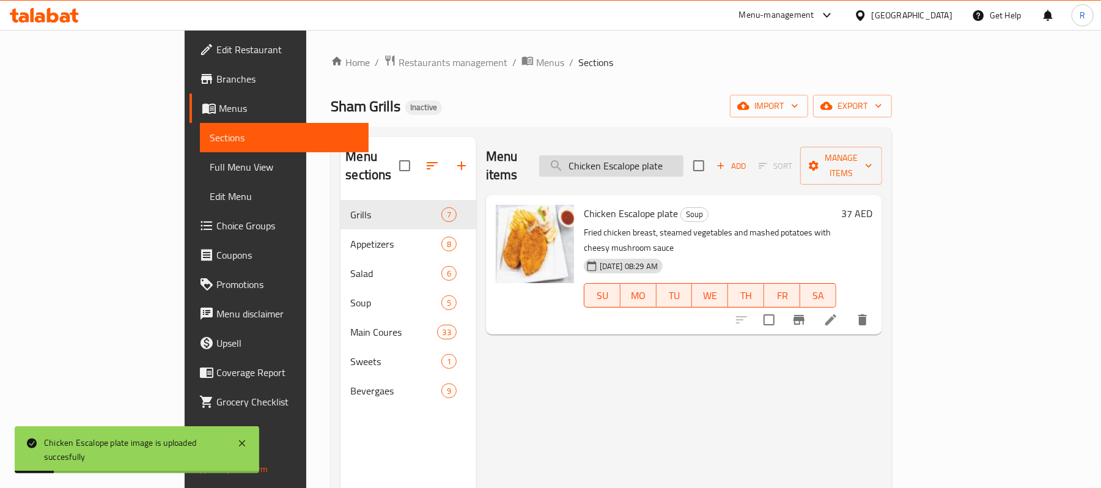
click at [684, 168] on input "Chicken Escalope plate" at bounding box center [611, 165] width 144 height 21
paste input "Daoud Basha"
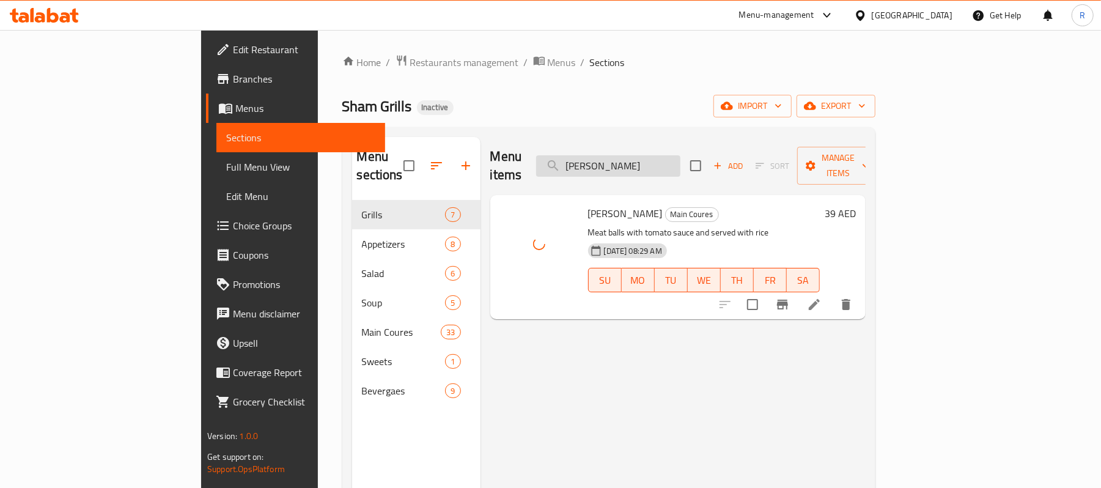
click at [681, 155] on input "Daoud Basha" at bounding box center [608, 165] width 144 height 21
paste input "Grilled Chicken (Large)"
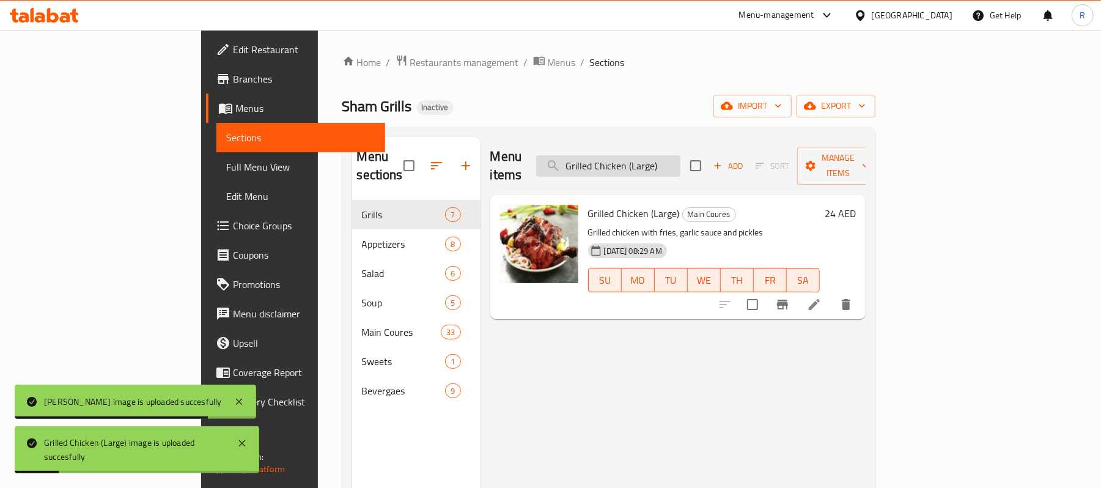
click at [681, 155] on input "Grilled Chicken (Large)" at bounding box center [608, 165] width 144 height 21
paste input "Breast"
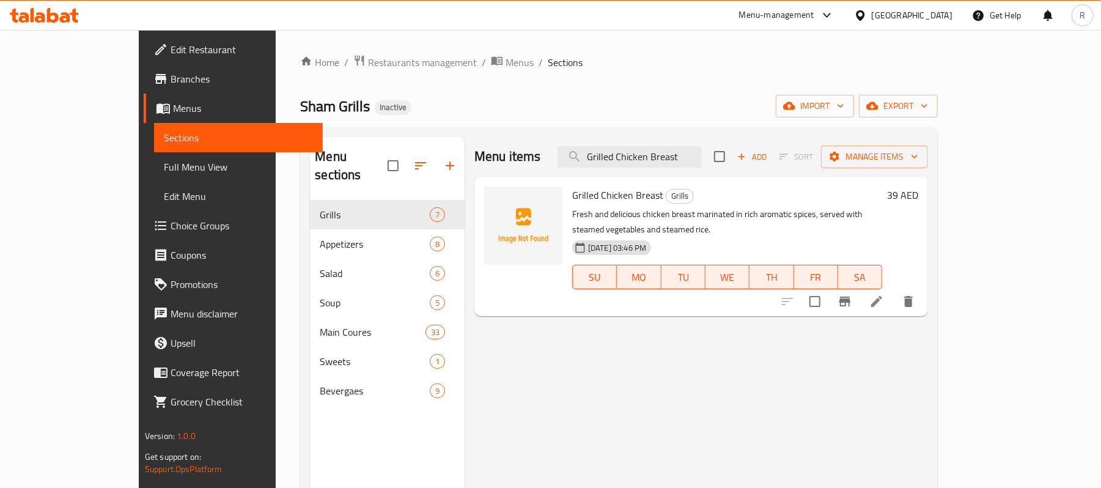
type input "Grilled Chicken Breast"
